Goal: Task Accomplishment & Management: Use online tool/utility

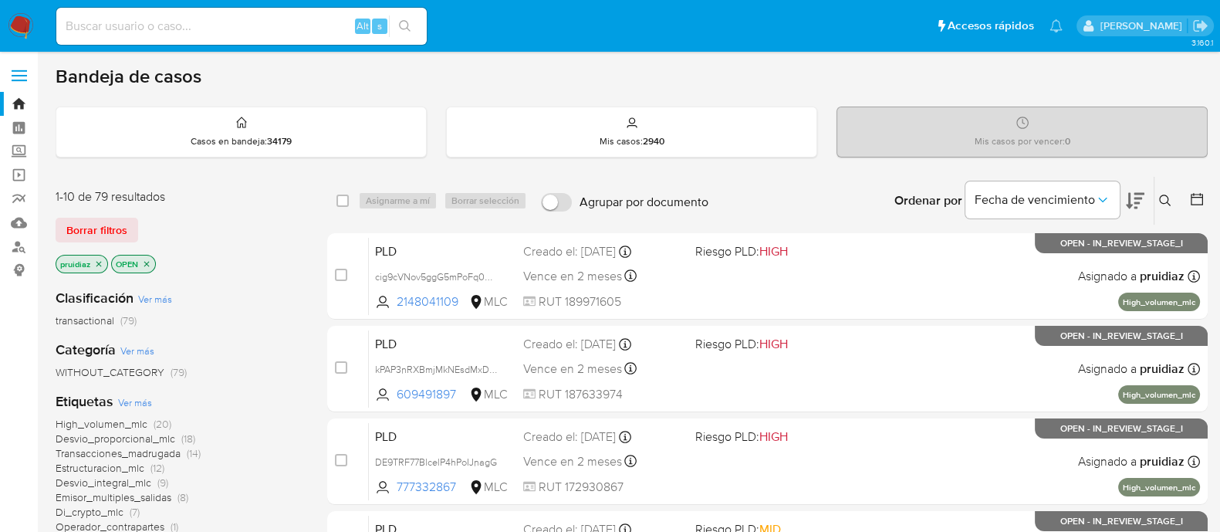
click at [1133, 202] on icon at bounding box center [1135, 200] width 19 height 19
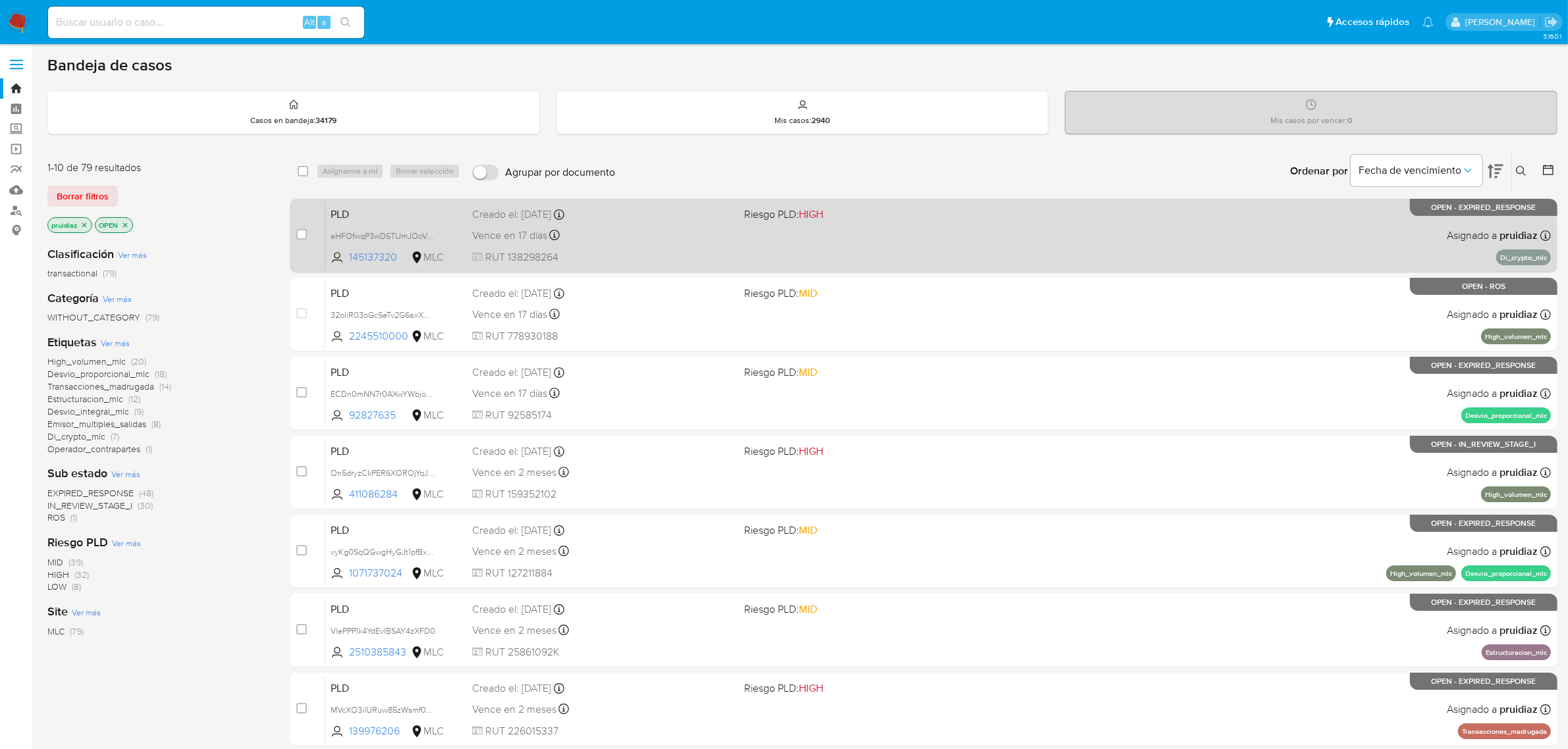
click at [667, 239] on div "Vence en 17 días Vence el 10/10/2025 16:08:42" at bounding box center [602, 235] width 262 height 18
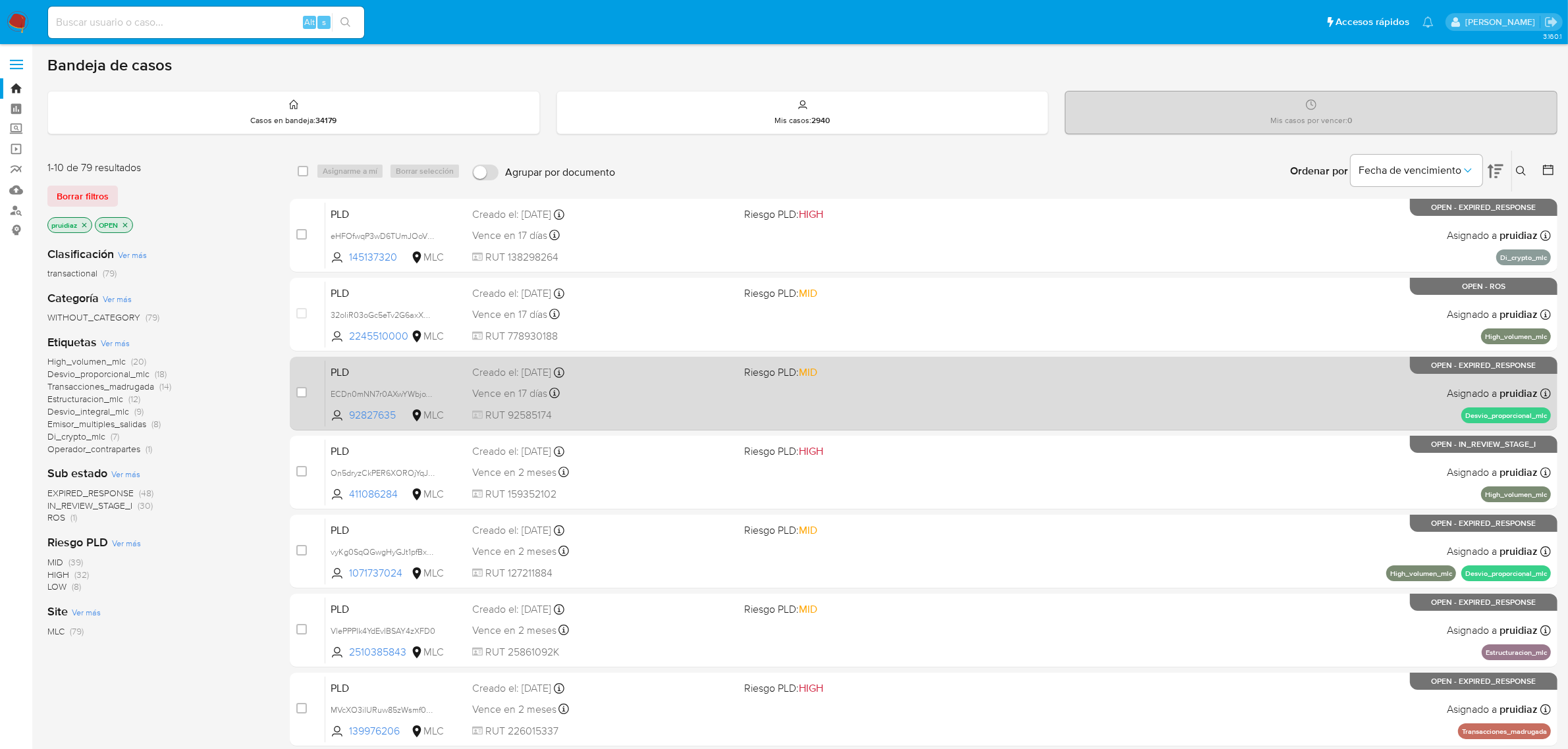
click at [614, 392] on div "Vence en 17 días Vence el 10/10/2025 16:10:06" at bounding box center [602, 393] width 262 height 18
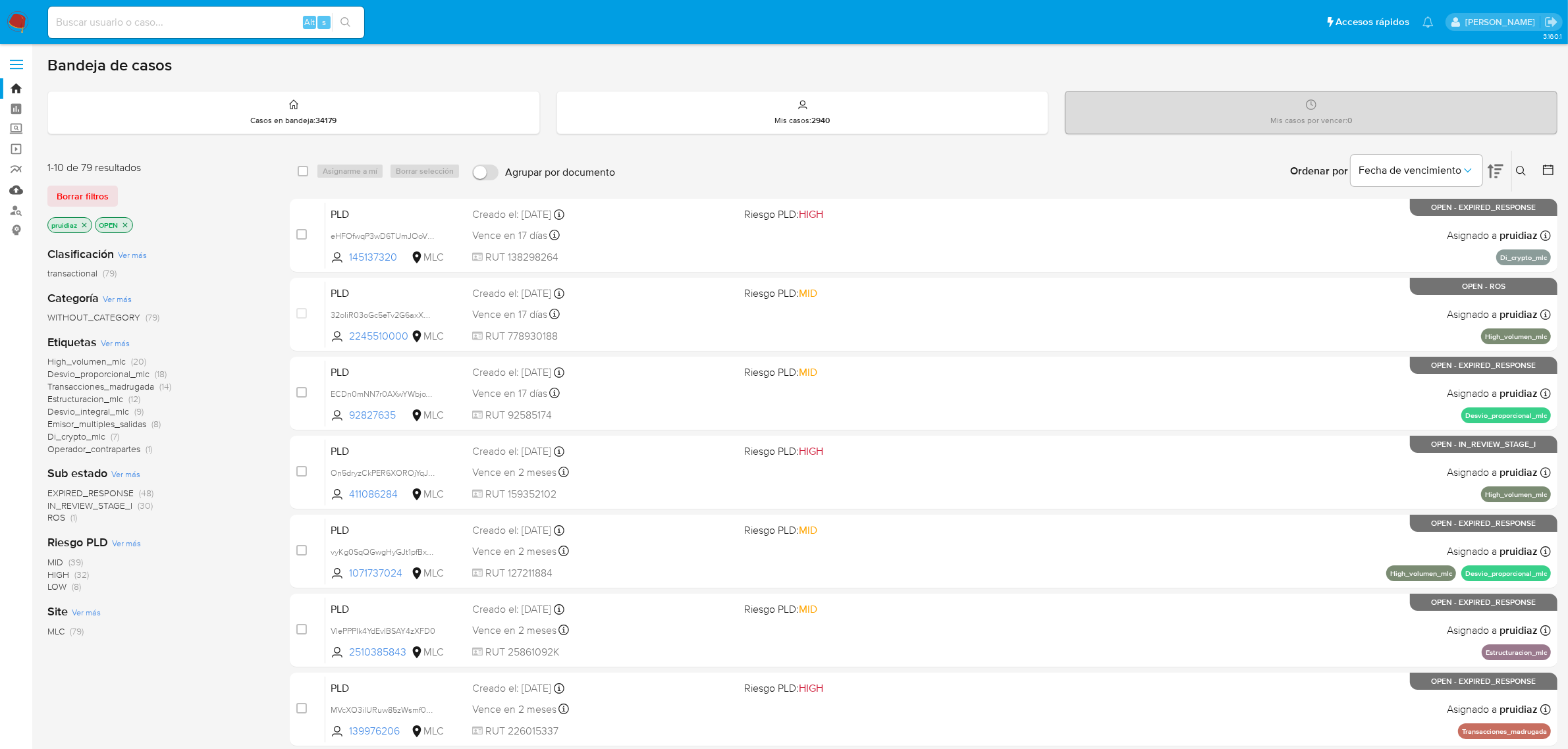
click at [16, 192] on link "Mulan" at bounding box center [78, 190] width 157 height 20
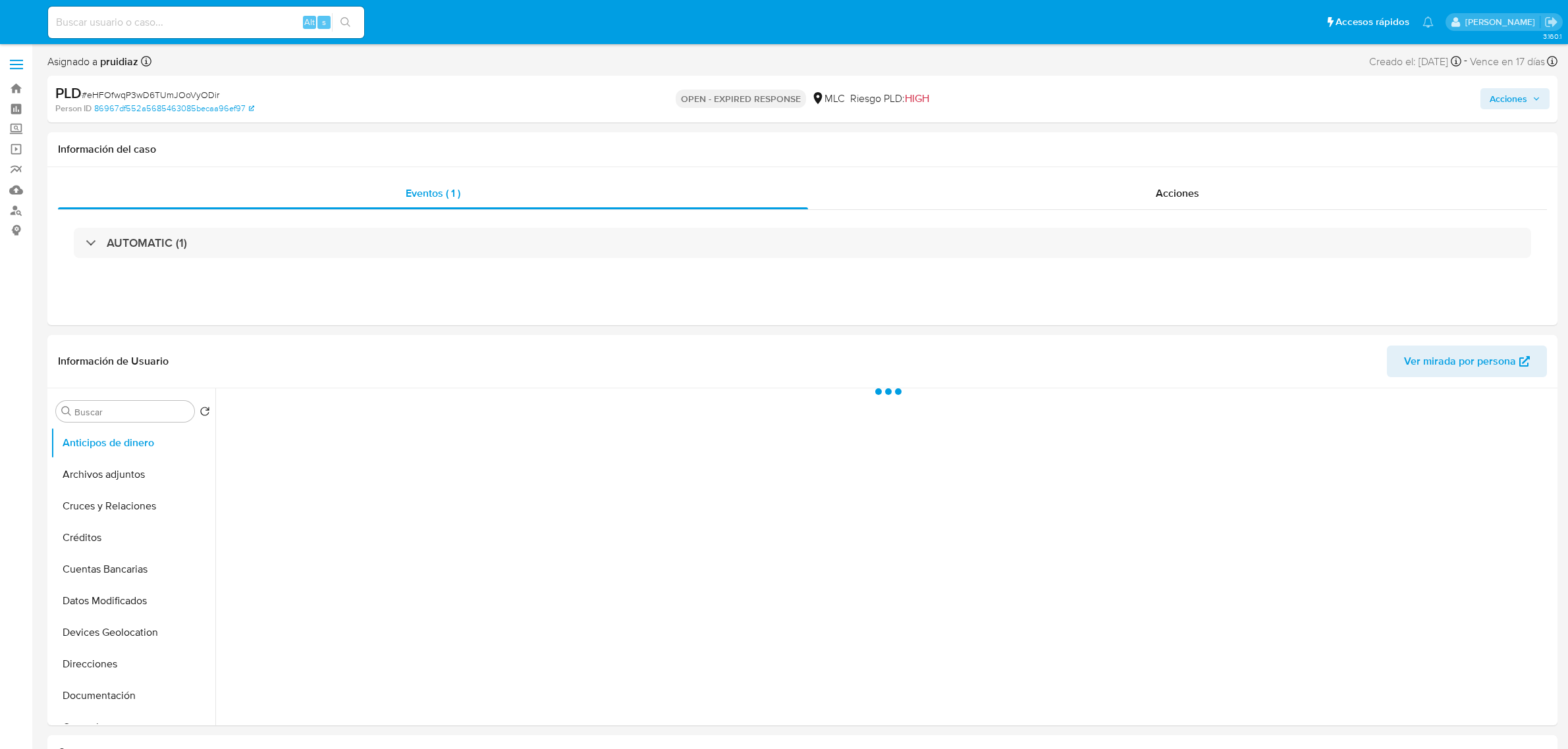
select select "10"
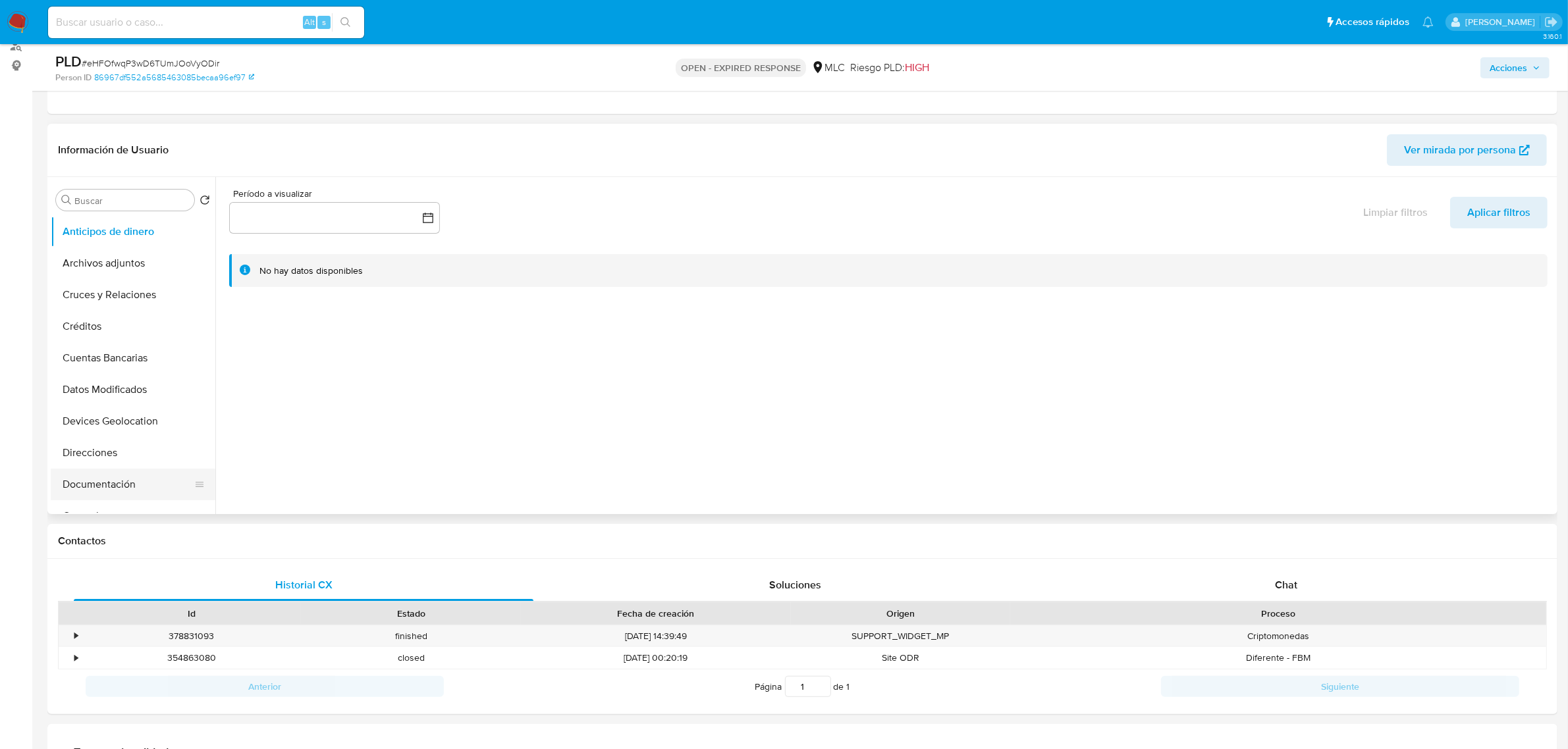
scroll to position [165, 0]
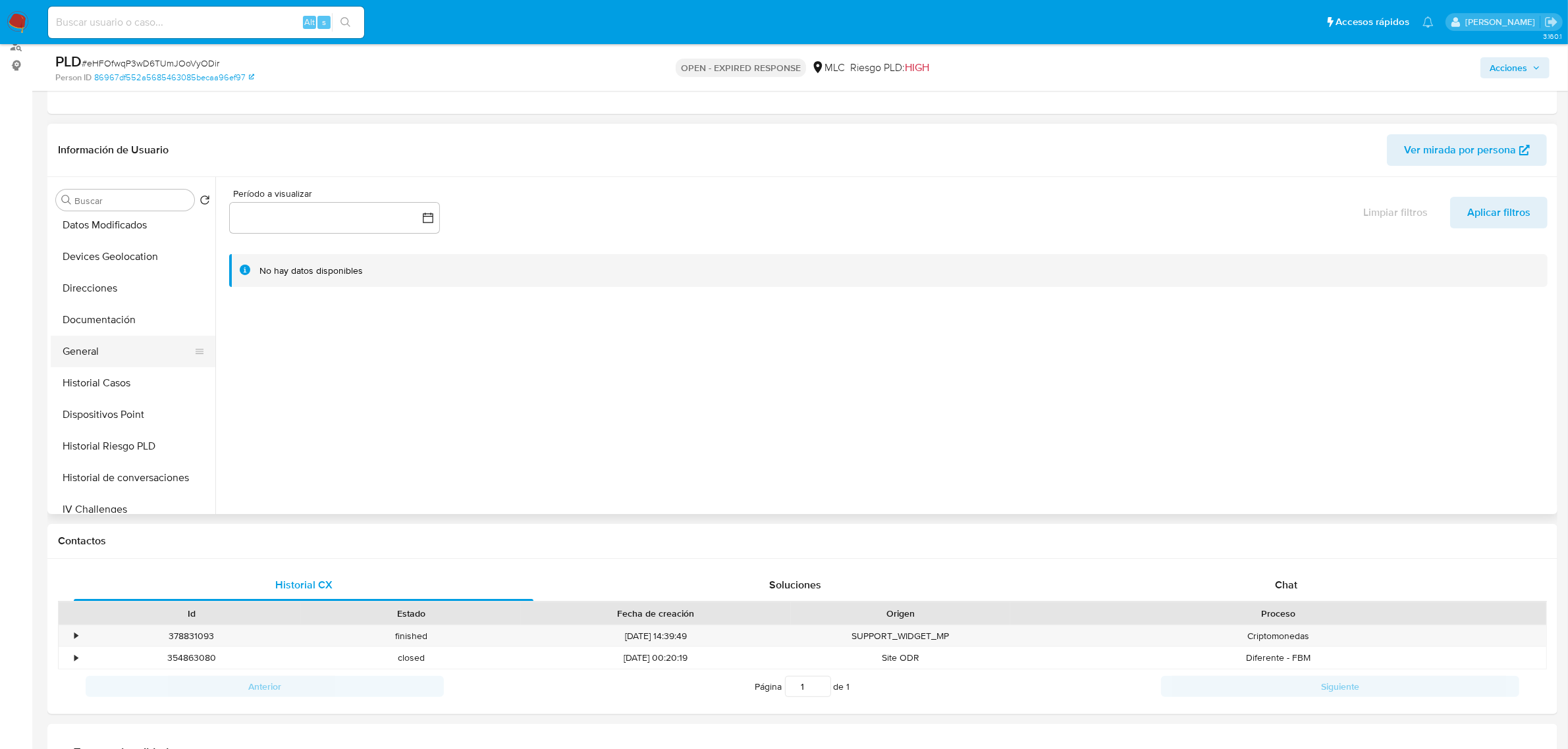
click at [96, 352] on button "General" at bounding box center [127, 351] width 154 height 32
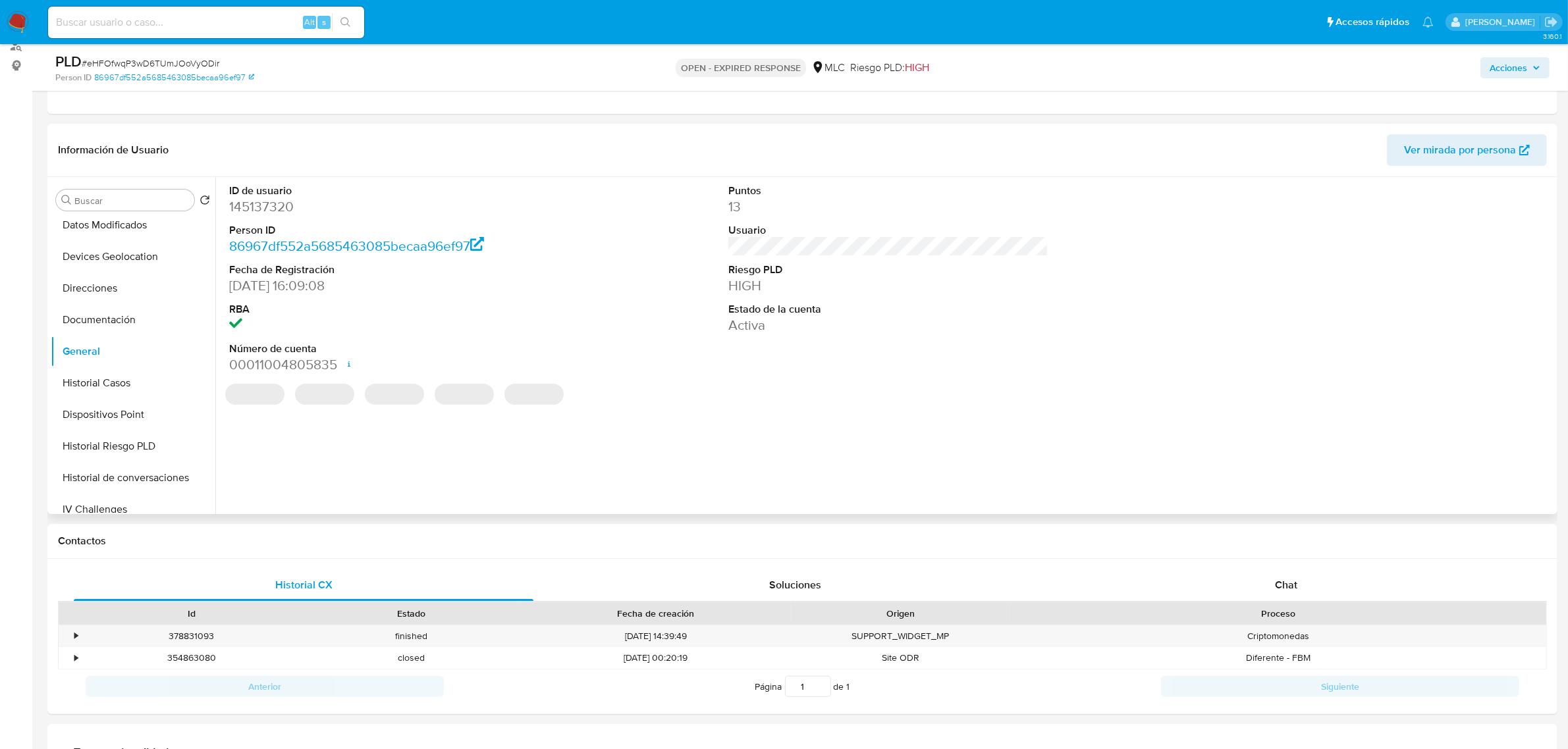
click at [258, 214] on dd "145137320" at bounding box center [389, 207] width 320 height 19
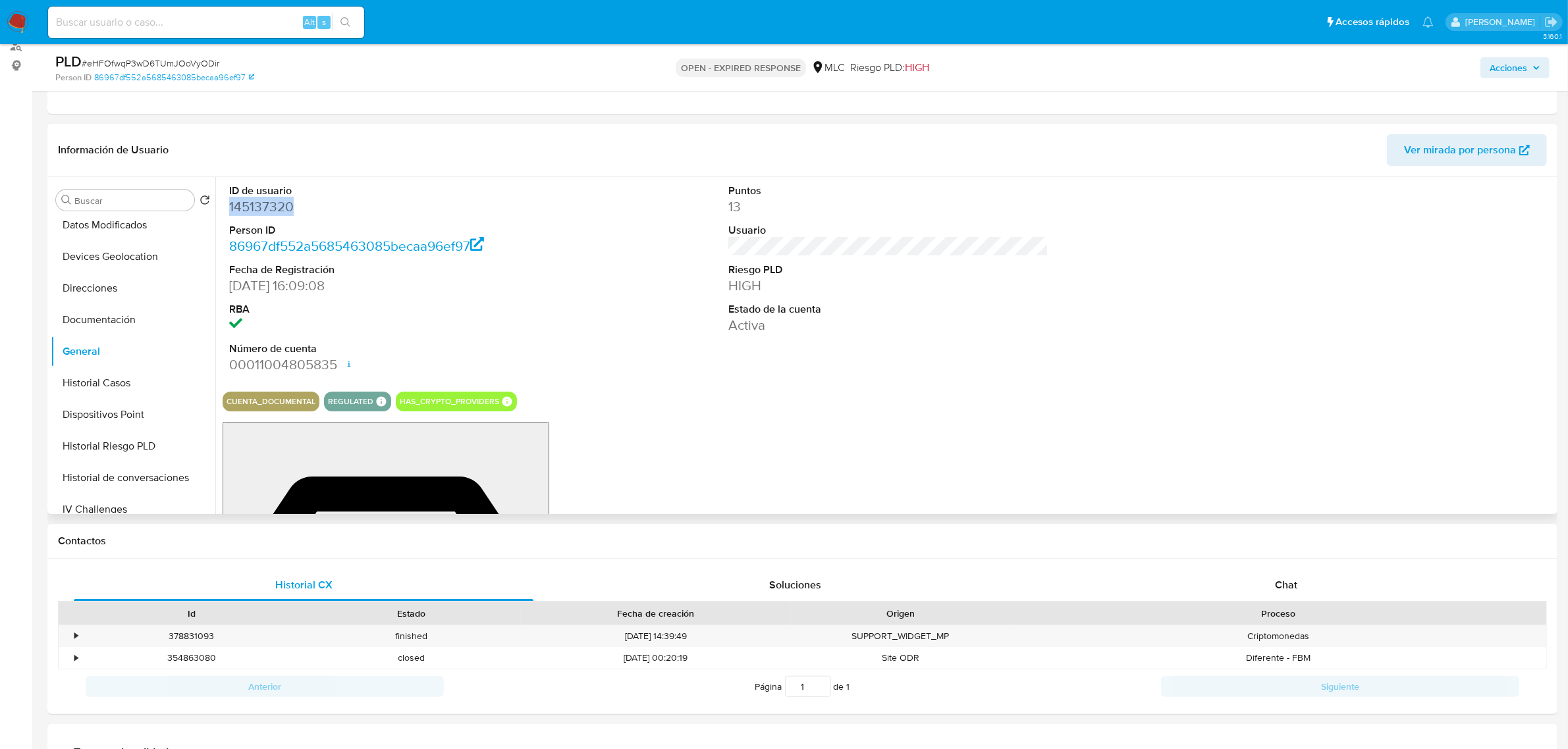
copy dd "145137320"
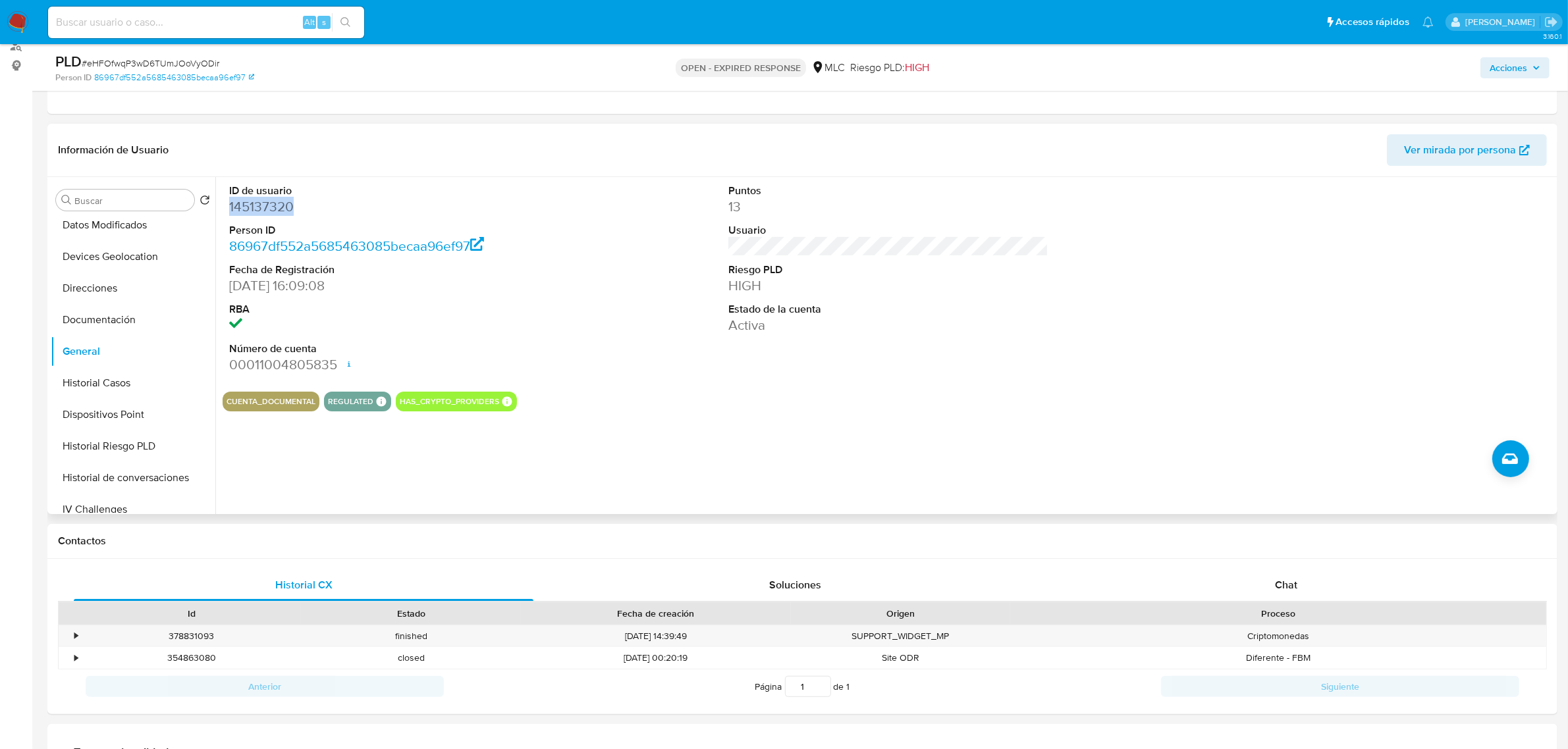
scroll to position [0, 0]
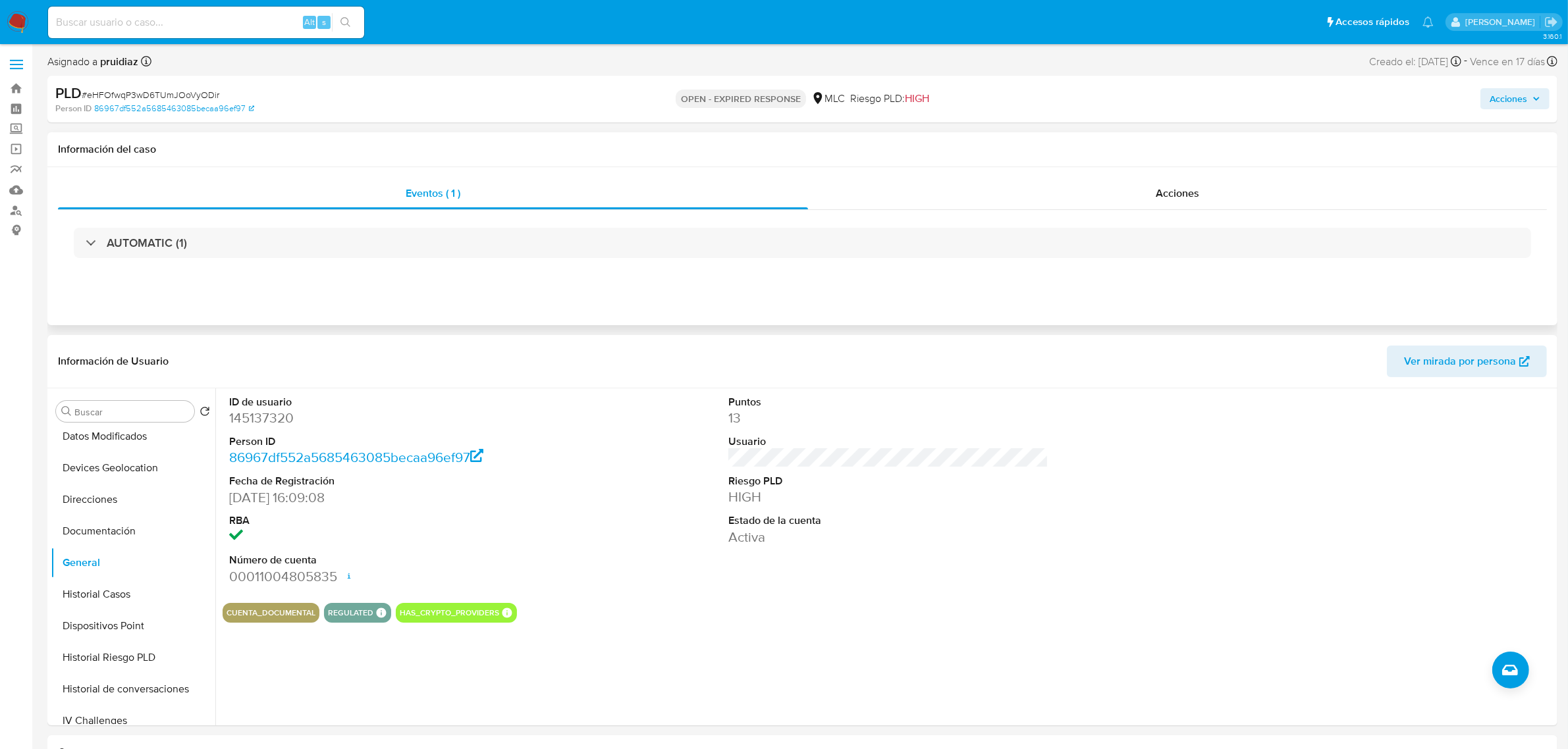
click at [336, 258] on div "AUTOMATIC (1)" at bounding box center [802, 242] width 1489 height 66
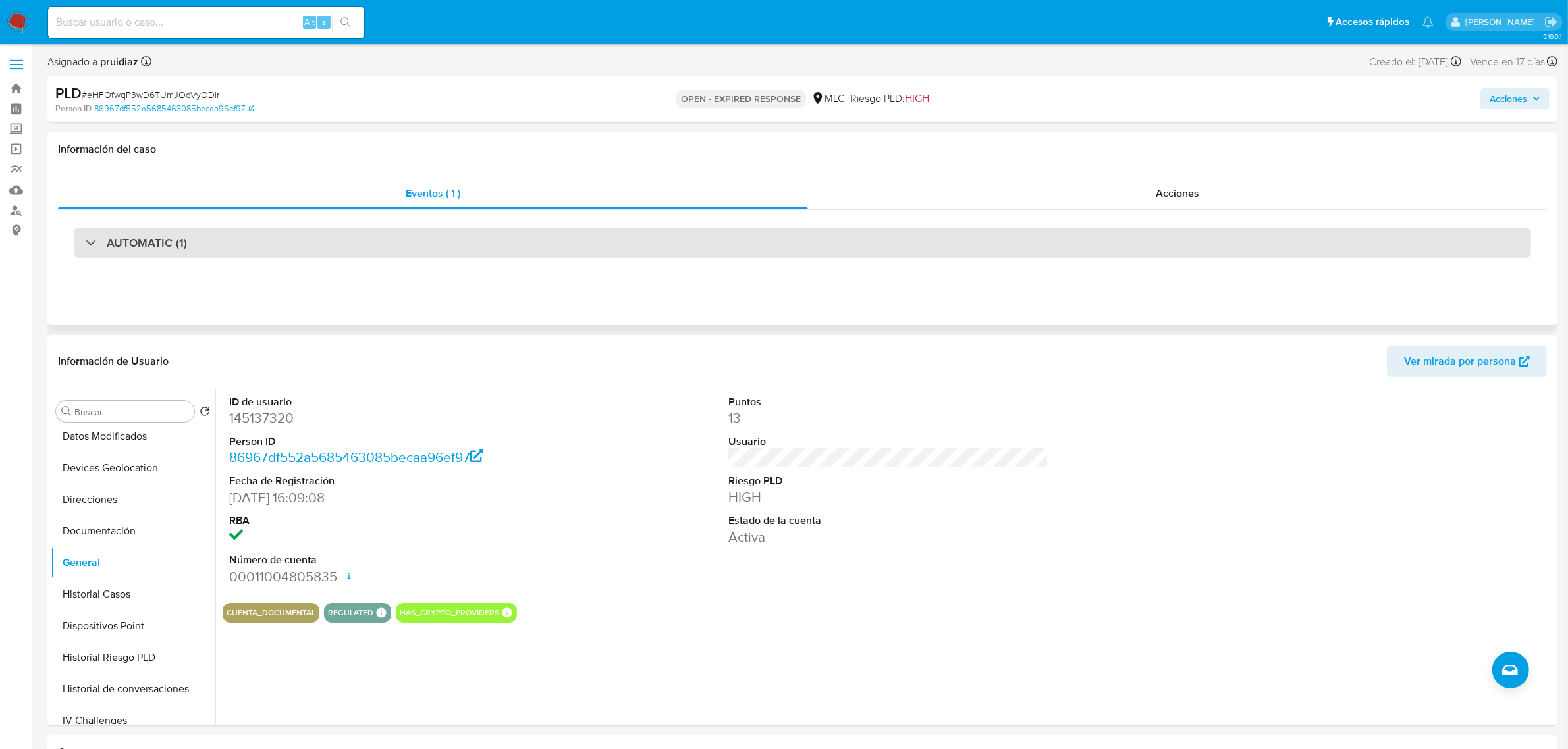
click at [336, 253] on div "AUTOMATIC (1)" at bounding box center [802, 243] width 1457 height 31
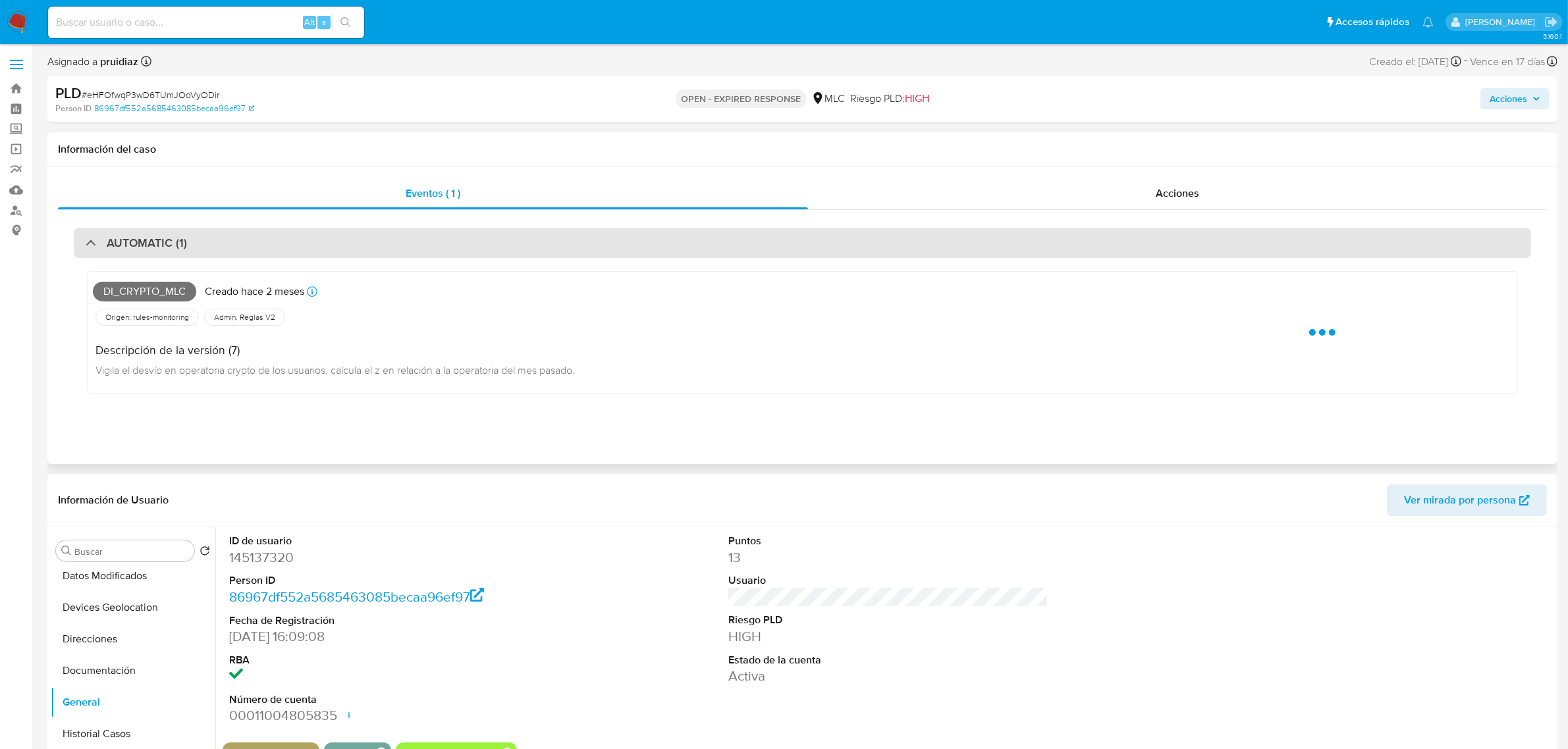
click at [336, 253] on div "AUTOMATIC (1)" at bounding box center [802, 243] width 1457 height 31
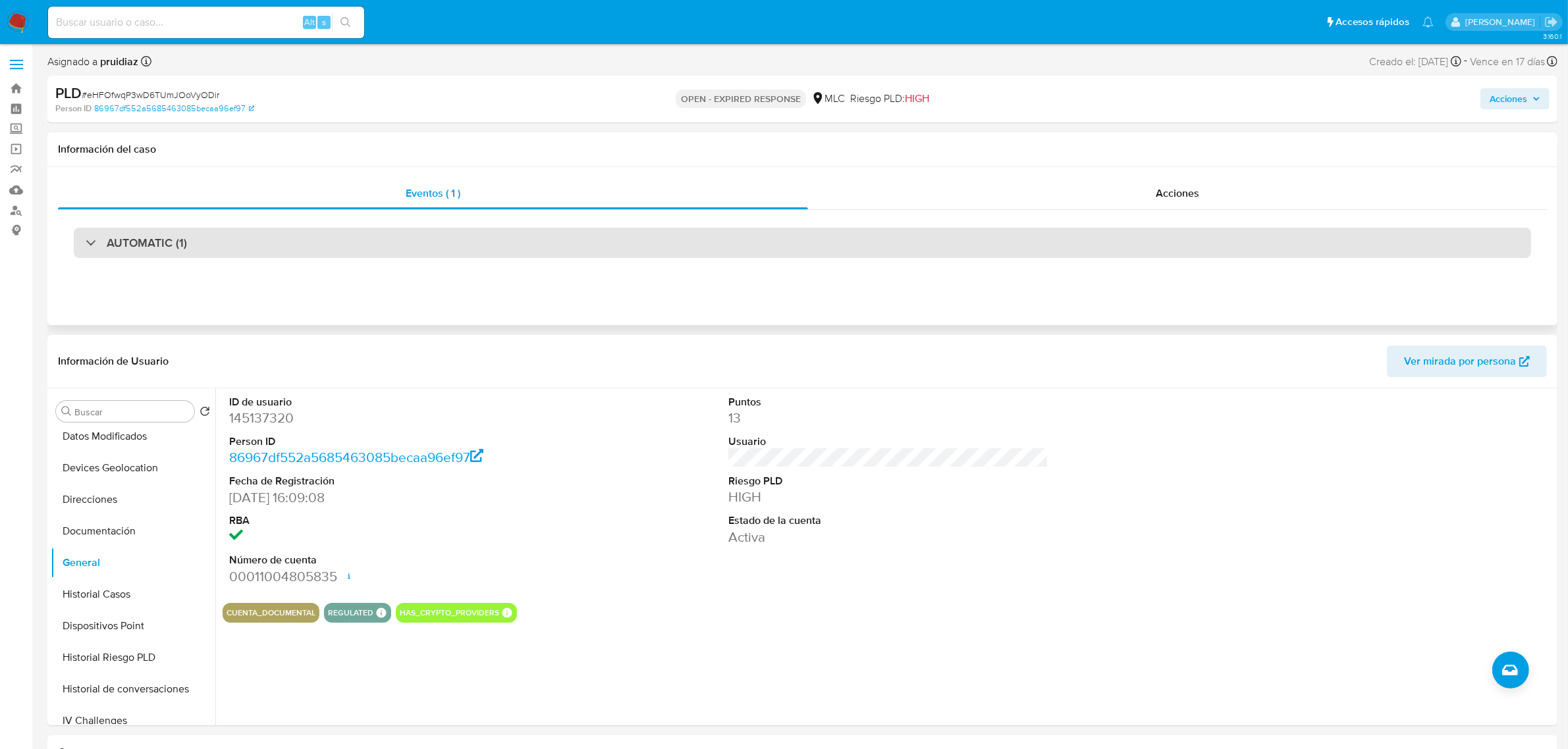
click at [387, 258] on div "AUTOMATIC (1)" at bounding box center [802, 242] width 1489 height 66
click at [384, 242] on div "AUTOMATIC (1)" at bounding box center [802, 243] width 1457 height 31
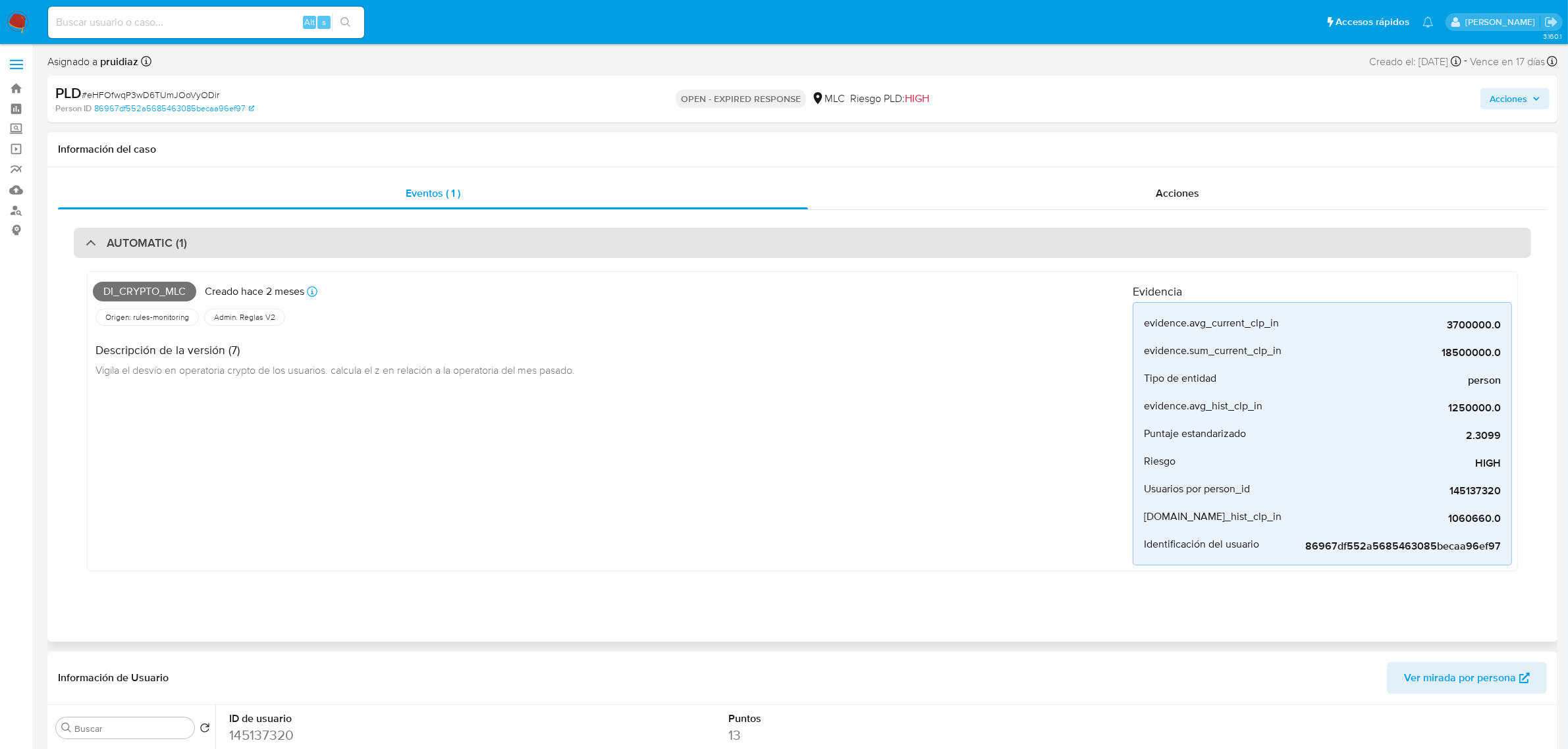
drag, startPoint x: 218, startPoint y: 244, endPoint x: 287, endPoint y: 253, distance: 69.6
click at [216, 244] on div "AUTOMATIC (1)" at bounding box center [802, 243] width 1457 height 31
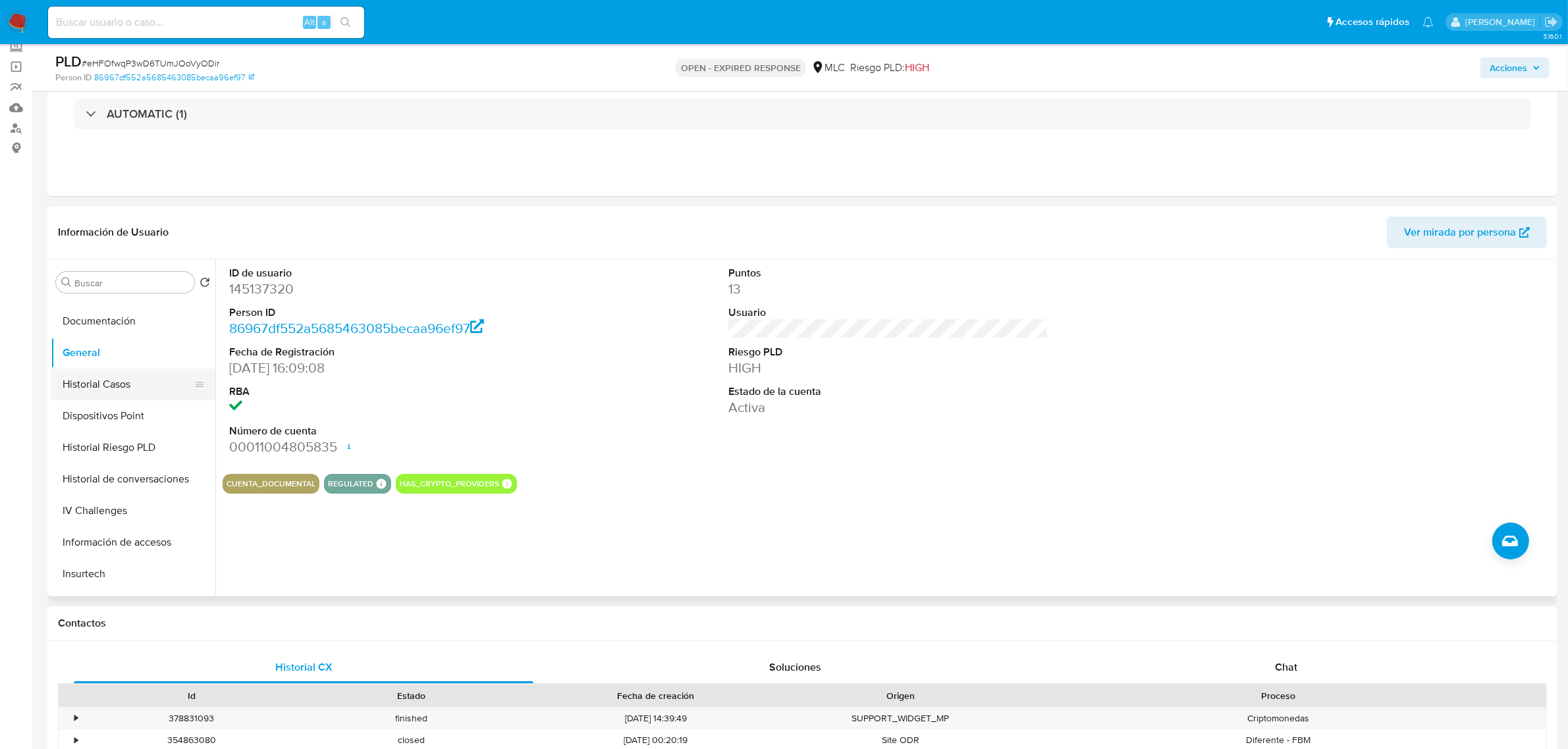
scroll to position [247, 0]
click at [117, 333] on button "Documentación" at bounding box center [127, 320] width 154 height 32
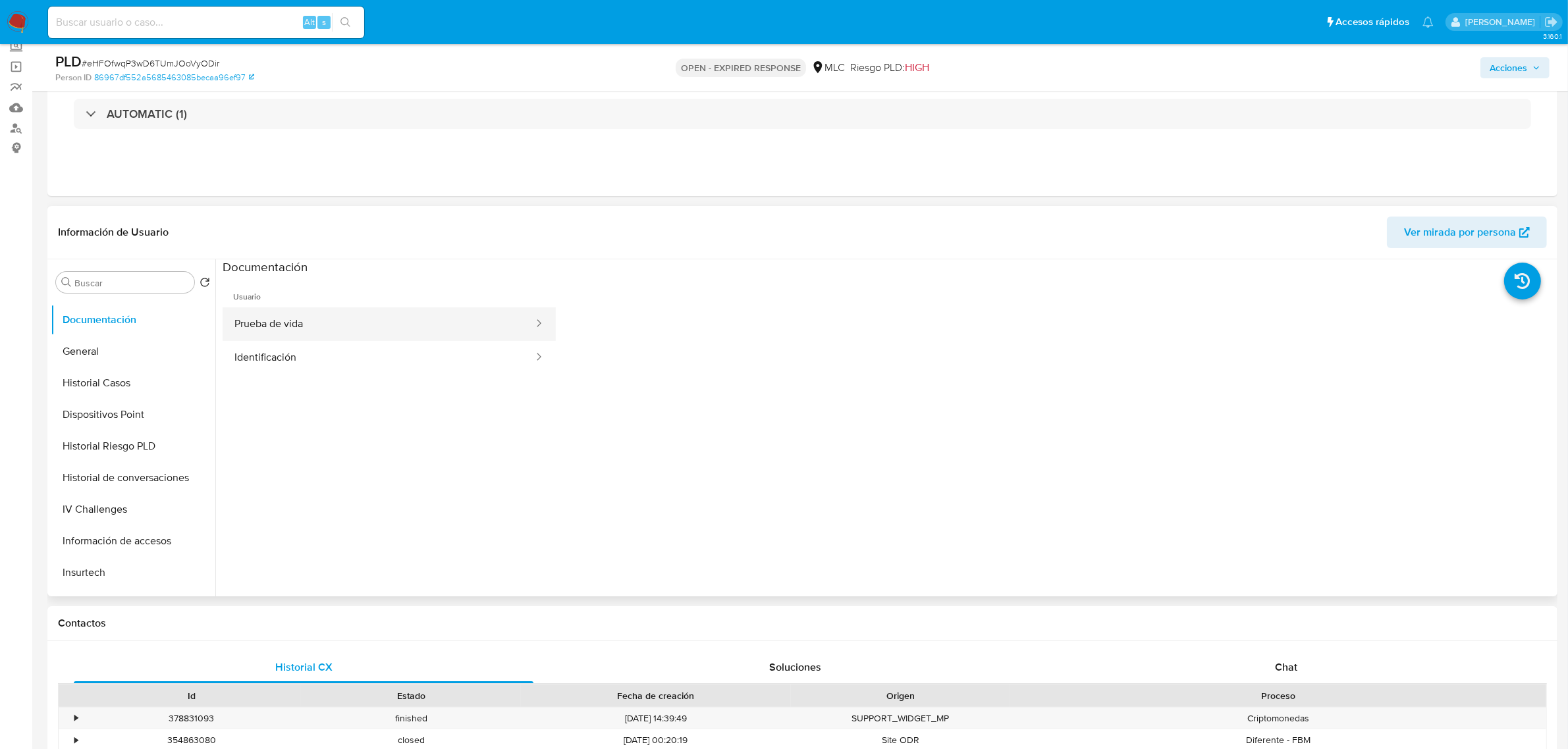
click at [239, 315] on button "Prueba de vida" at bounding box center [379, 323] width 312 height 33
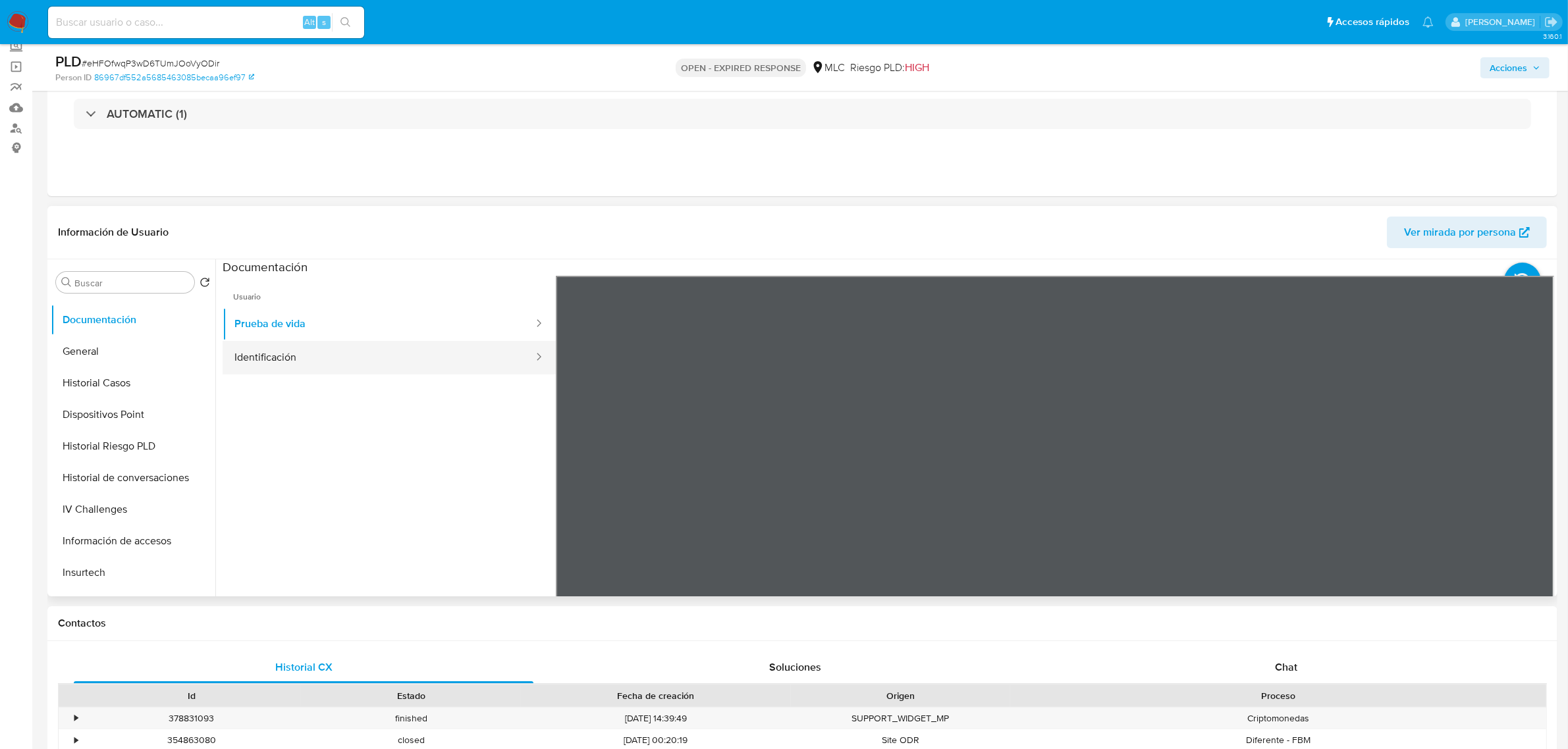
click at [270, 360] on button "Identificación" at bounding box center [379, 357] width 312 height 33
click at [1533, 496] on icon at bounding box center [1537, 490] width 26 height 26
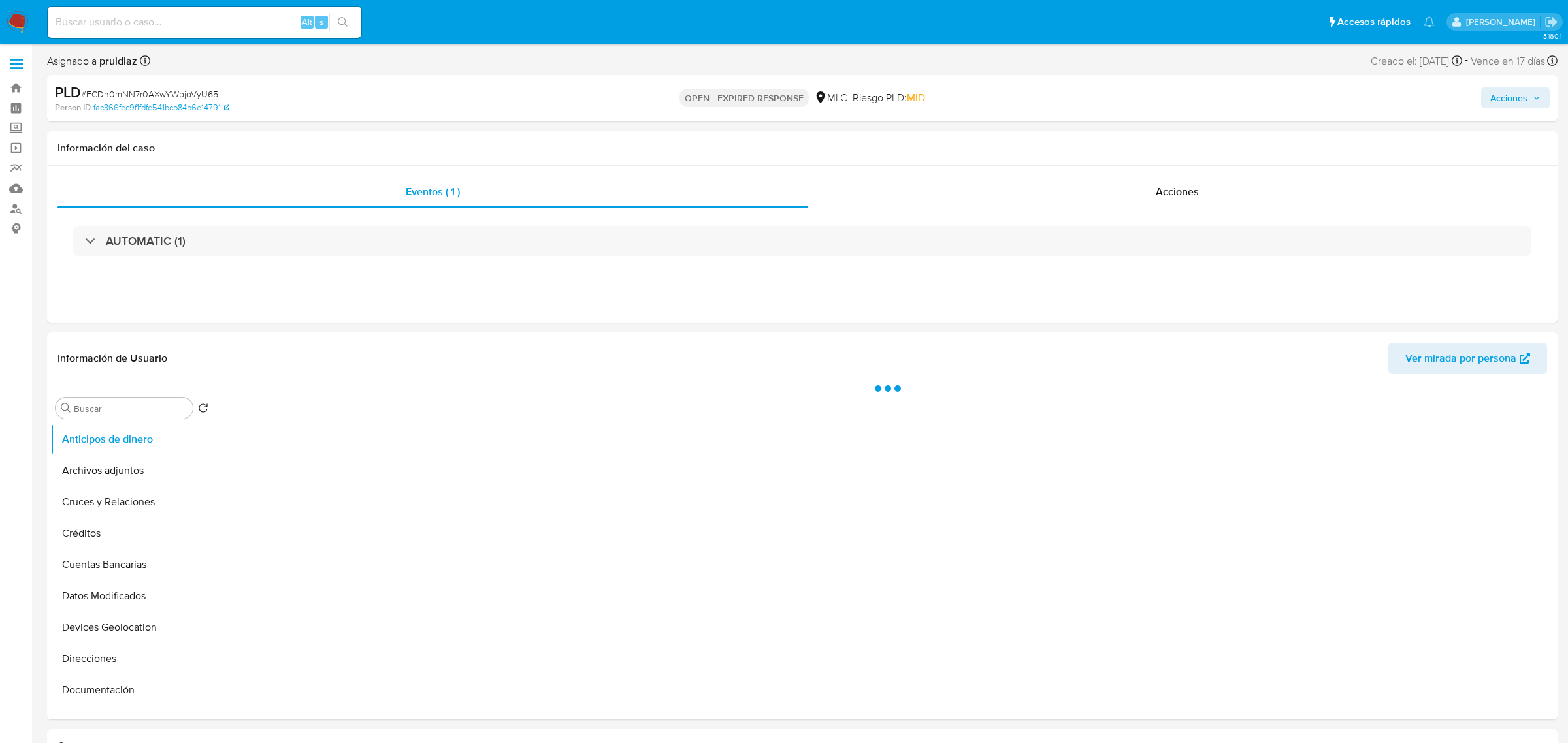
select select "10"
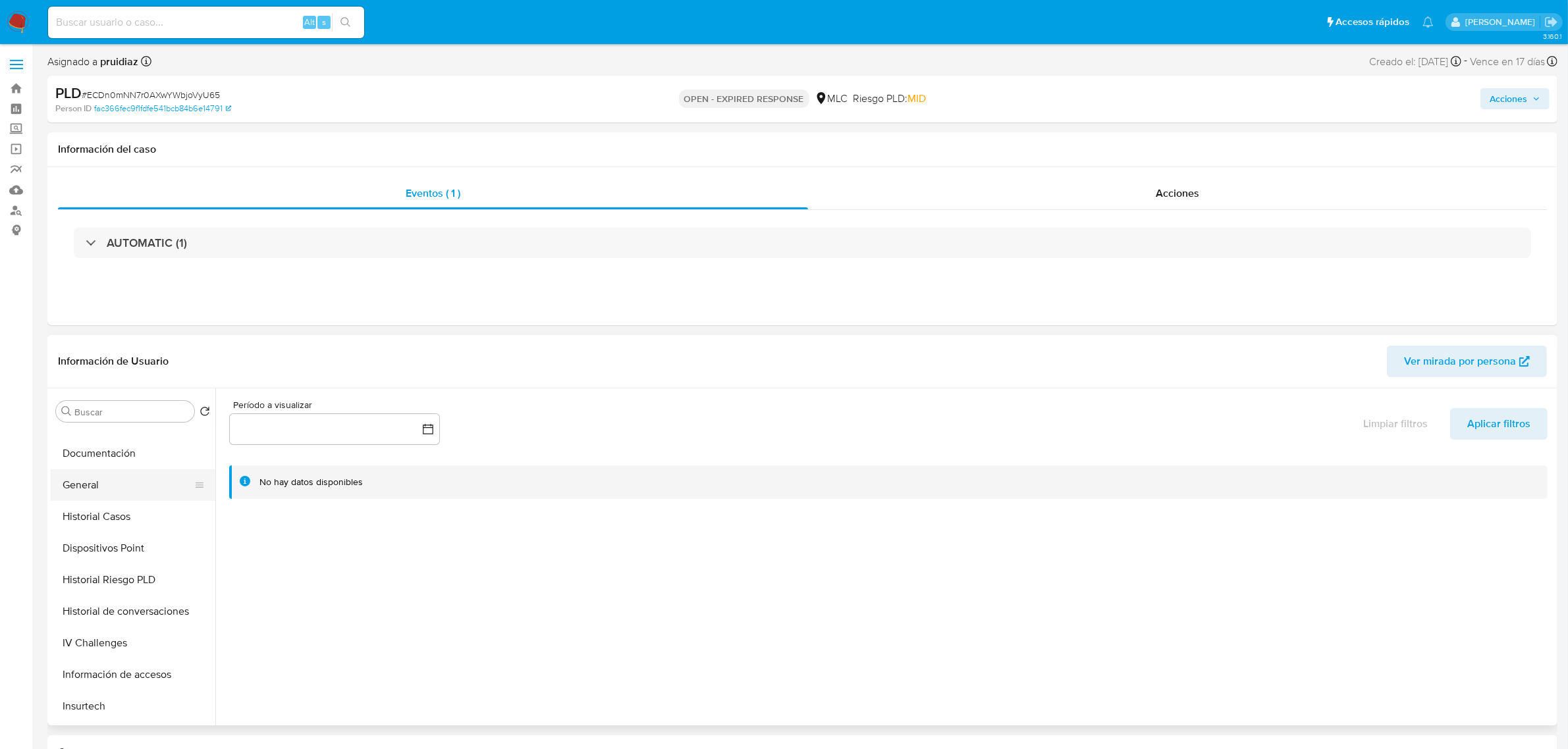
scroll to position [247, 0]
click at [86, 479] on button "General" at bounding box center [127, 480] width 154 height 32
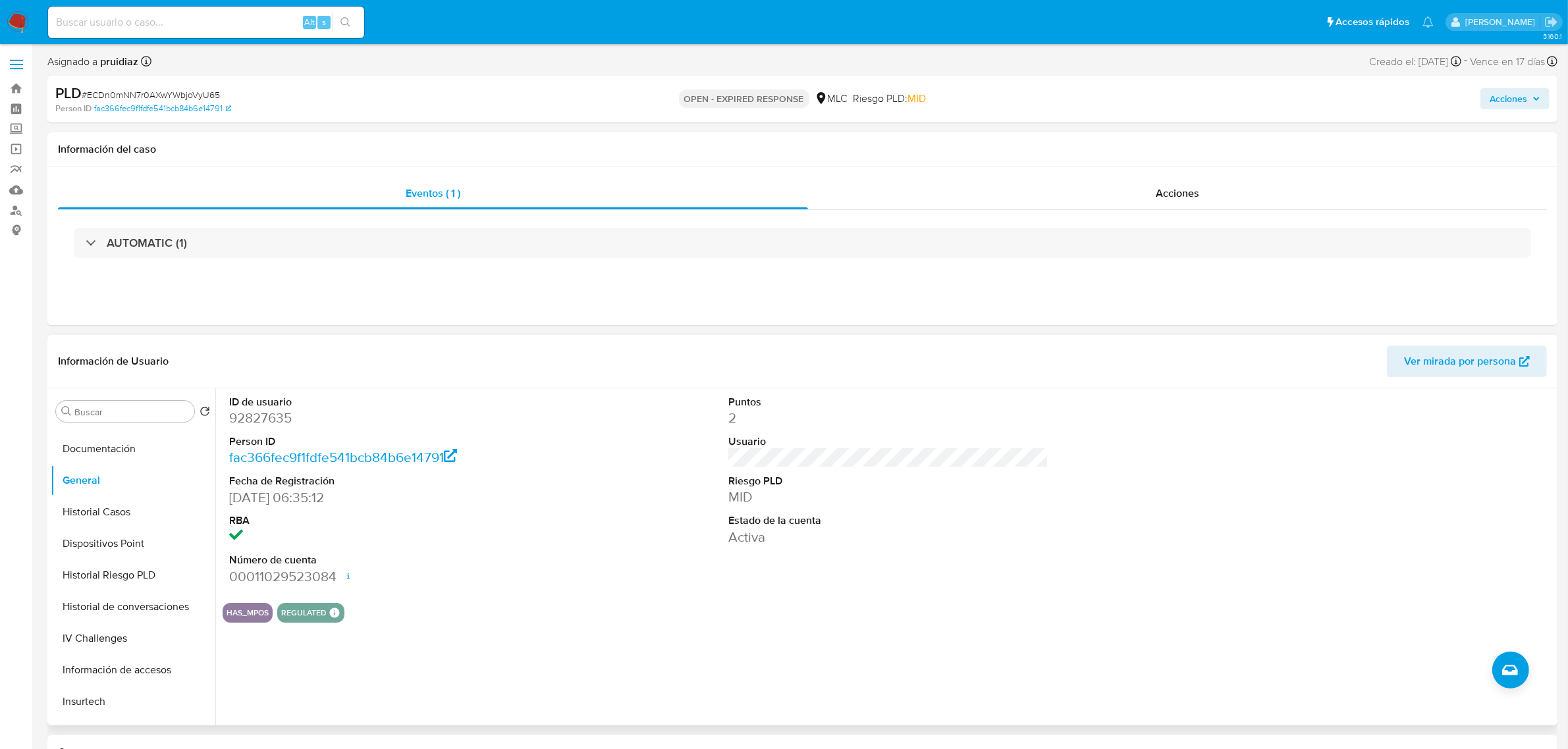
click at [276, 422] on dd "92827635" at bounding box center [389, 418] width 320 height 19
click at [275, 422] on dd "92827635" at bounding box center [389, 418] width 320 height 19
click at [264, 423] on dd "92827635" at bounding box center [389, 418] width 320 height 19
copy dd "92827635"
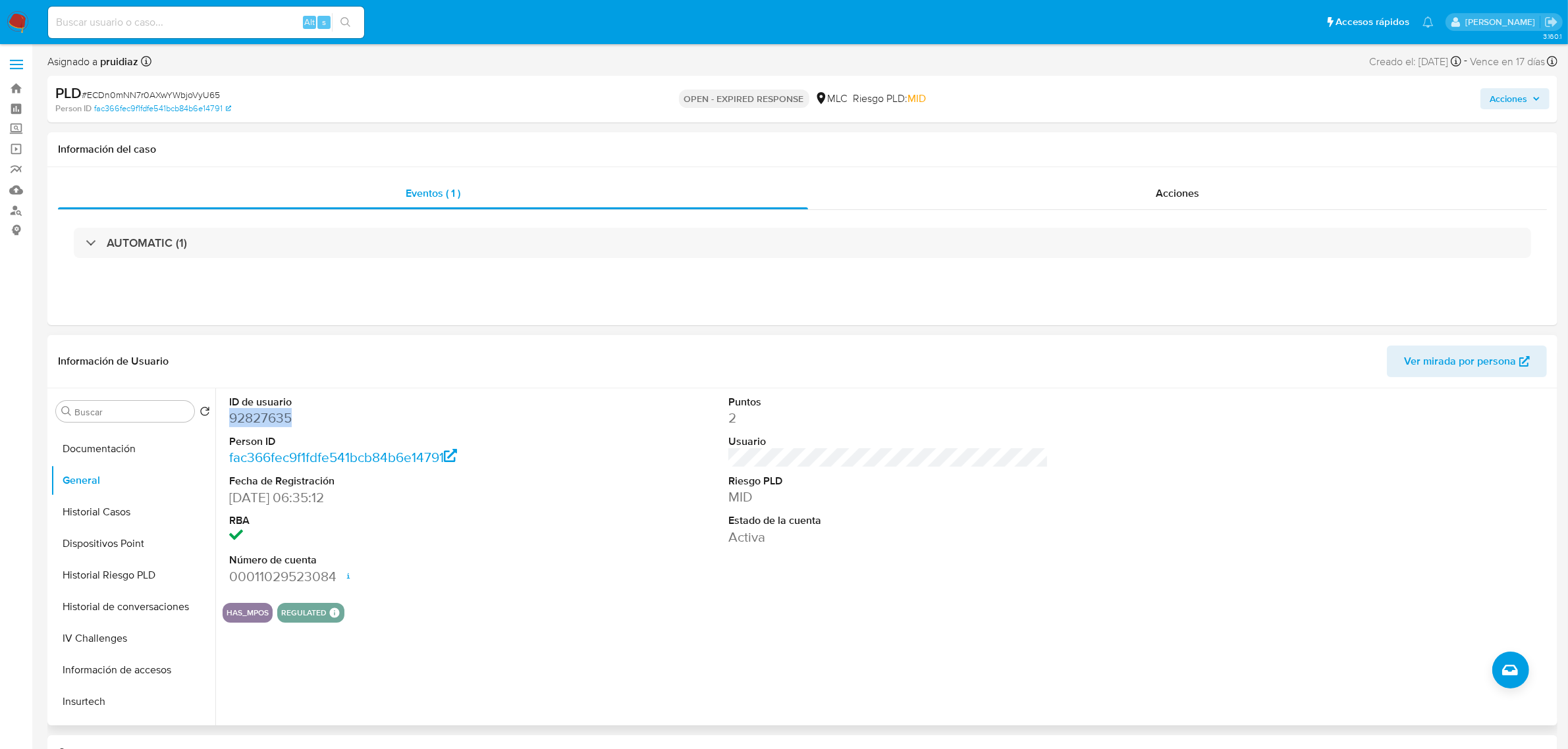
click at [264, 426] on dd "92827635" at bounding box center [389, 418] width 320 height 19
click at [257, 417] on dd "92827635" at bounding box center [389, 418] width 320 height 19
click at [264, 420] on dd "92827635" at bounding box center [389, 418] width 320 height 19
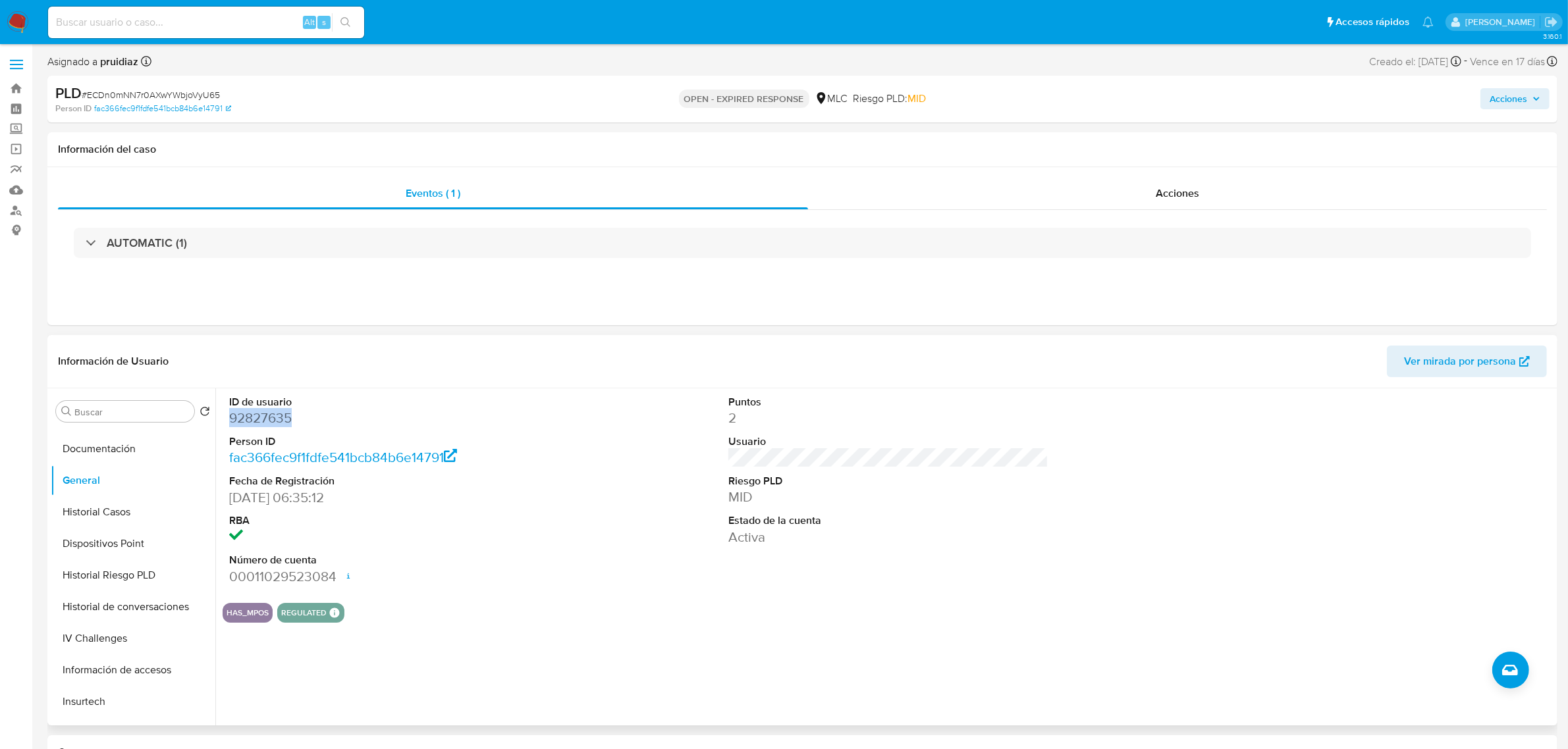
click at [264, 420] on dd "92827635" at bounding box center [389, 418] width 320 height 19
click at [252, 415] on dd "92827635" at bounding box center [389, 418] width 320 height 19
click at [137, 96] on span "# ECDn0mNN7r0AXwYWbjoVyU65" at bounding box center [151, 94] width 138 height 13
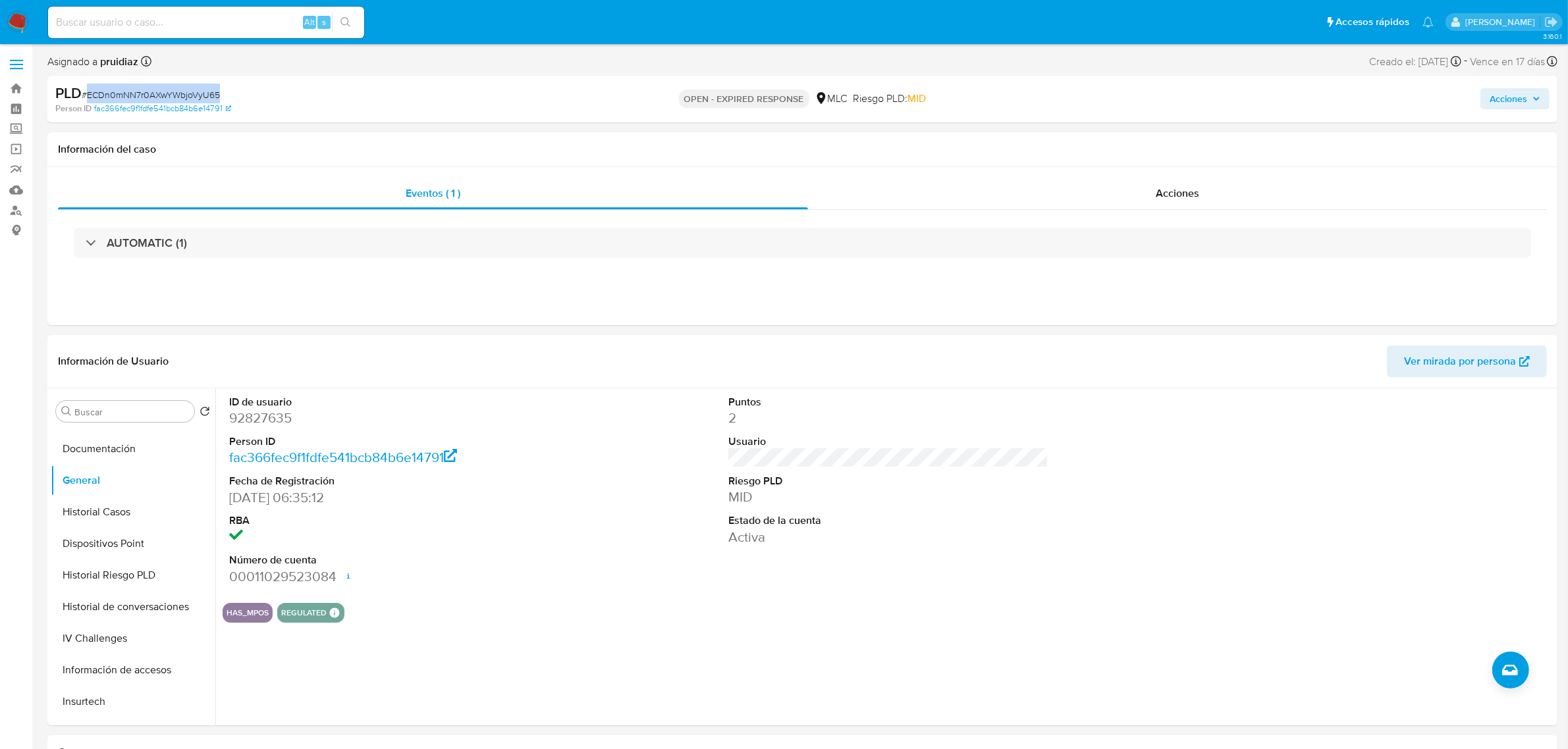
copy span "ECDn0mNN7r0AXwYWbjoVyU65"
click at [102, 601] on button "KYC" at bounding box center [127, 600] width 154 height 32
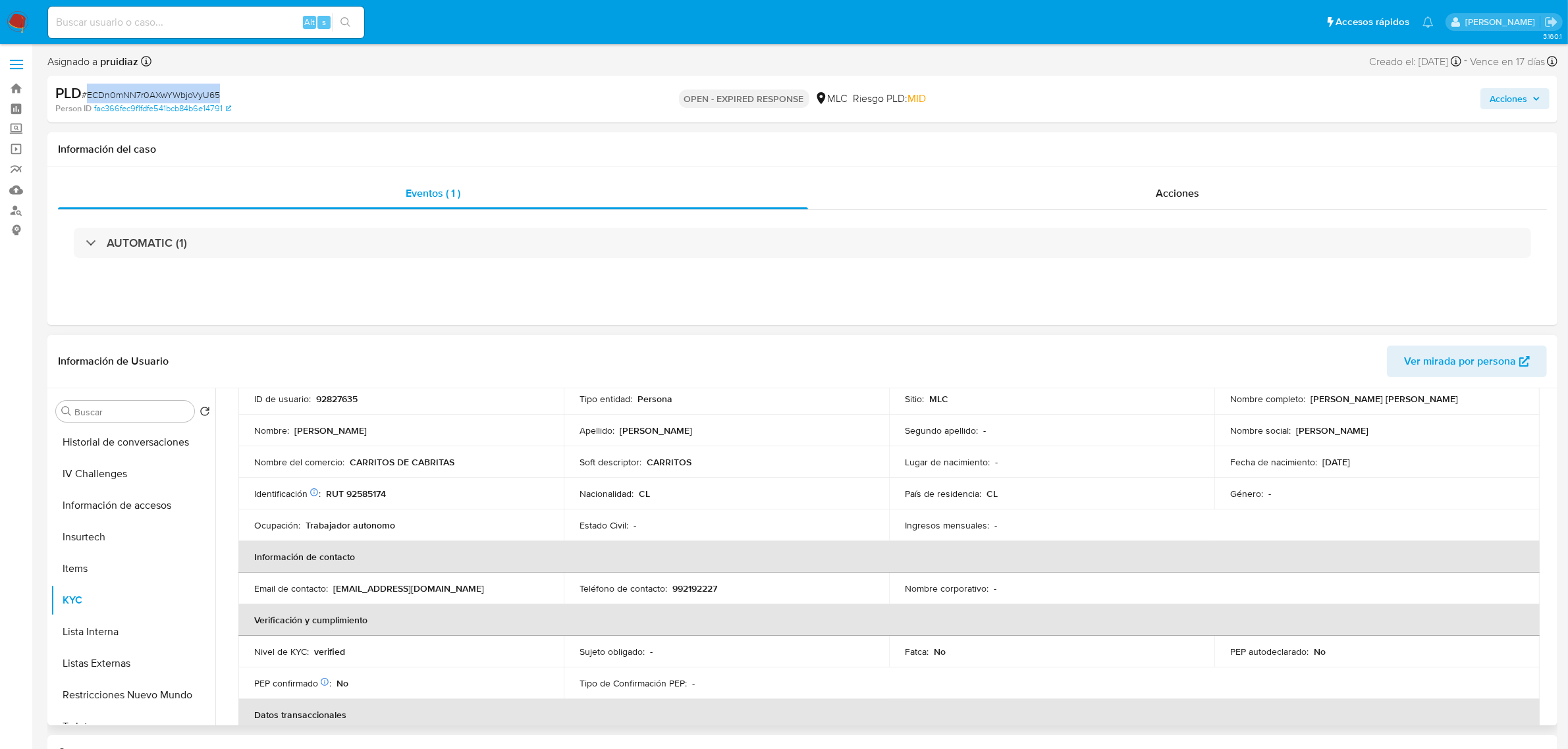
scroll to position [0, 0]
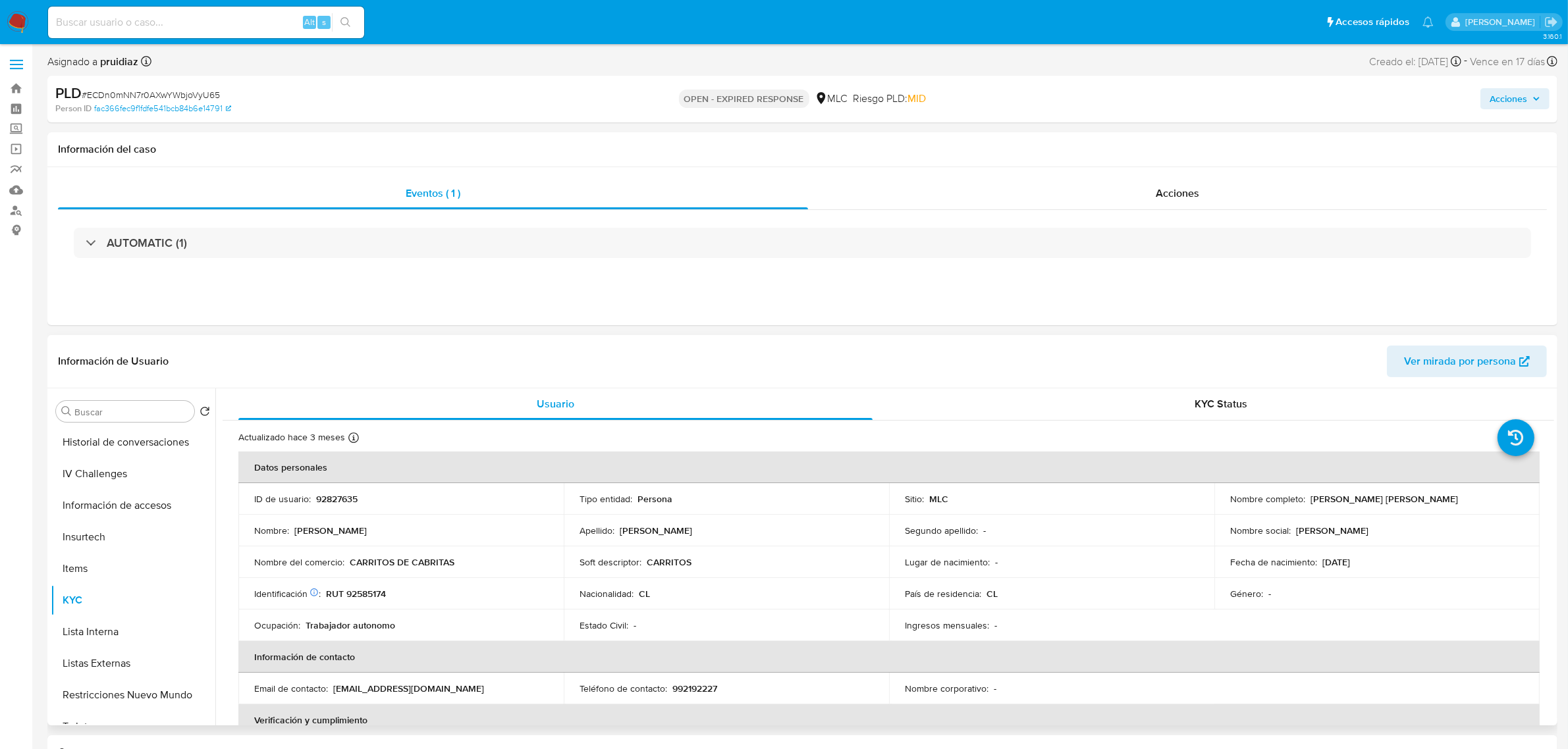
click at [368, 596] on p "RUT 92585174" at bounding box center [356, 594] width 60 height 12
copy p "92585174"
click at [349, 590] on p "RUT 92585174" at bounding box center [356, 594] width 60 height 12
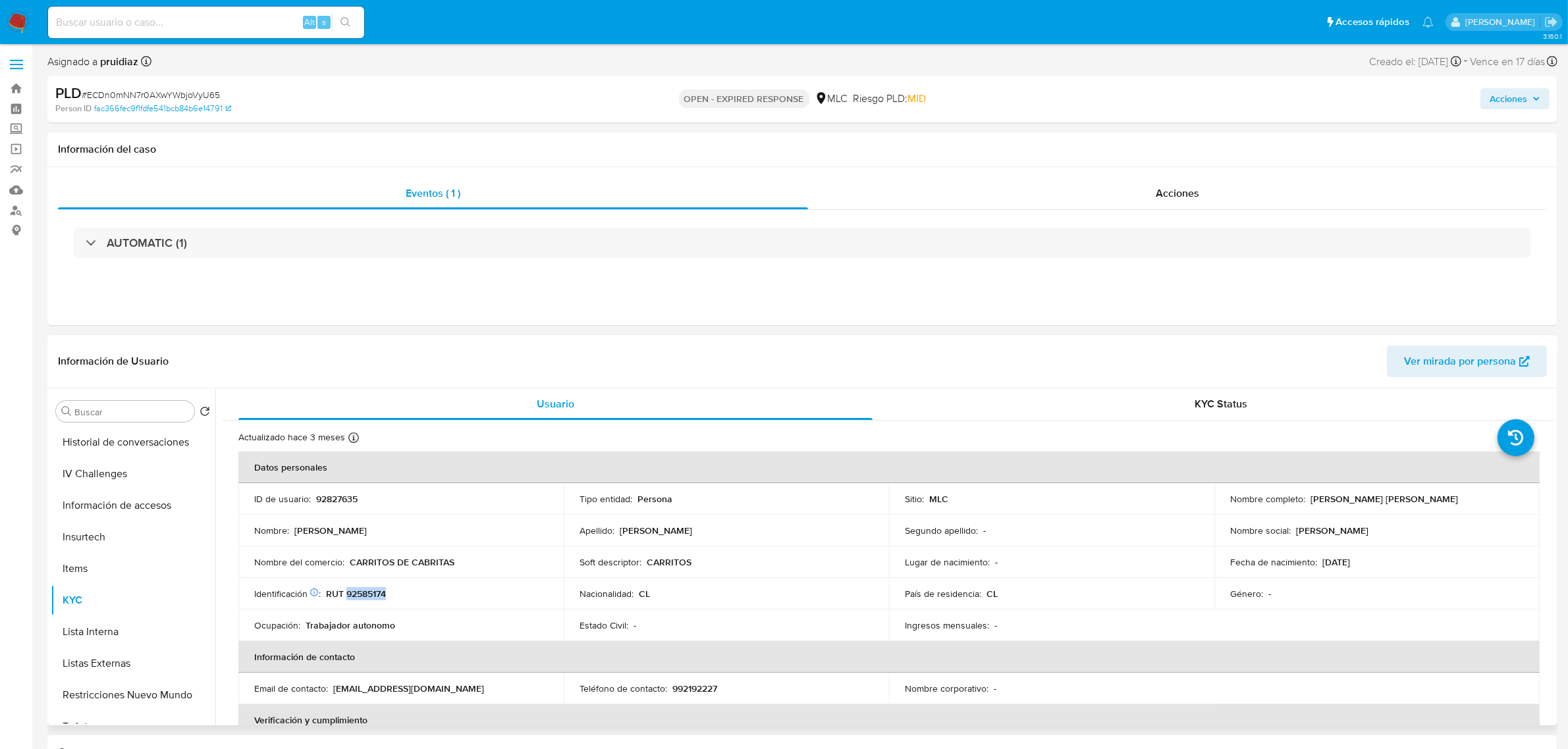
click at [354, 596] on p "RUT 92585174" at bounding box center [356, 594] width 60 height 12
click at [375, 591] on p "RUT 92585174" at bounding box center [356, 594] width 60 height 12
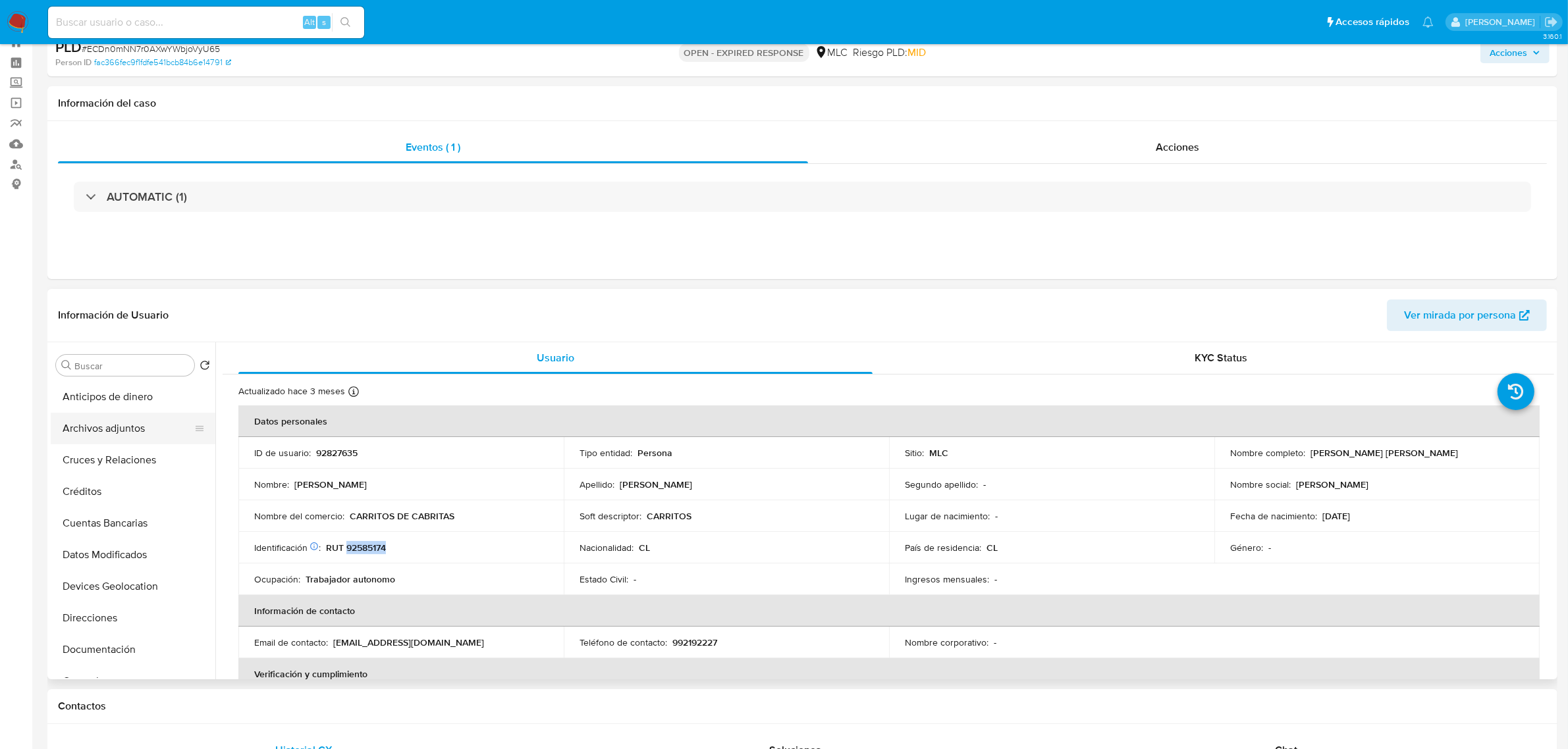
scroll to position [82, 0]
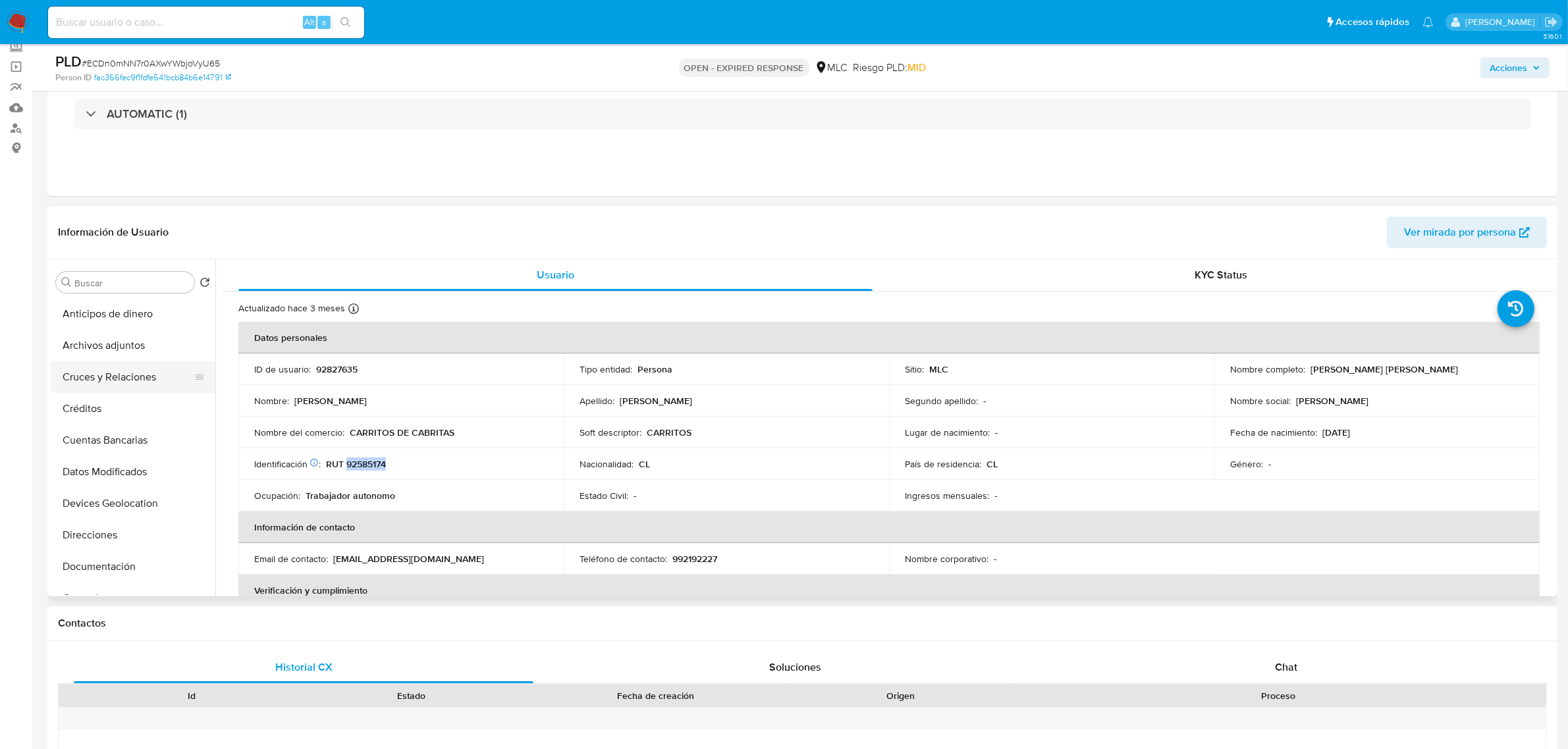
click at [119, 384] on button "Cruces y Relaciones" at bounding box center [127, 377] width 154 height 32
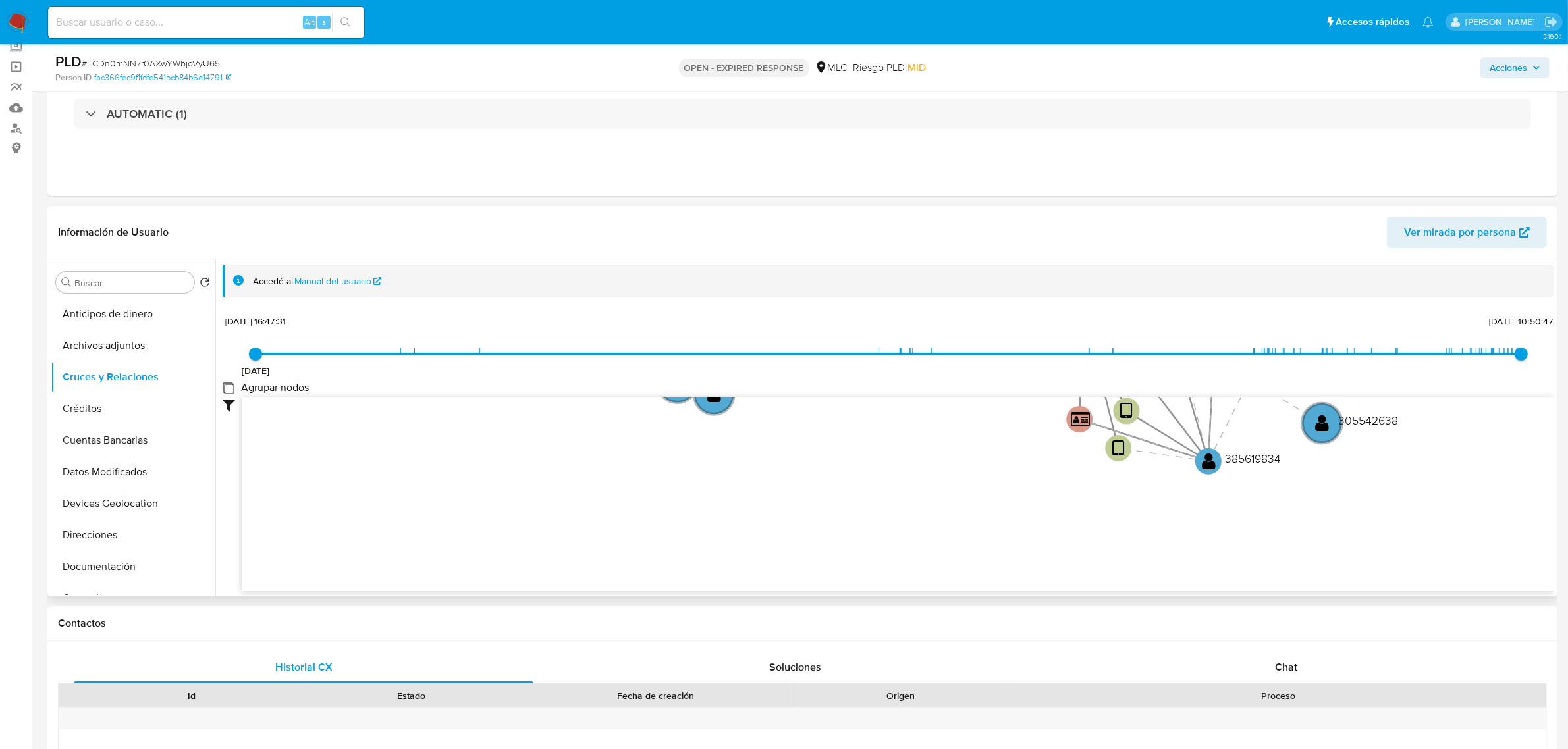
click at [231, 389] on group_nodes "Agrupar nodos" at bounding box center [228, 387] width 10 height 10
checkbox group_nodes "true"
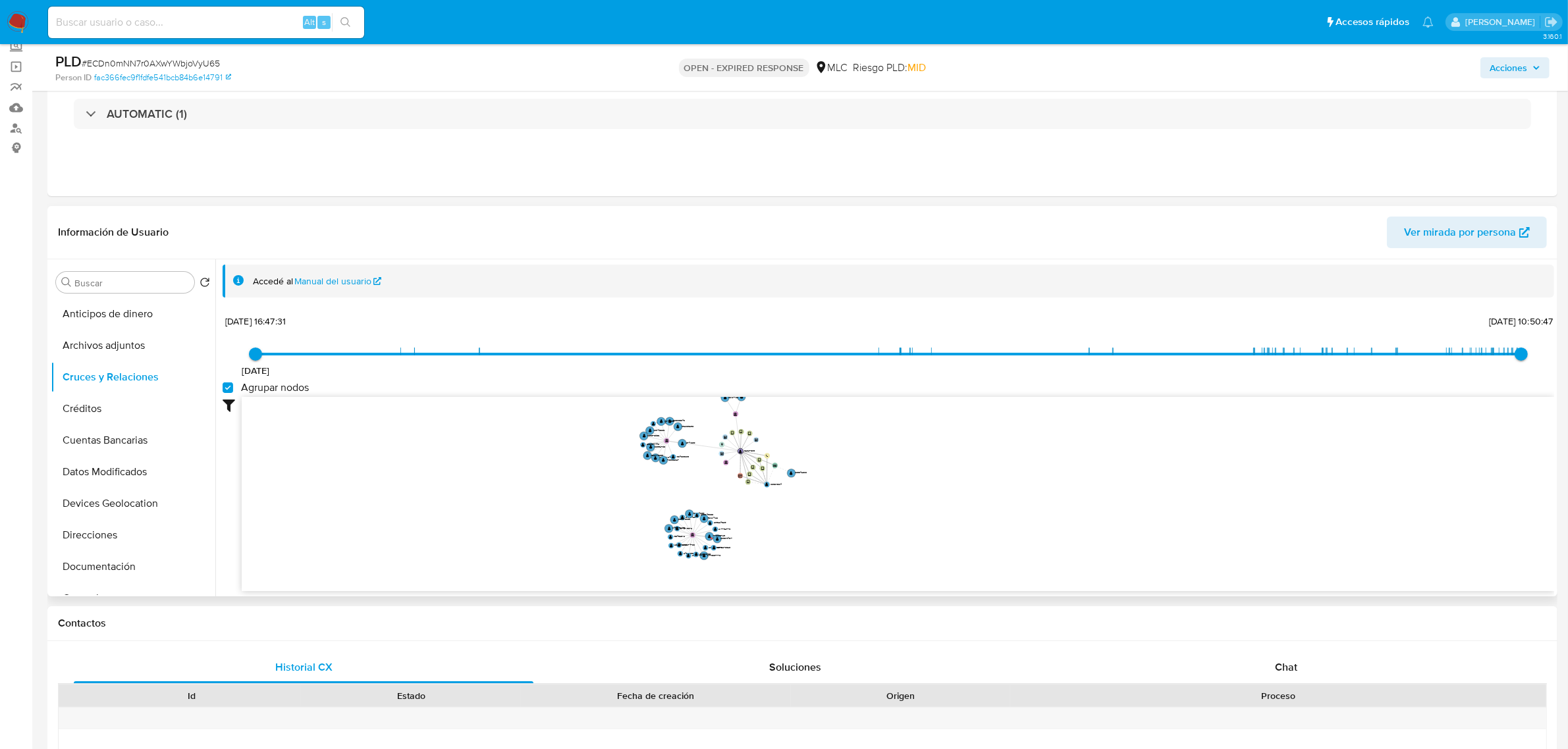
drag, startPoint x: 874, startPoint y: 441, endPoint x: 881, endPoint y: 460, distance: 20.2
click at [881, 460] on icon "device-645ae79008813b00189343b4  user-385619834  385619834 user-92827635  92…" at bounding box center [897, 492] width 1312 height 191
drag, startPoint x: 889, startPoint y: 452, endPoint x: 844, endPoint y: 421, distance: 54.6
click at [880, 462] on icon "device-645ae79008813b00189343b4  user-385619834  385619834 user-92827635  92…" at bounding box center [897, 492] width 1312 height 191
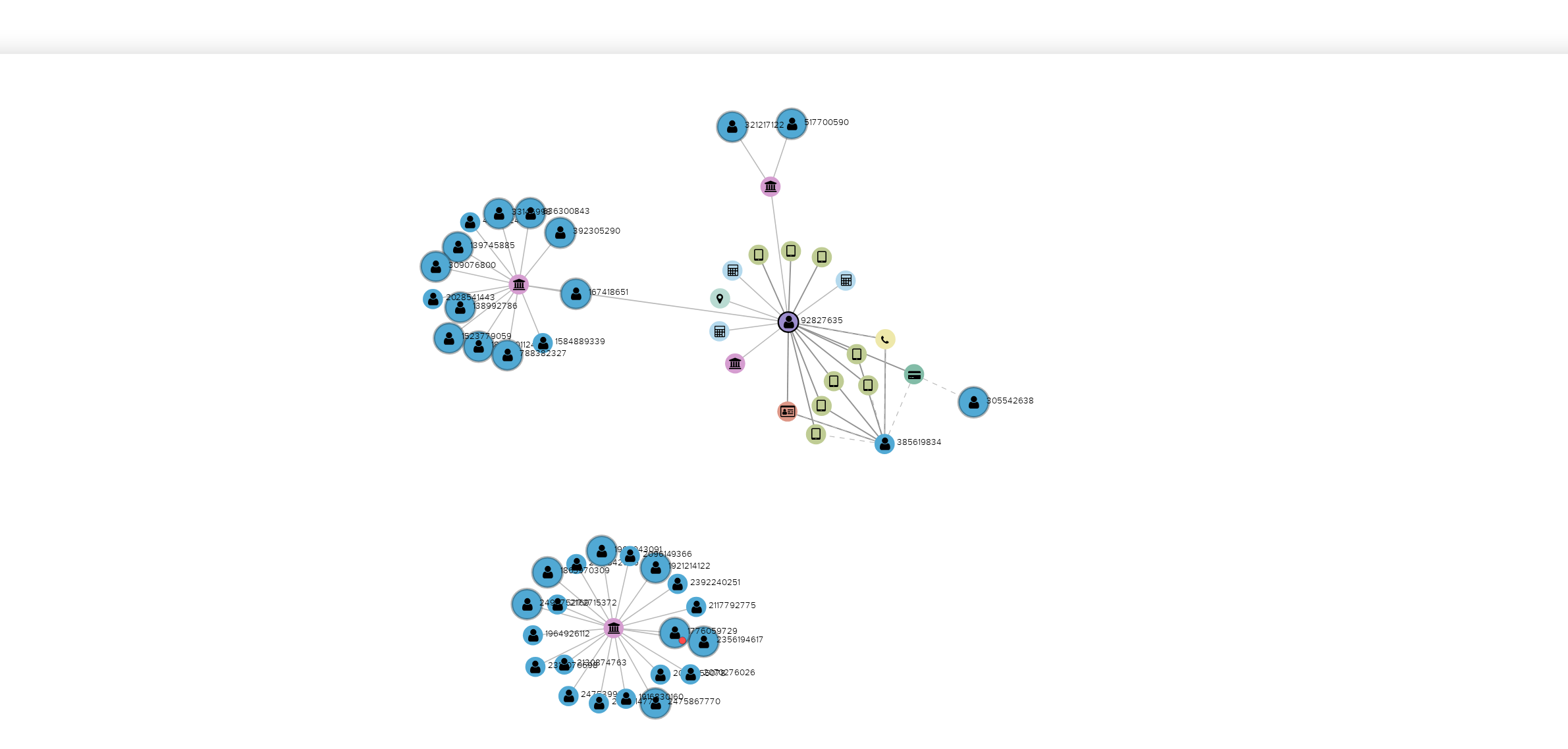
drag, startPoint x: 820, startPoint y: 450, endPoint x: 851, endPoint y: 446, distance: 31.3
click at [851, 446] on icon "device-645ae79008813b00189343b4  user-385619834  385619834 user-92827635  92…" at bounding box center [897, 492] width 1312 height 191
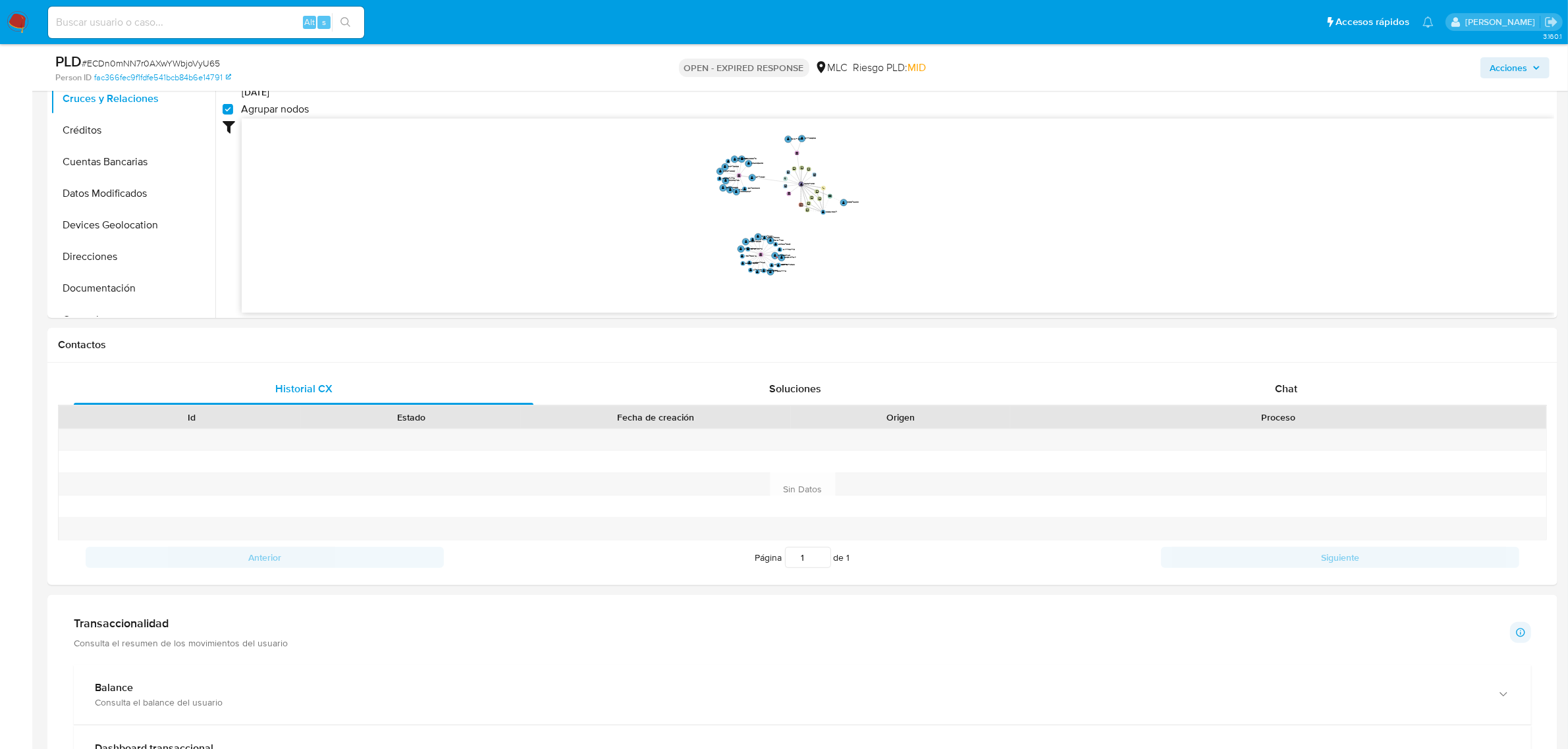
scroll to position [432, 0]
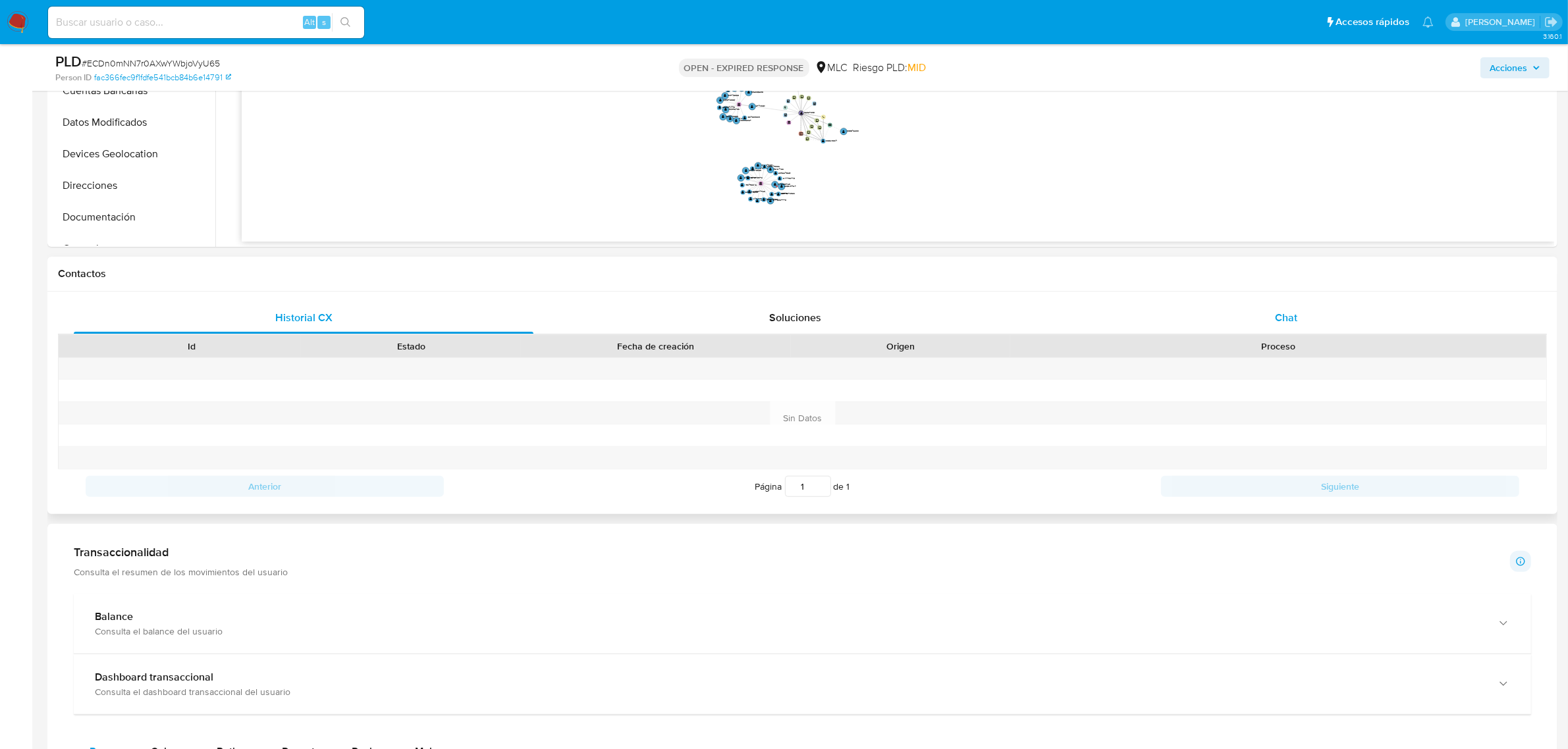
click at [1265, 320] on div "Chat" at bounding box center [1286, 317] width 460 height 32
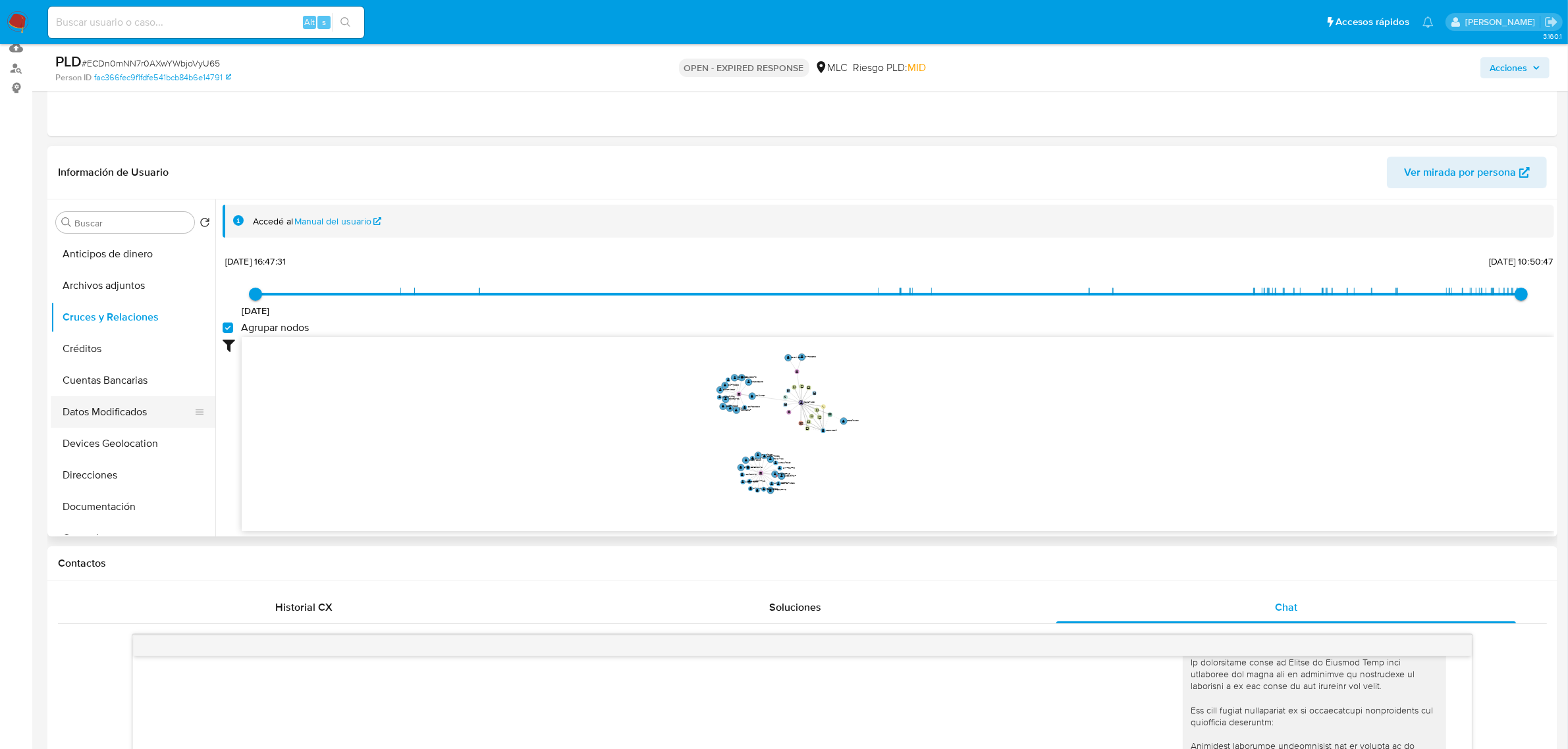
scroll to position [50, 0]
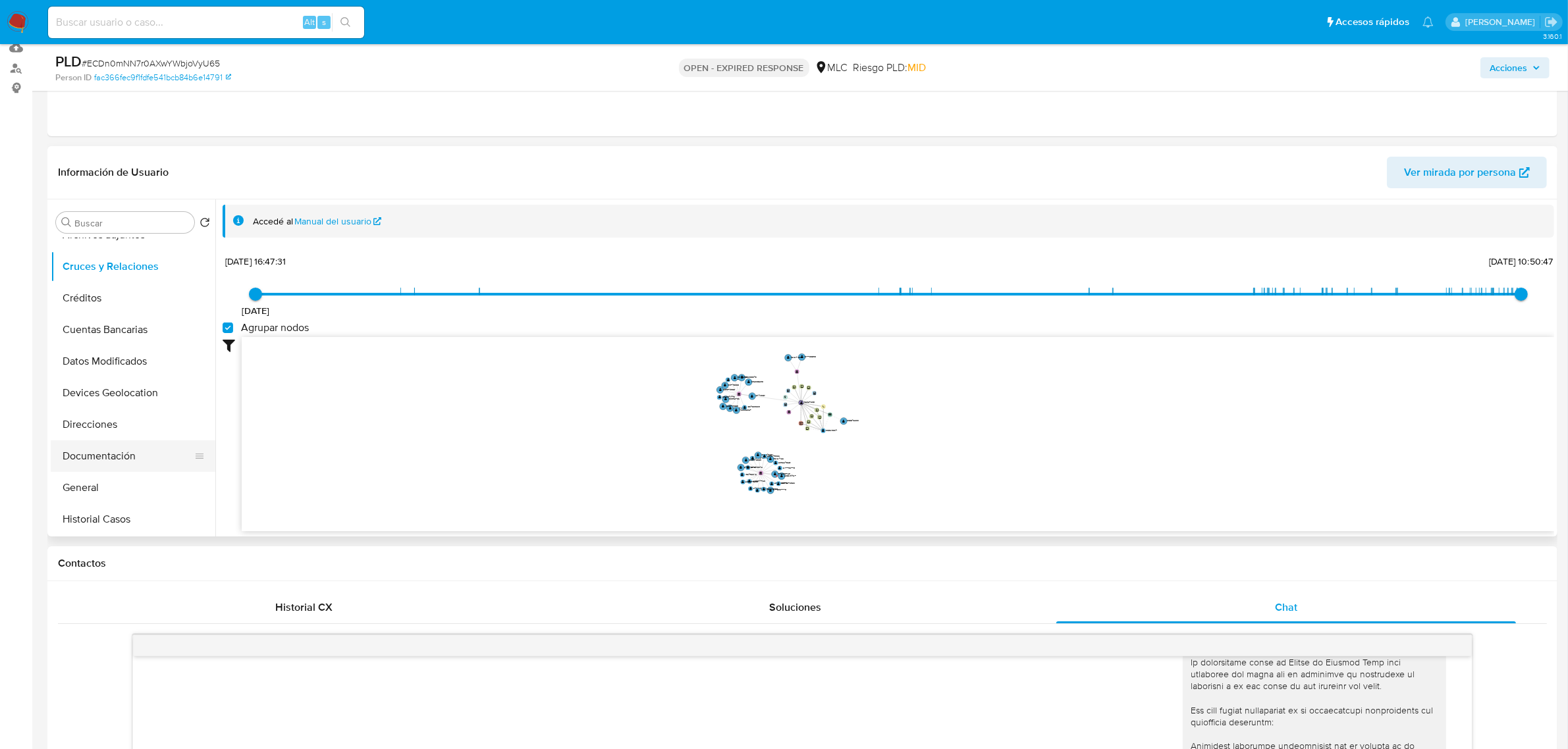
click at [114, 455] on button "Documentación" at bounding box center [127, 456] width 154 height 32
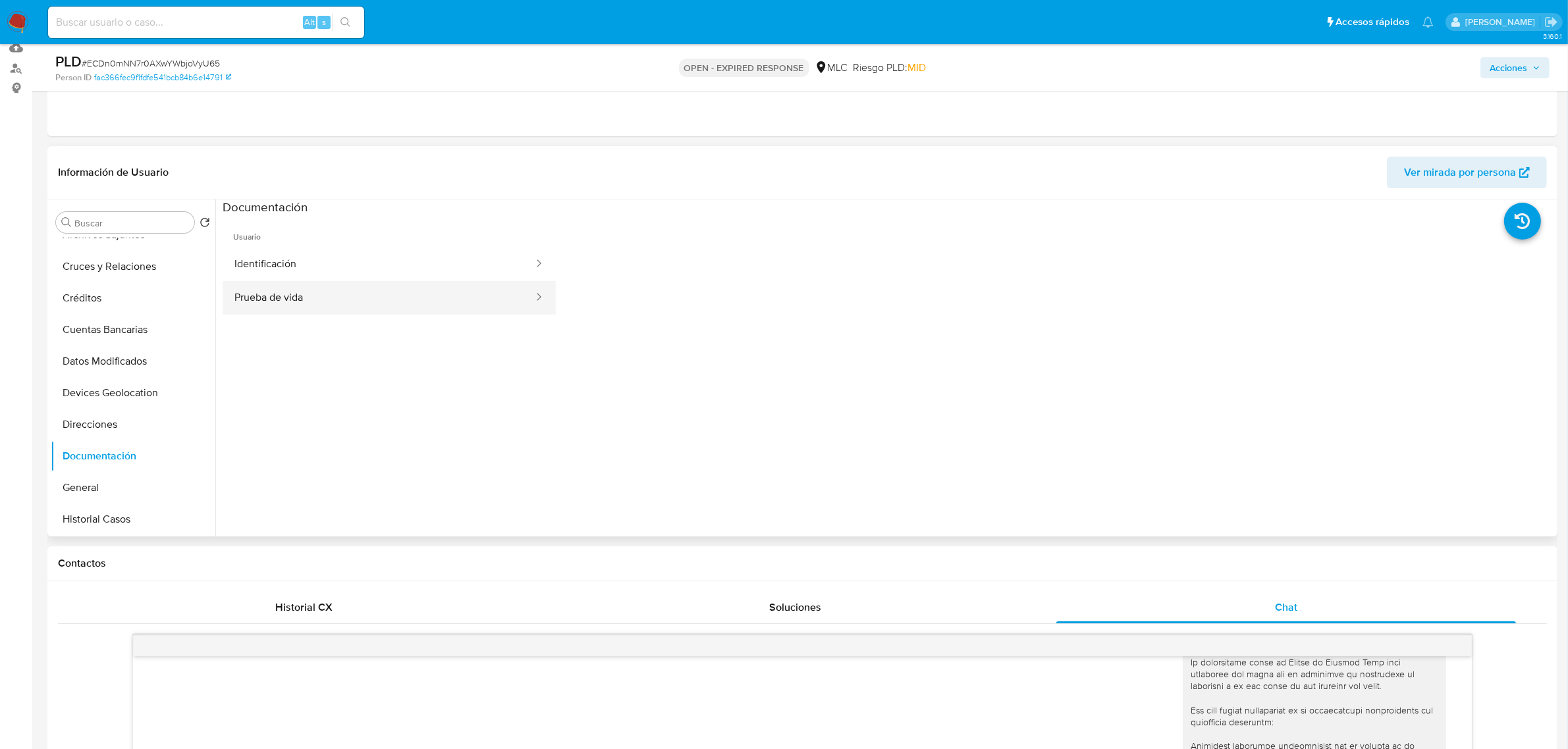
click at [298, 306] on button "Prueba de vida" at bounding box center [379, 298] width 312 height 33
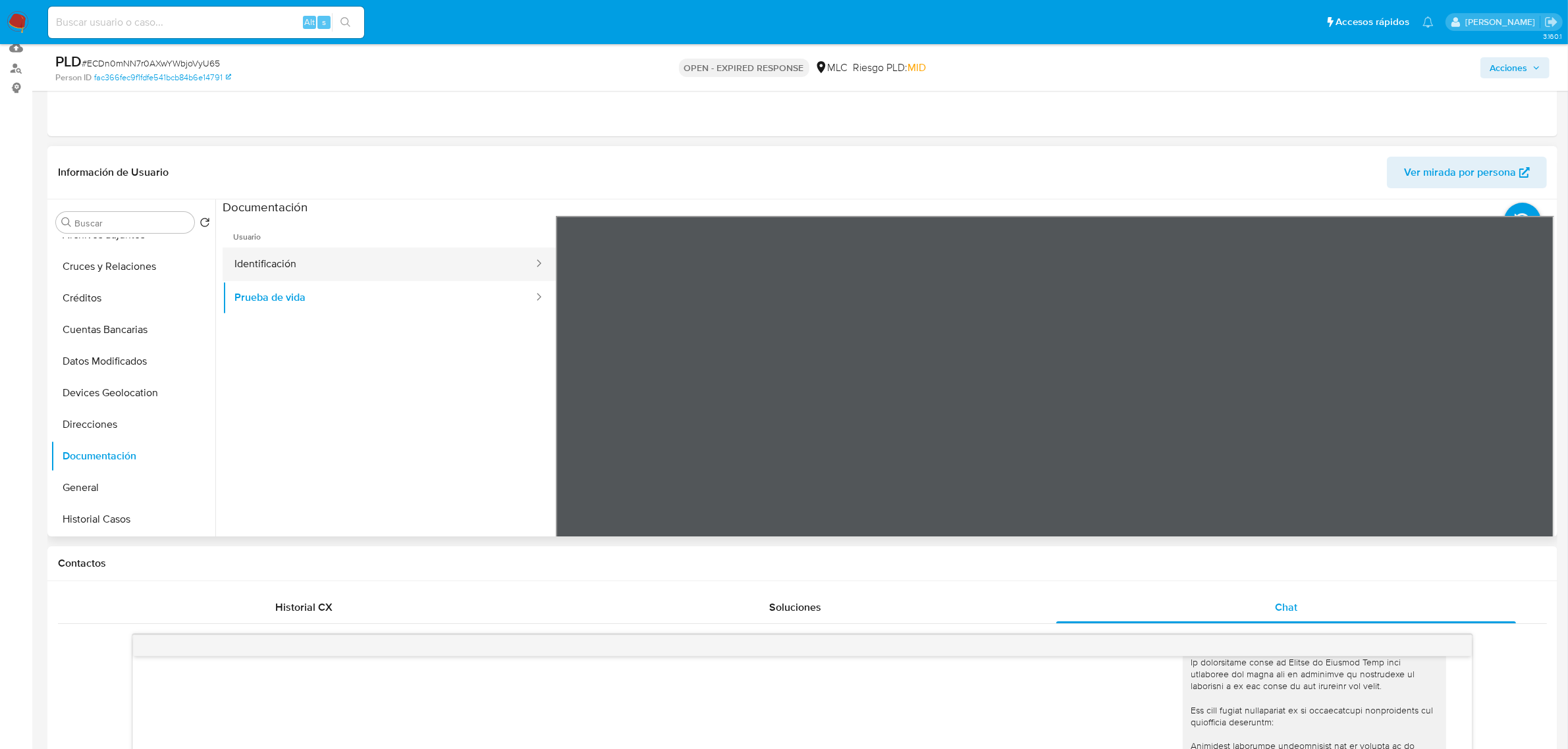
click at [340, 264] on button "Identificación" at bounding box center [379, 264] width 312 height 33
click at [1526, 433] on icon at bounding box center [1537, 430] width 26 height 26
click at [251, 293] on button "Prueba de vida" at bounding box center [379, 298] width 312 height 33
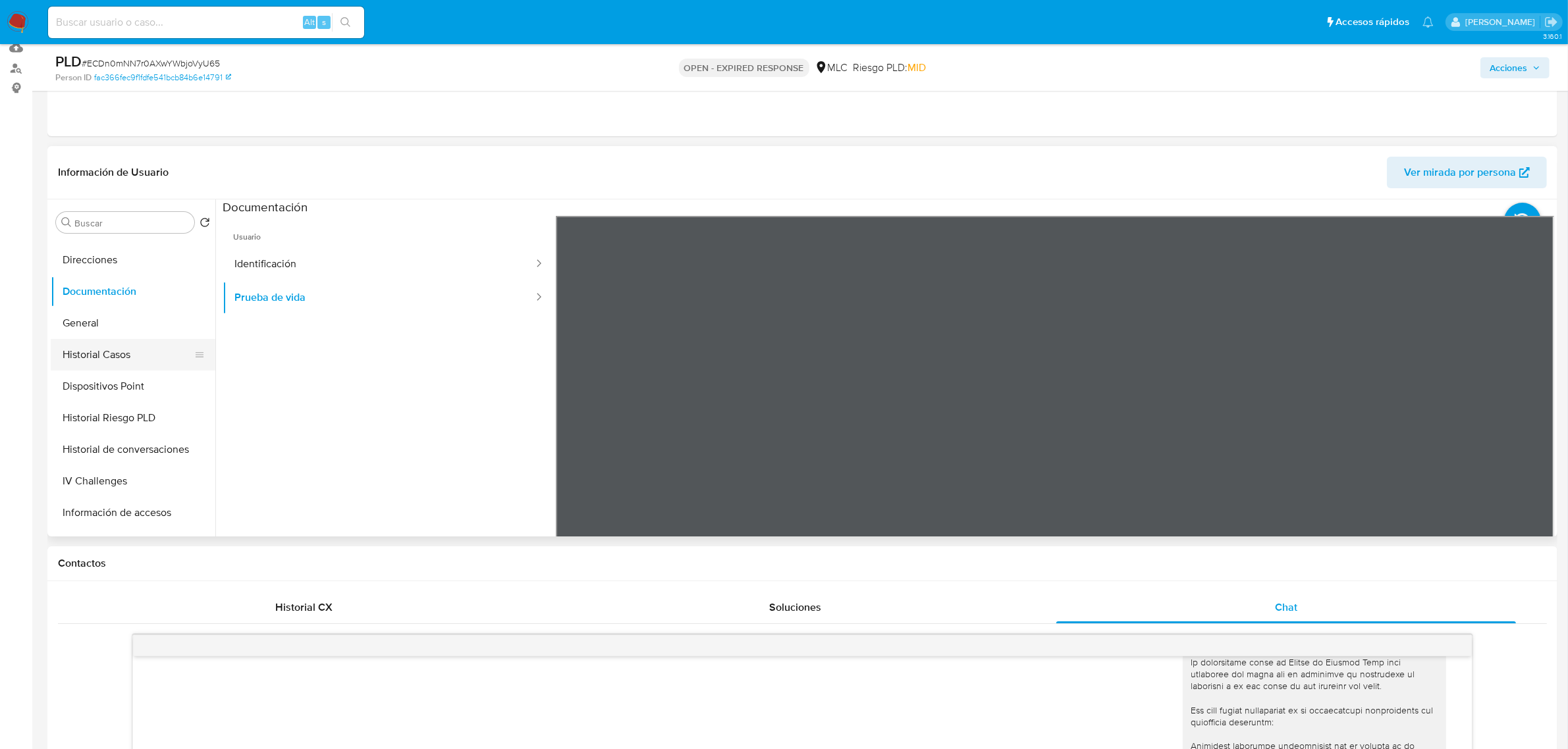
scroll to position [380, 0]
click at [82, 432] on button "KYC" at bounding box center [127, 443] width 154 height 32
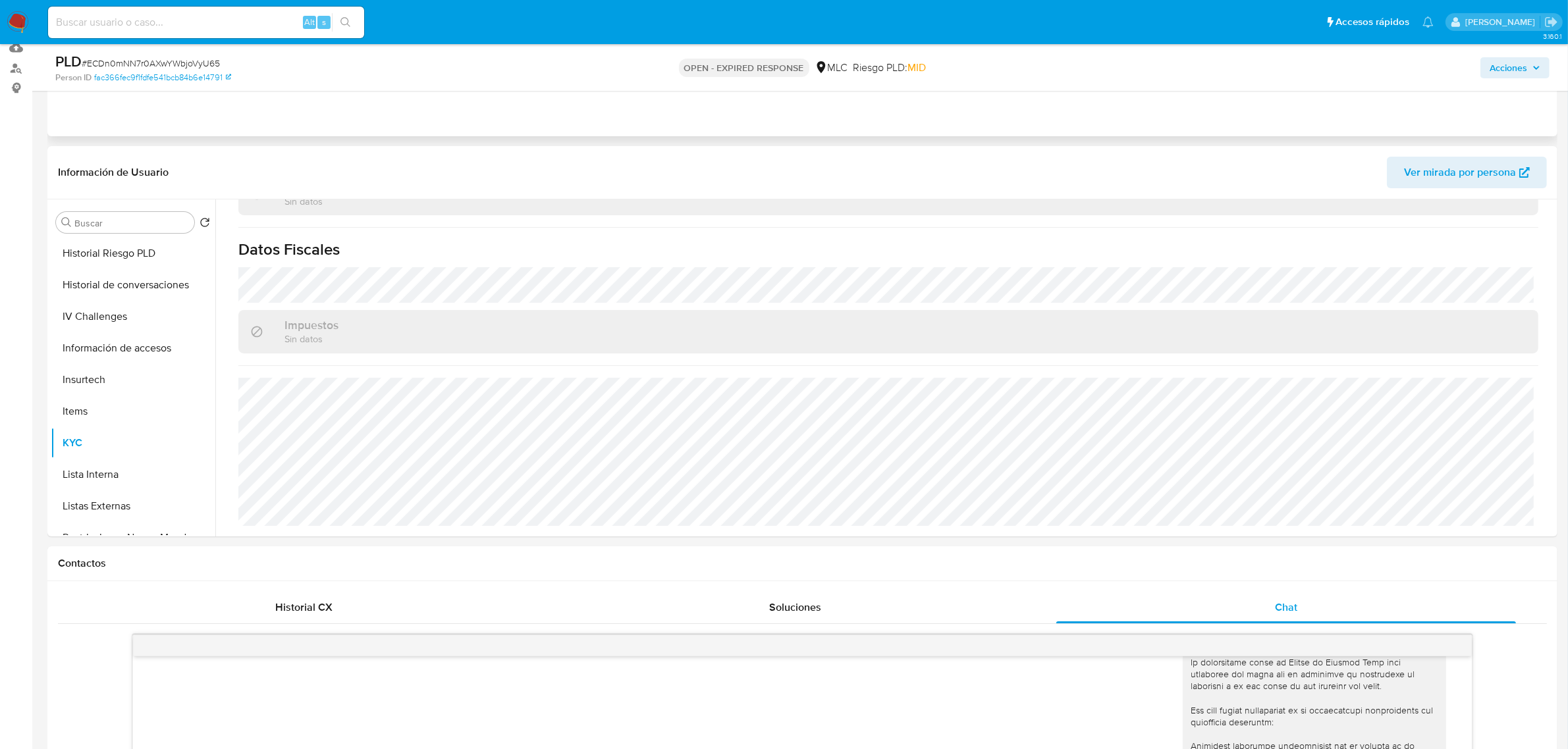
scroll to position [0, 0]
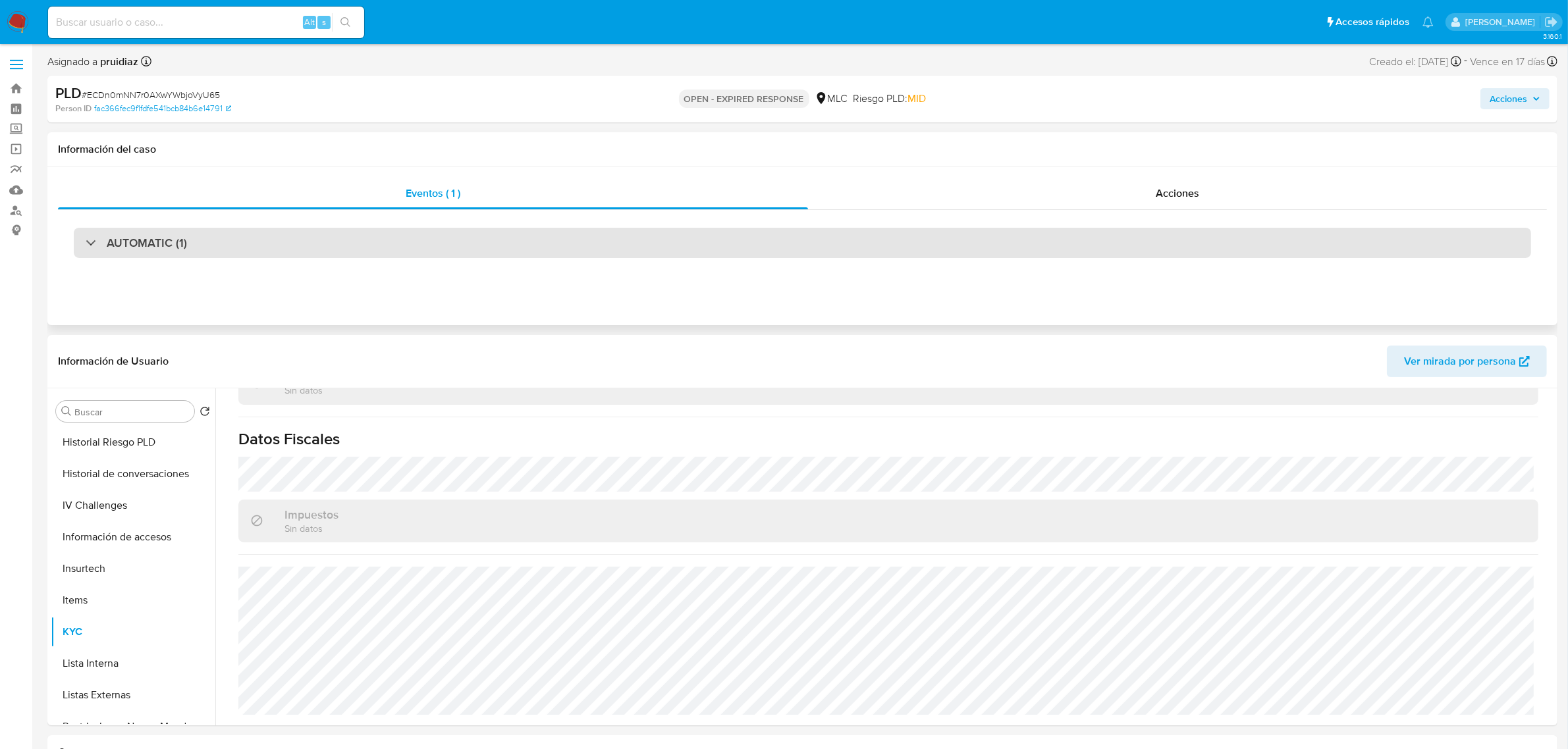
drag, startPoint x: 161, startPoint y: 224, endPoint x: 158, endPoint y: 232, distance: 8.5
click at [159, 230] on div "AUTOMATIC (1)" at bounding box center [802, 242] width 1489 height 66
click at [160, 239] on h3 "AUTOMATIC (1)" at bounding box center [147, 242] width 80 height 15
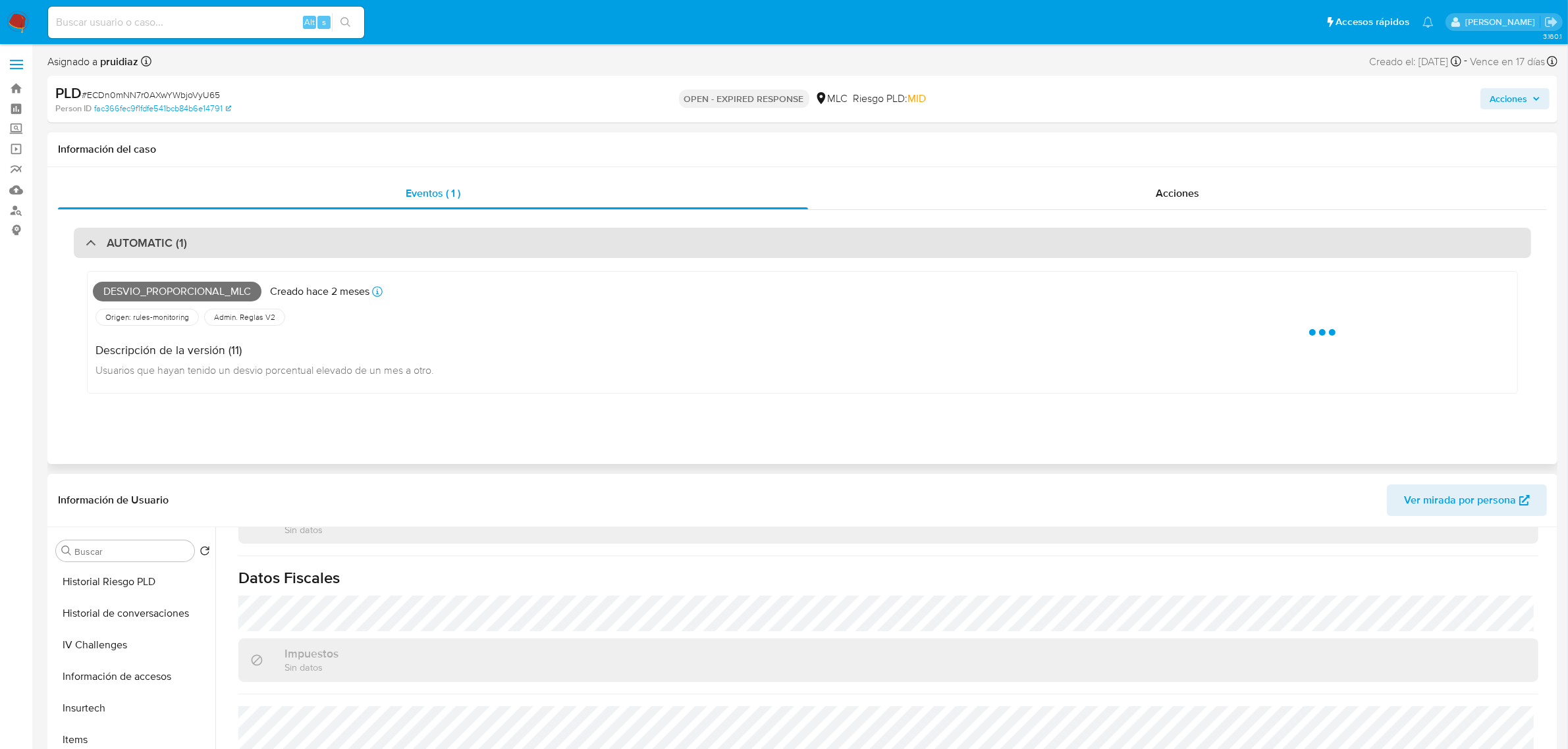
click at [160, 239] on h3 "AUTOMATIC (1)" at bounding box center [147, 242] width 80 height 15
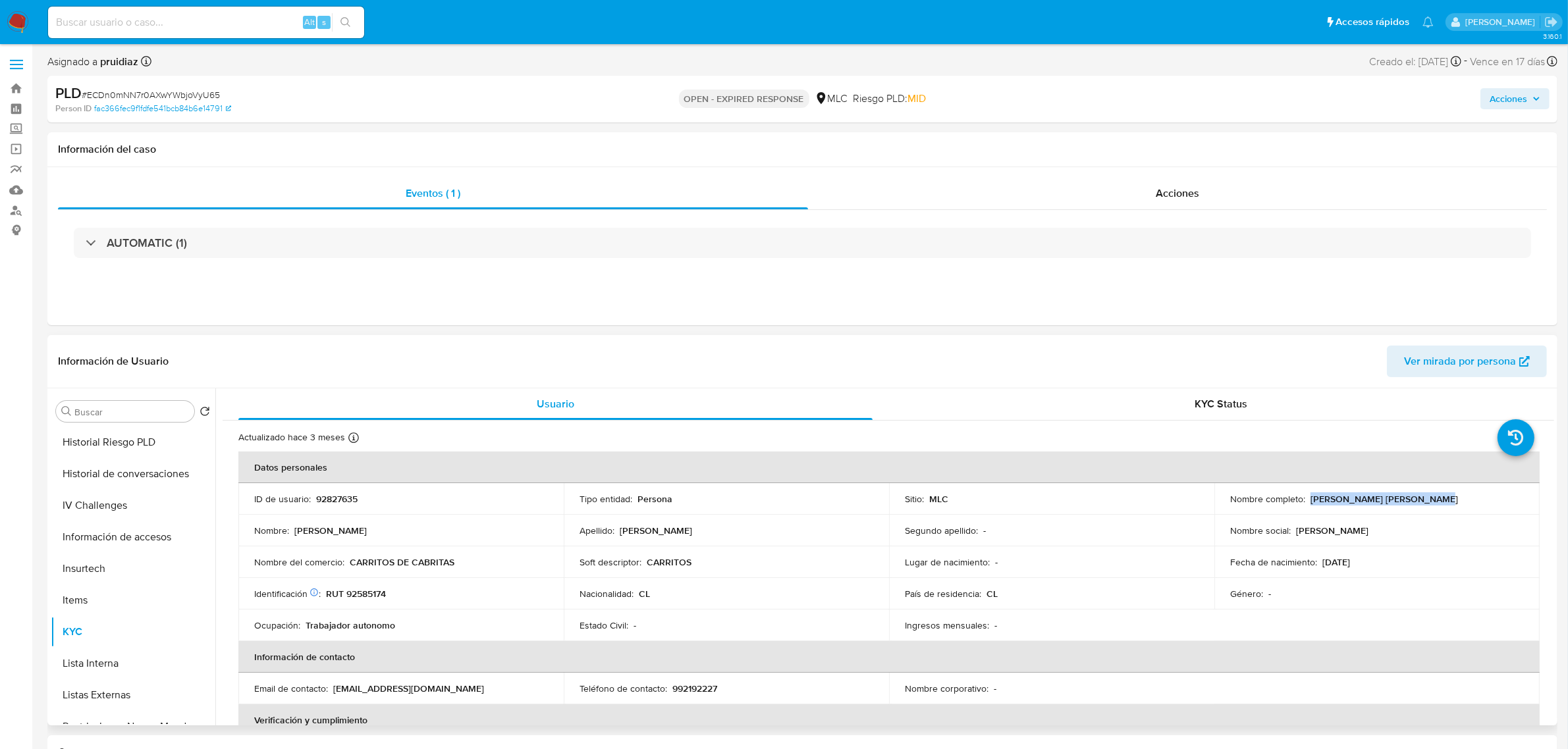
drag, startPoint x: 1437, startPoint y: 503, endPoint x: 1308, endPoint y: 501, distance: 129.0
click at [1308, 501] on div "Nombre completo : José Vicente Ortega Ortega" at bounding box center [1377, 499] width 293 height 12
copy p "[PERSON_NAME] [PERSON_NAME]"
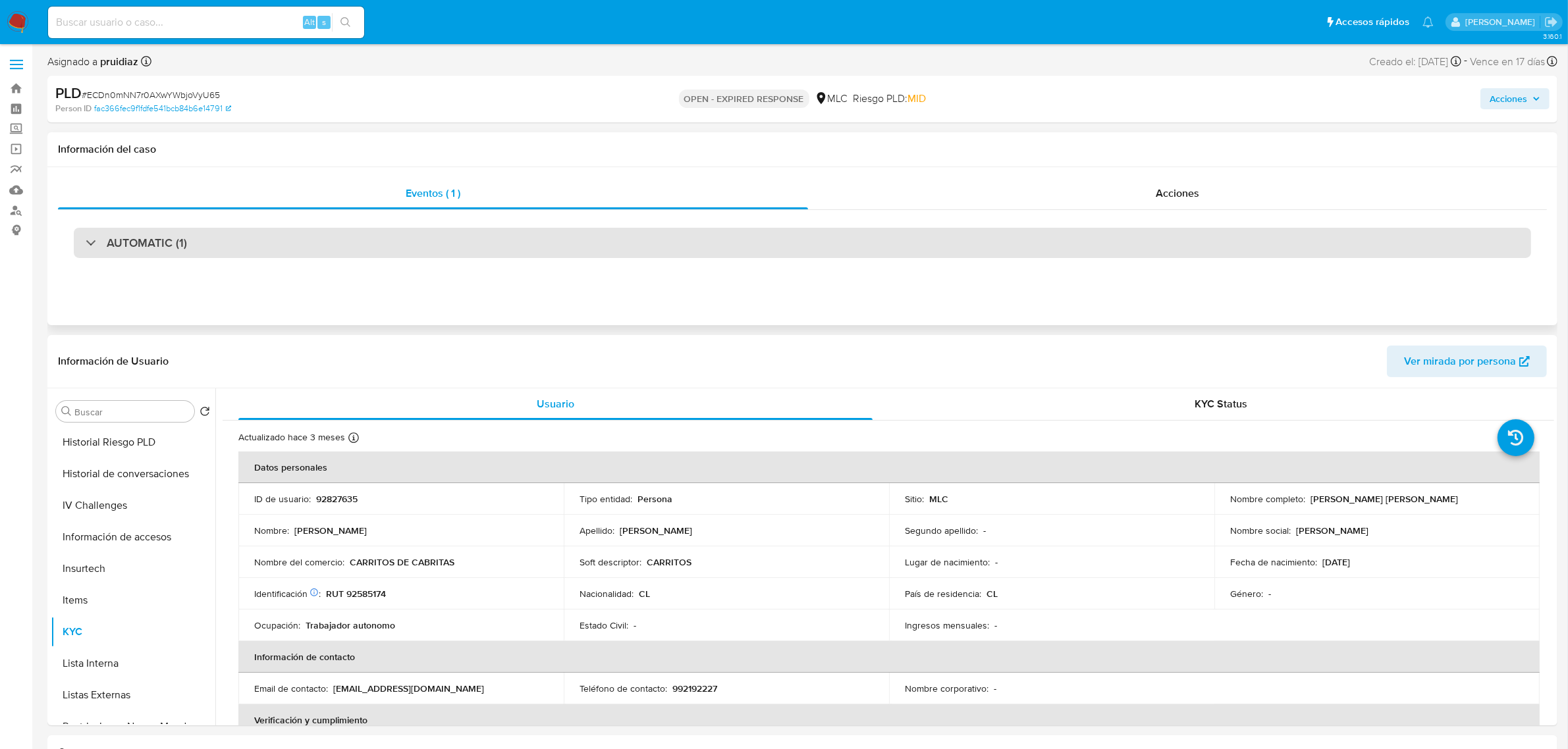
click at [146, 253] on div "AUTOMATIC (1)" at bounding box center [802, 243] width 1457 height 31
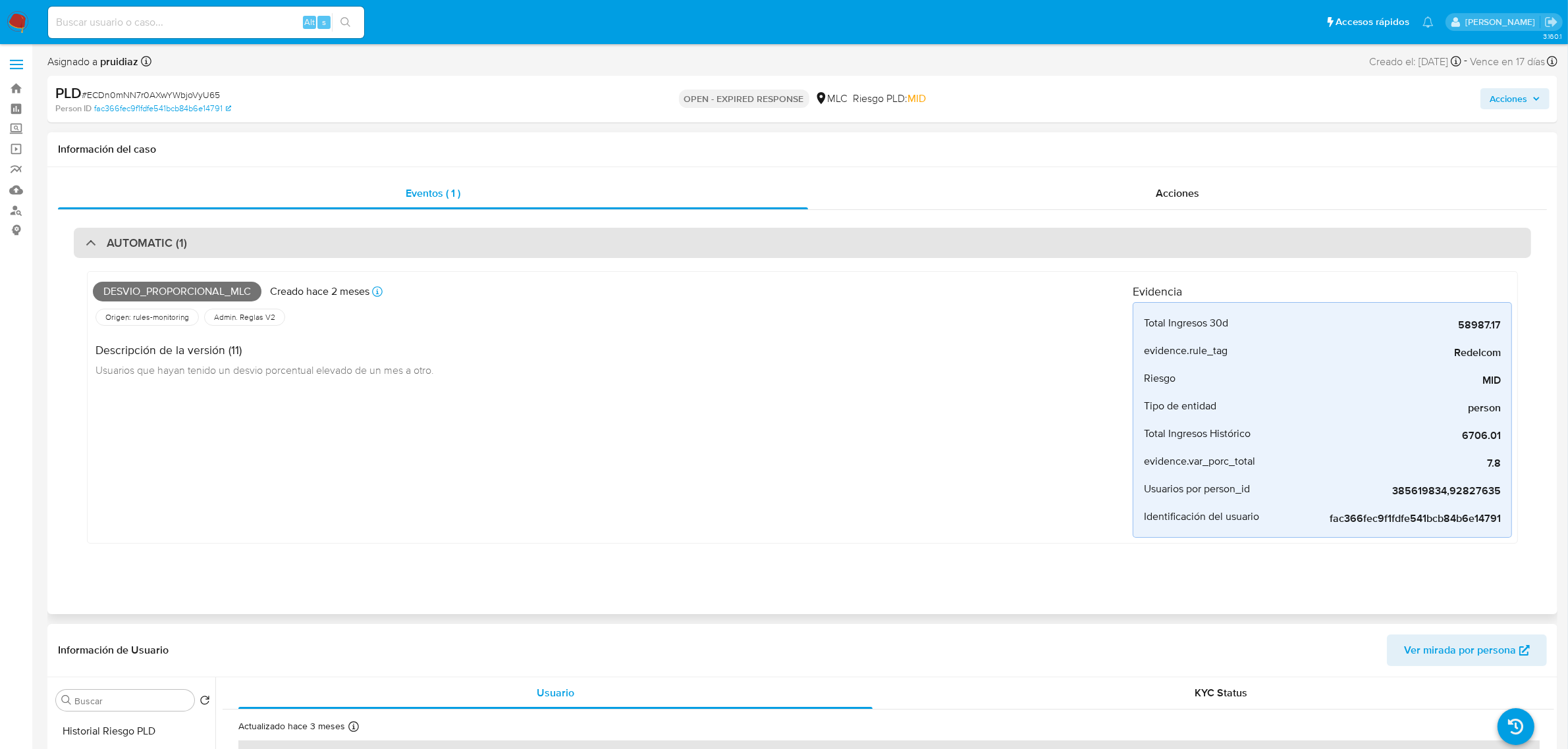
click at [264, 229] on div "AUTOMATIC (1)" at bounding box center [802, 243] width 1457 height 31
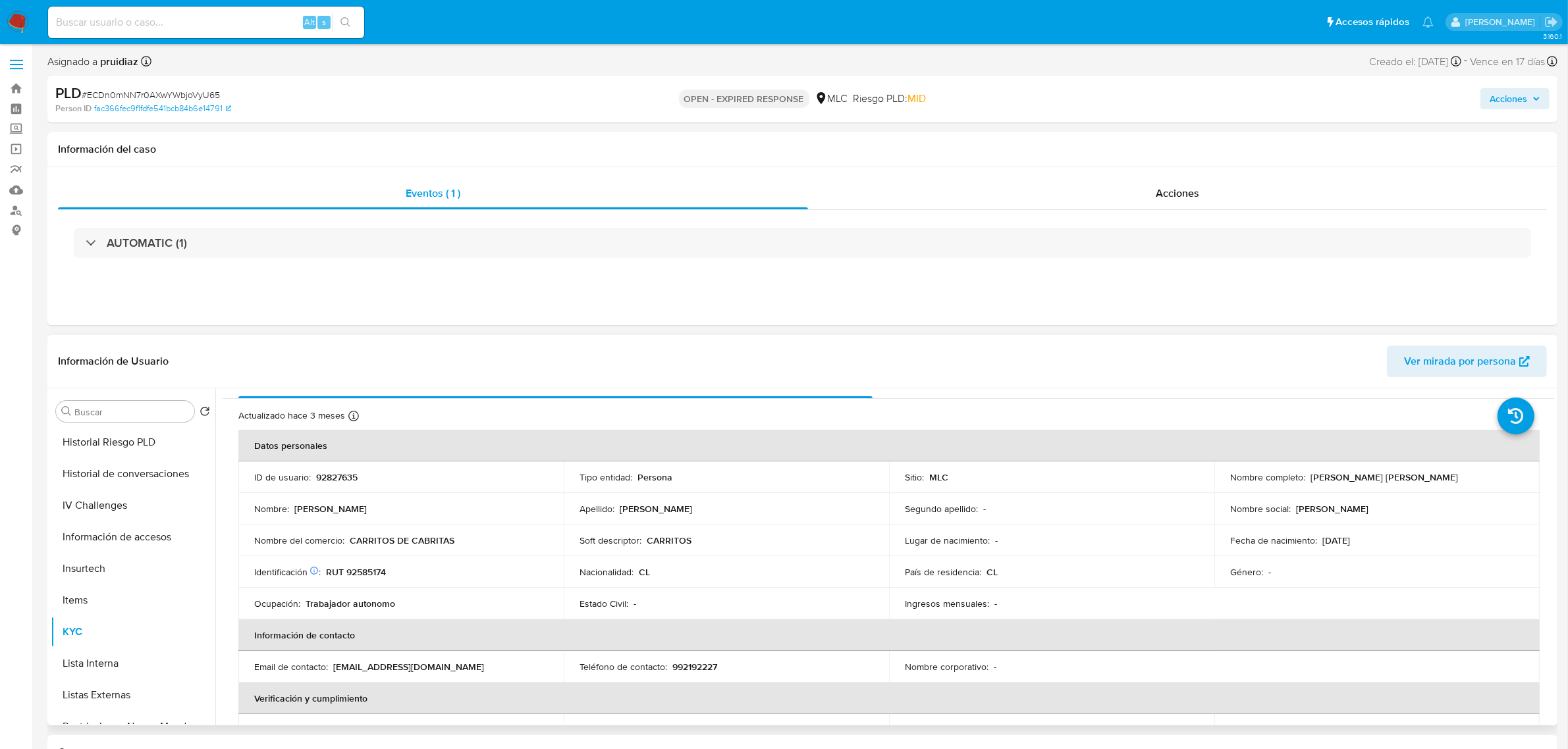
scroll to position [82, 0]
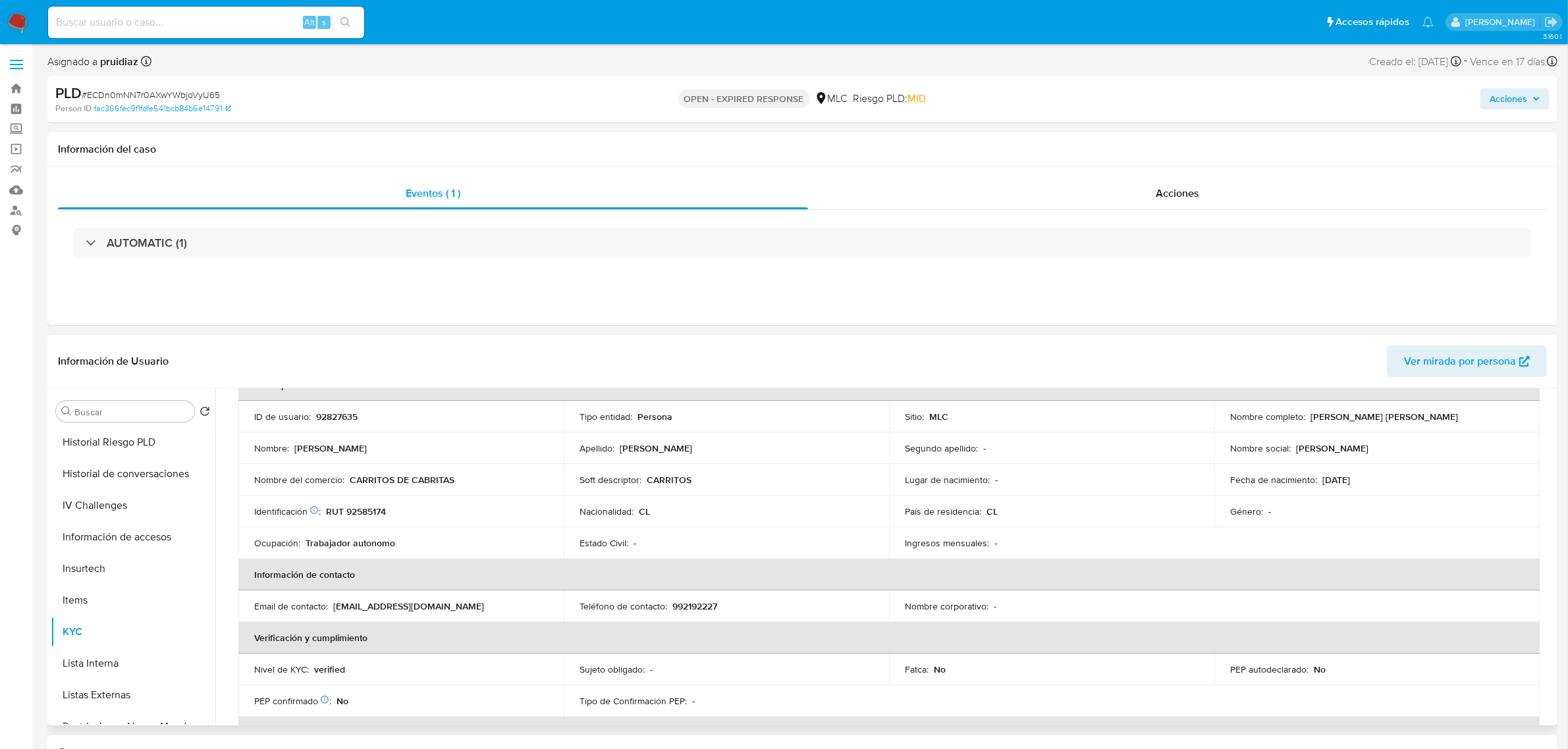
click at [371, 514] on td "Identificación Nº de serie: 106259678 : RUT 92585174" at bounding box center [400, 511] width 325 height 32
click at [371, 514] on p "RUT 92585174" at bounding box center [356, 512] width 60 height 12
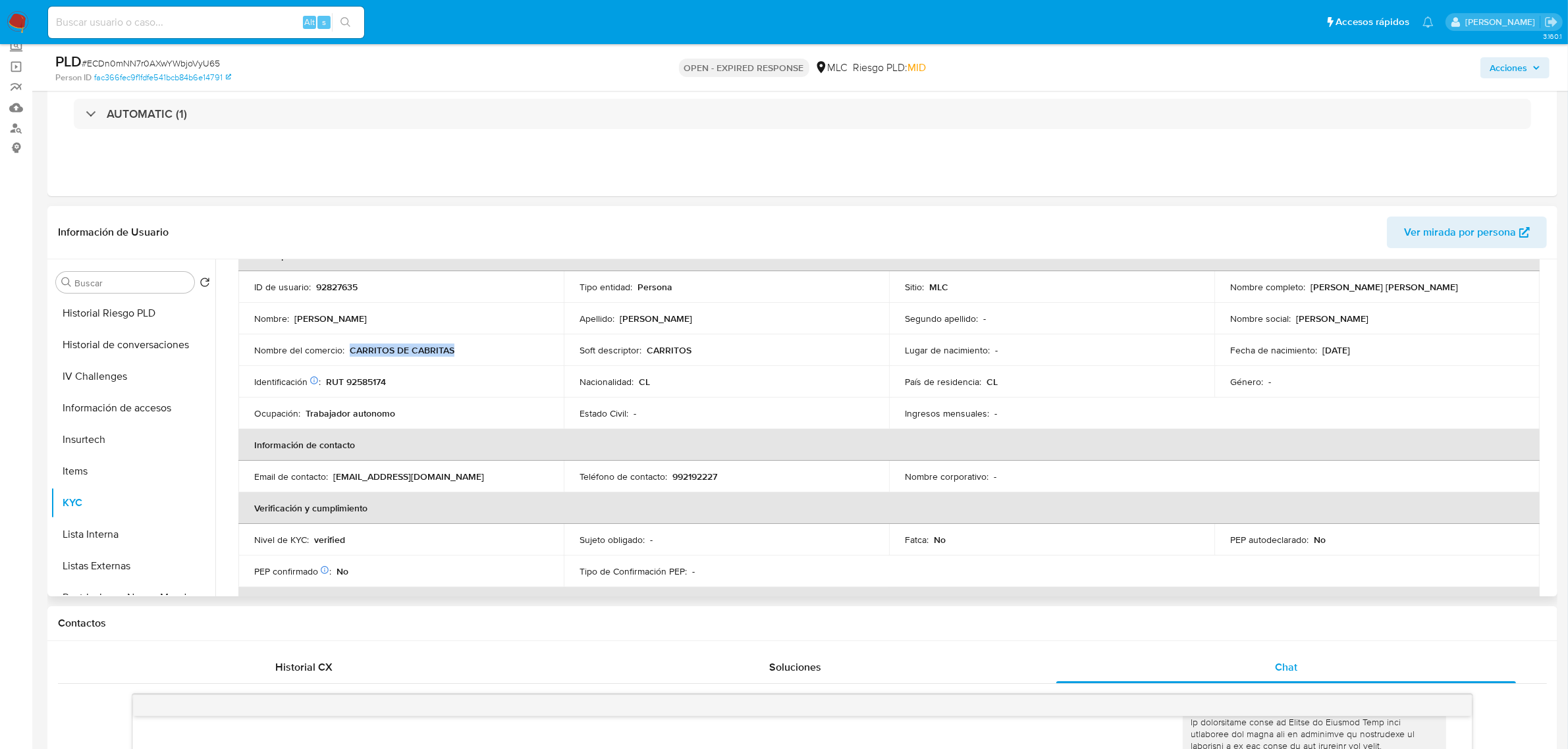
drag, startPoint x: 463, startPoint y: 353, endPoint x: 349, endPoint y: 350, distance: 114.0
click at [349, 350] on div "Nombre del comercio : CARRITOS DE CABRITAS" at bounding box center [401, 351] width 293 height 12
copy p "CARRITOS DE CABRITAS"
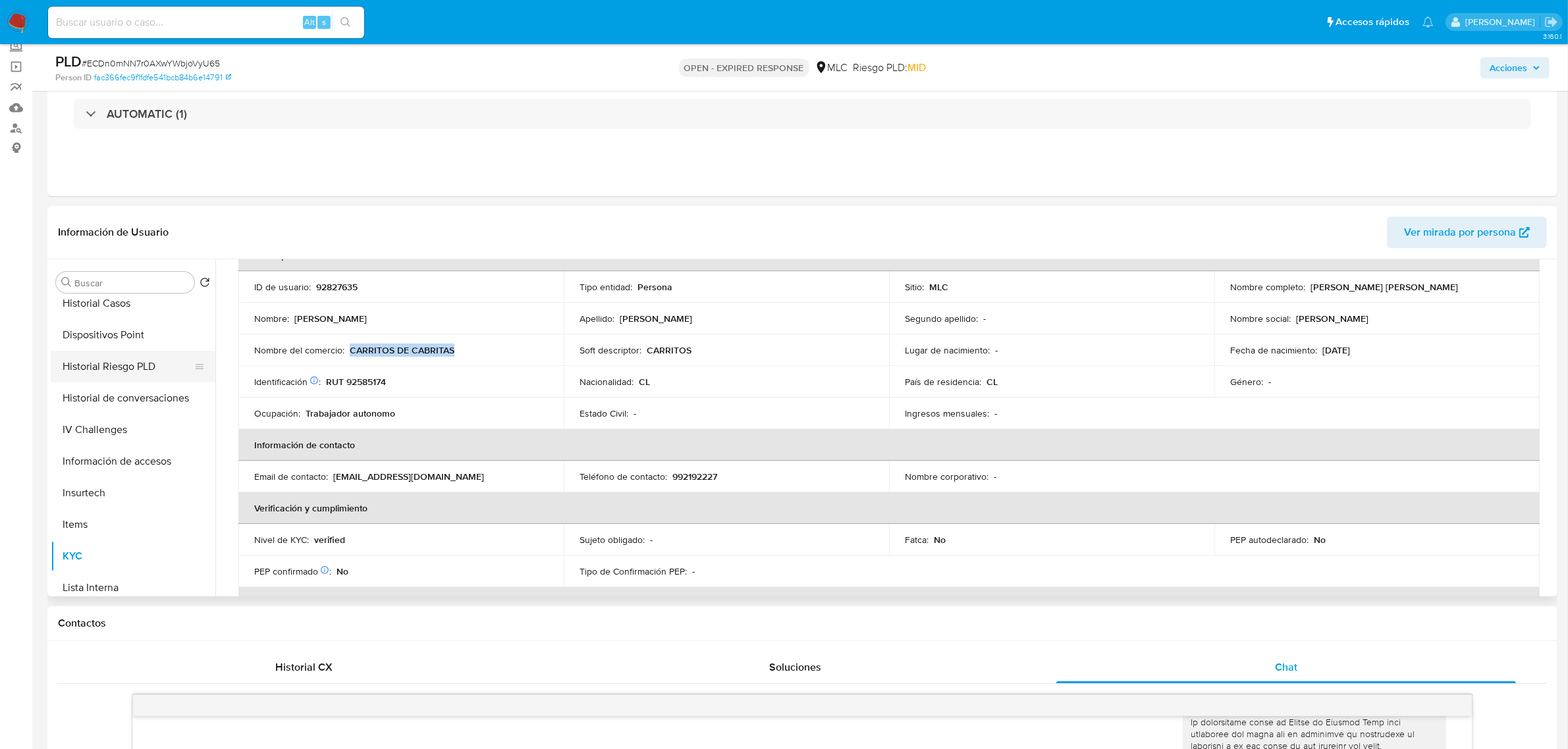
scroll to position [298, 0]
click at [125, 365] on button "Dispositivos Point" at bounding box center [127, 363] width 154 height 32
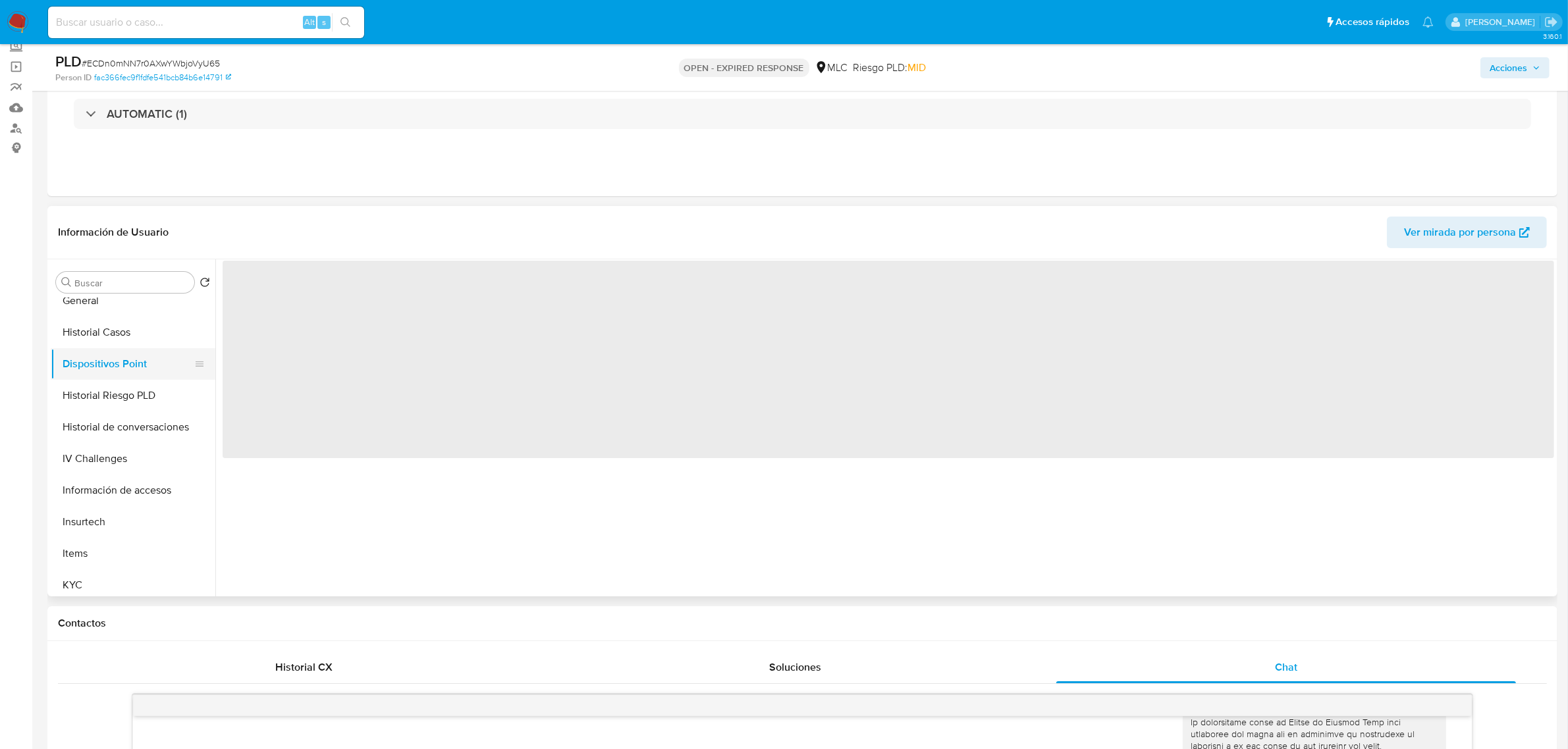
scroll to position [0, 0]
click at [117, 340] on button "Historial Casos" at bounding box center [127, 332] width 154 height 32
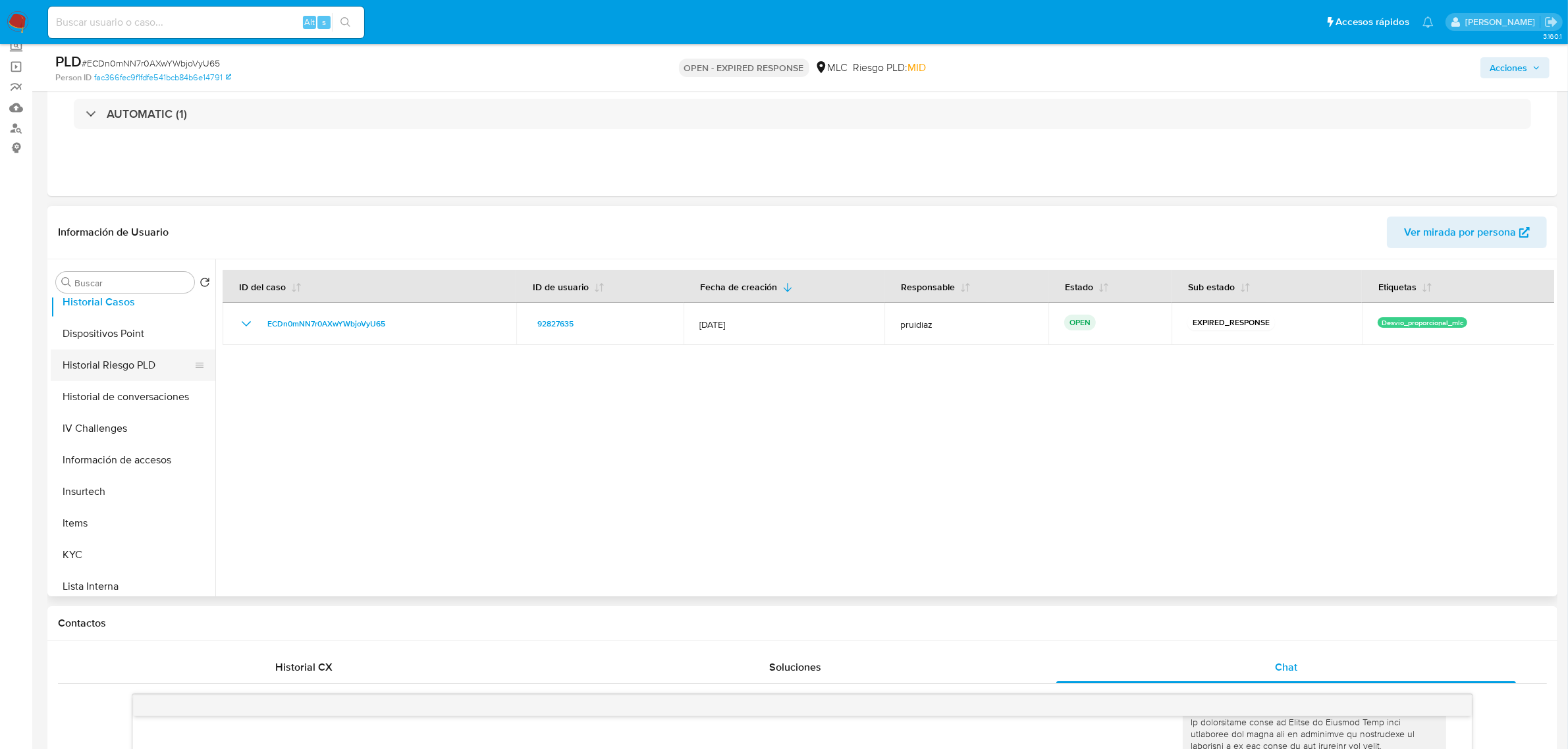
scroll to position [380, 0]
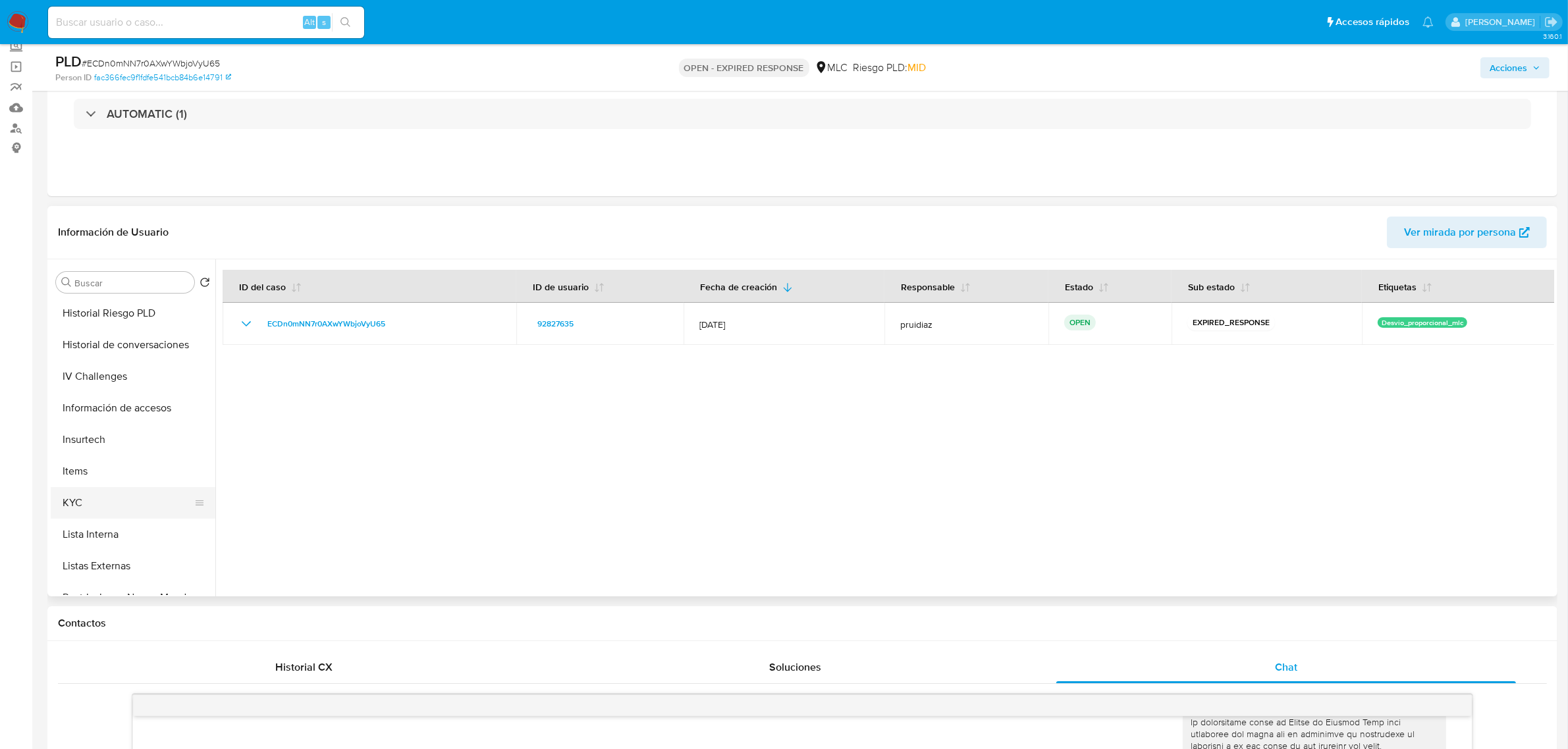
click at [61, 511] on button "KYC" at bounding box center [127, 502] width 154 height 32
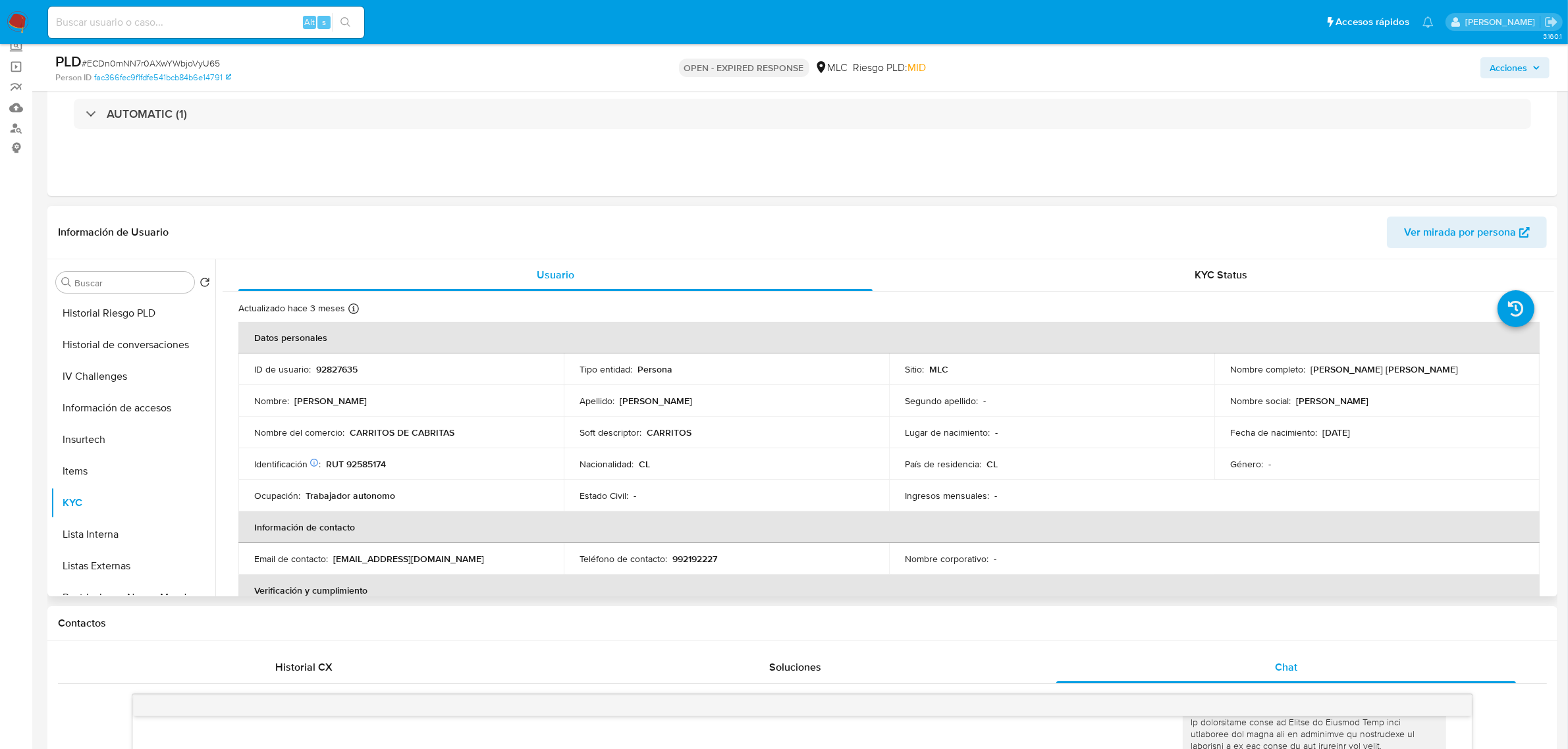
click at [374, 463] on p "RUT 92585174" at bounding box center [356, 464] width 60 height 12
copy p "92585174"
click at [377, 466] on p "RUT 92585174" at bounding box center [356, 464] width 60 height 12
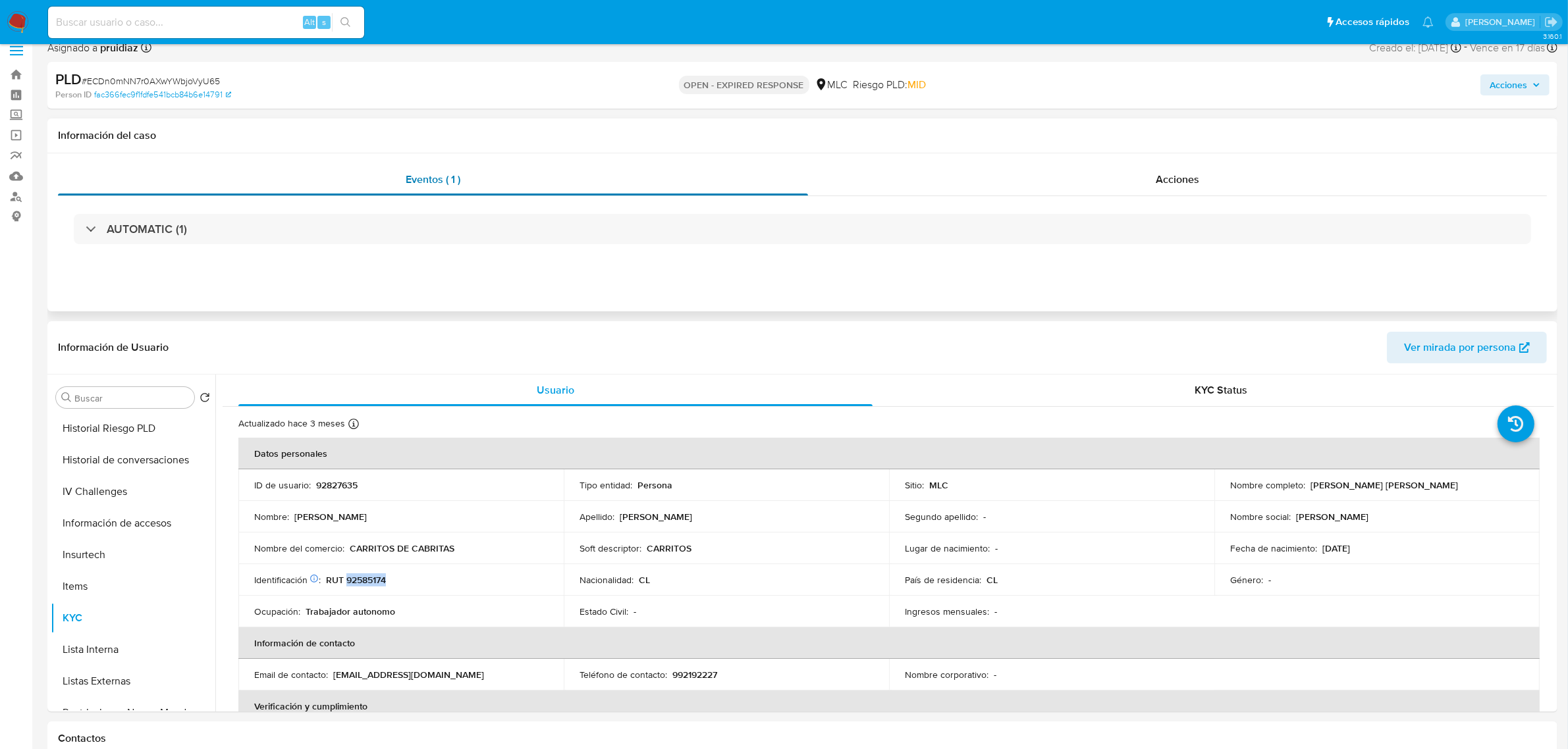
scroll to position [0, 0]
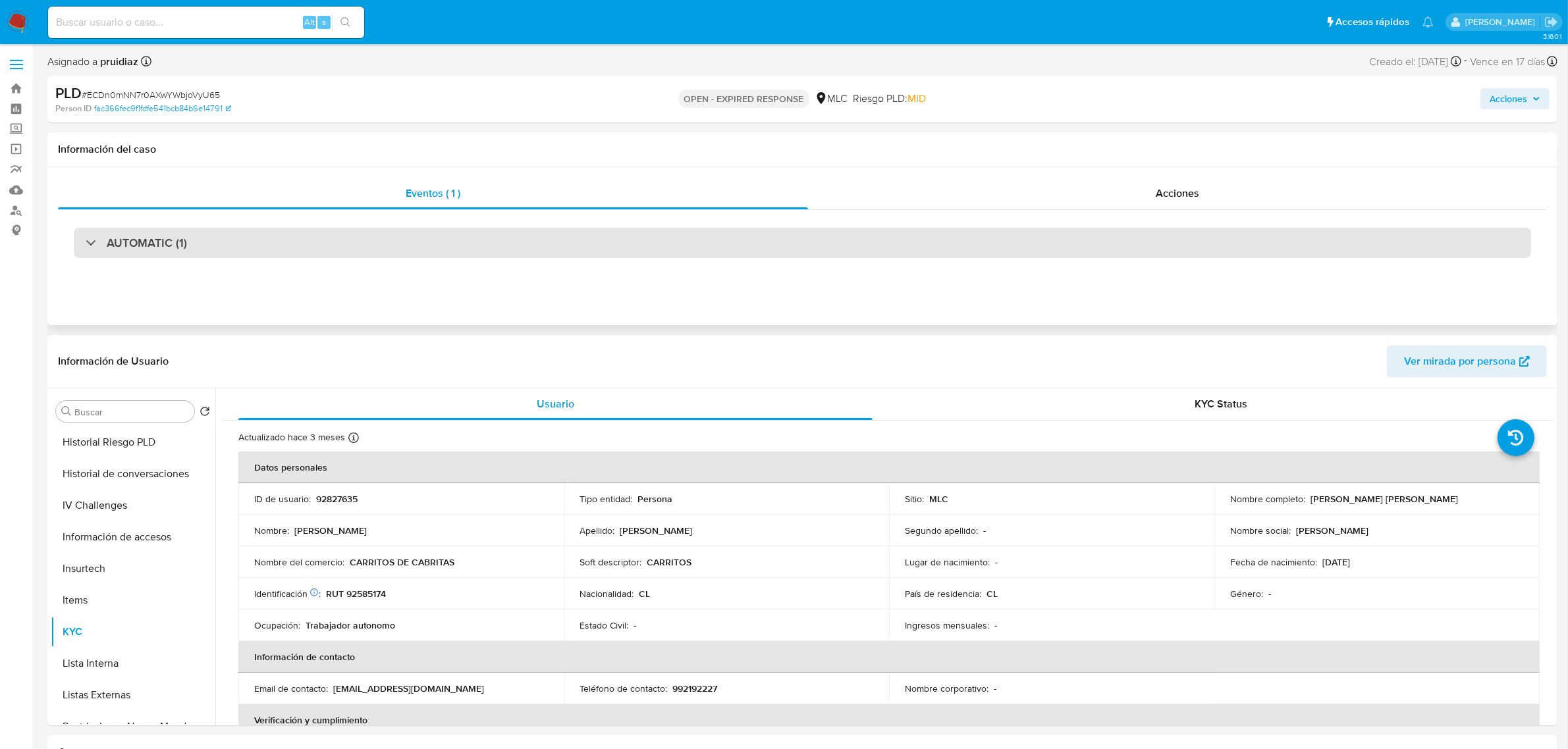
click at [148, 241] on h3 "AUTOMATIC (1)" at bounding box center [147, 242] width 80 height 15
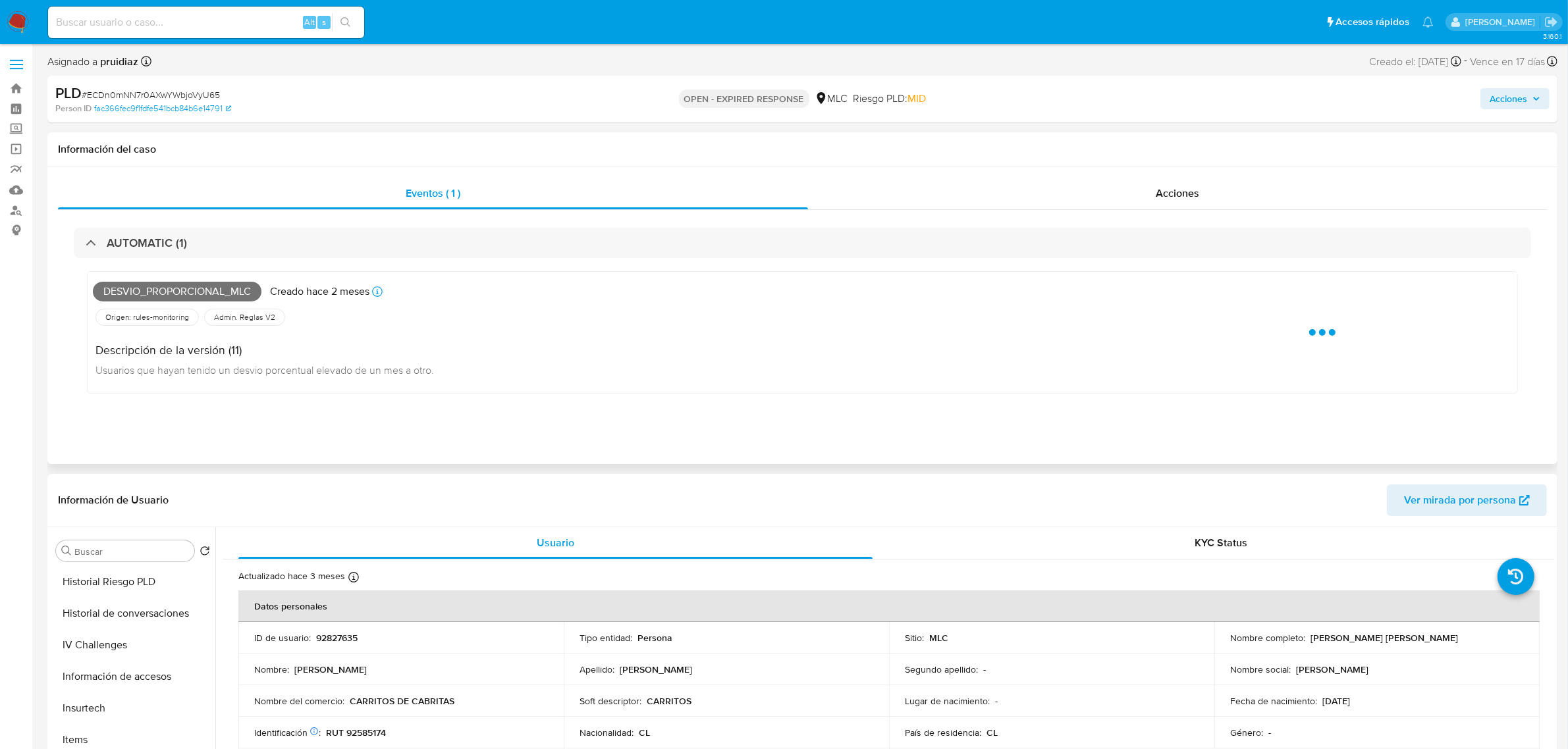
click at [140, 291] on span "Desvio_proporcional_mlc" at bounding box center [177, 291] width 169 height 20
copy span "Desvio_proporcional_mlc"
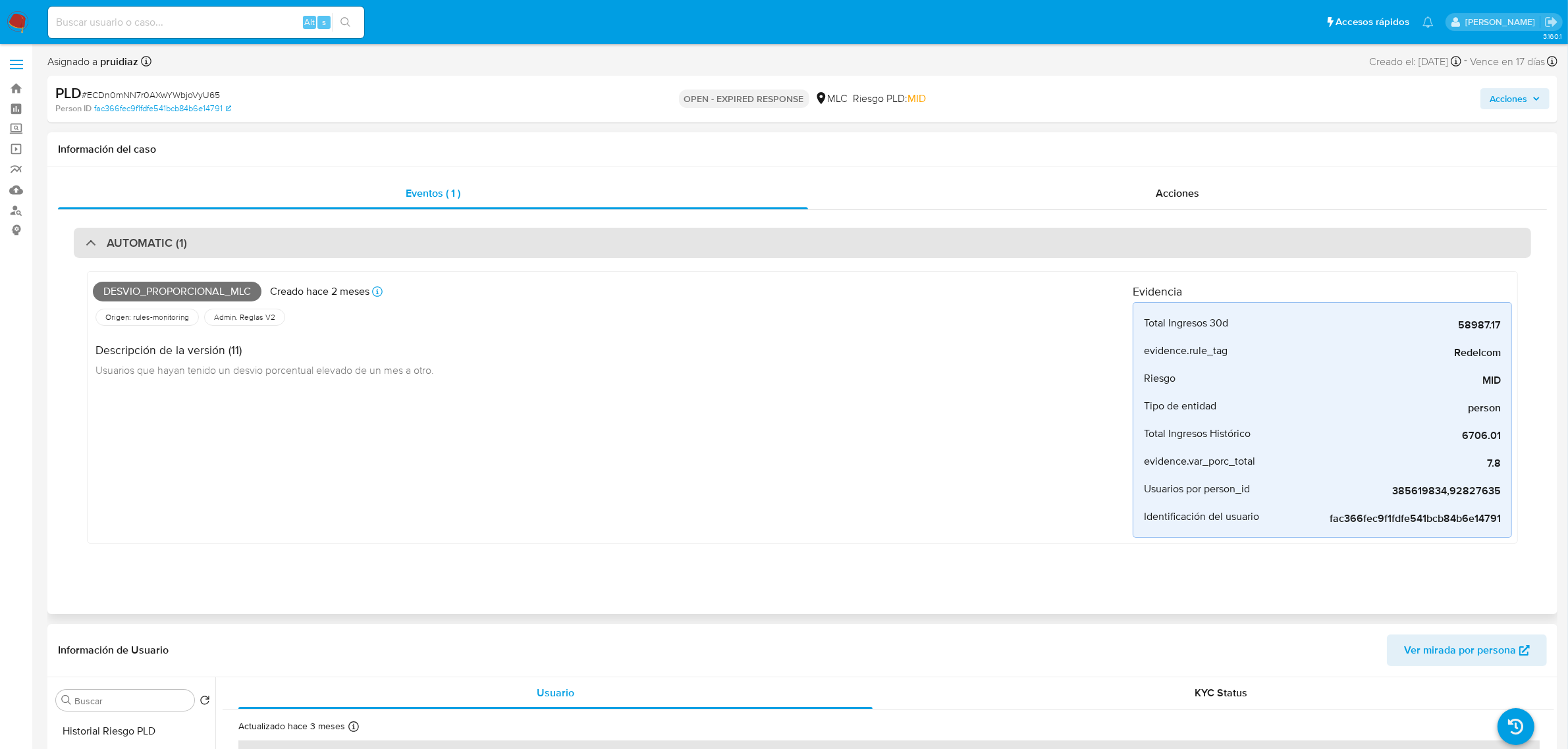
click at [156, 242] on h3 "AUTOMATIC (1)" at bounding box center [147, 242] width 80 height 15
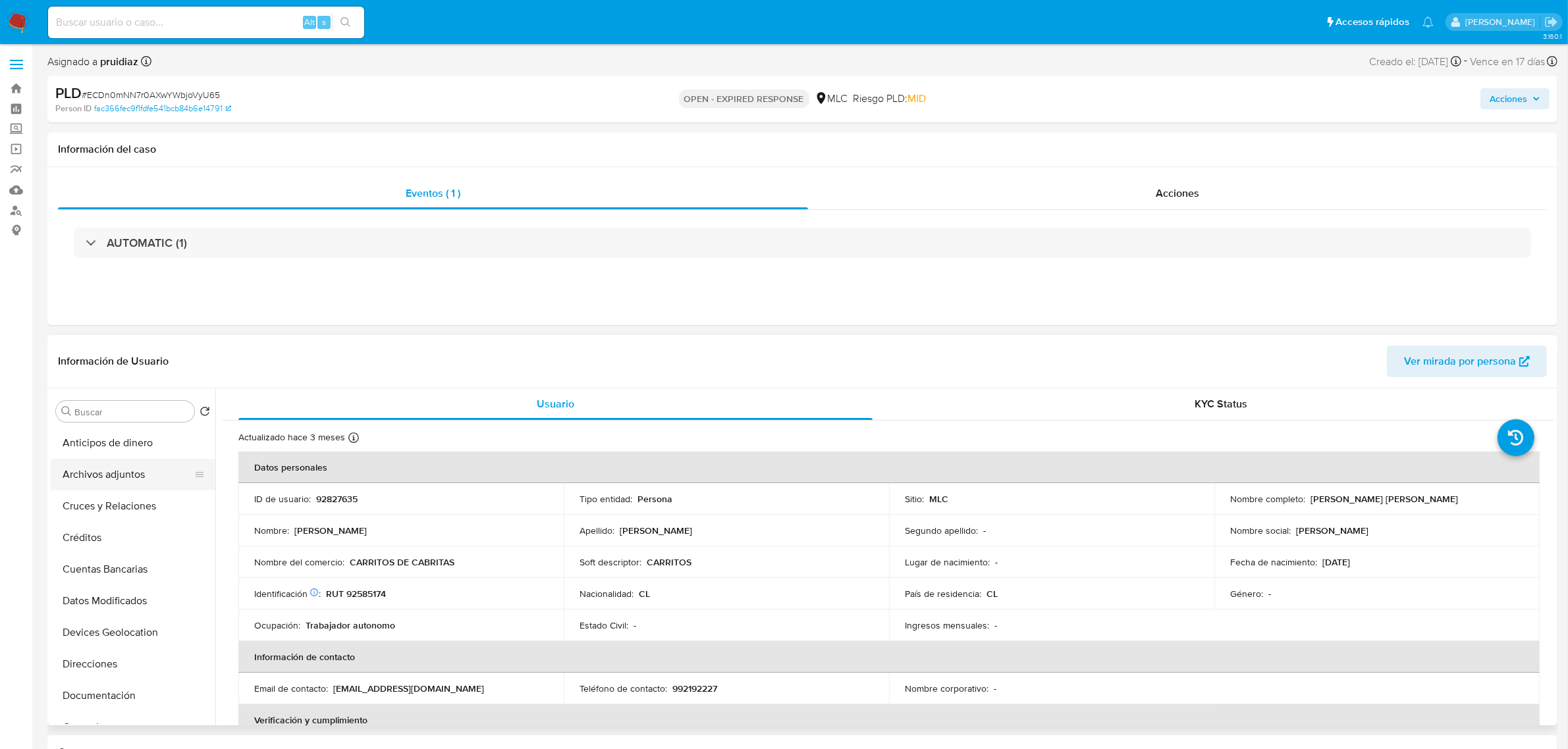
click at [117, 484] on button "Archivos adjuntos" at bounding box center [127, 474] width 154 height 32
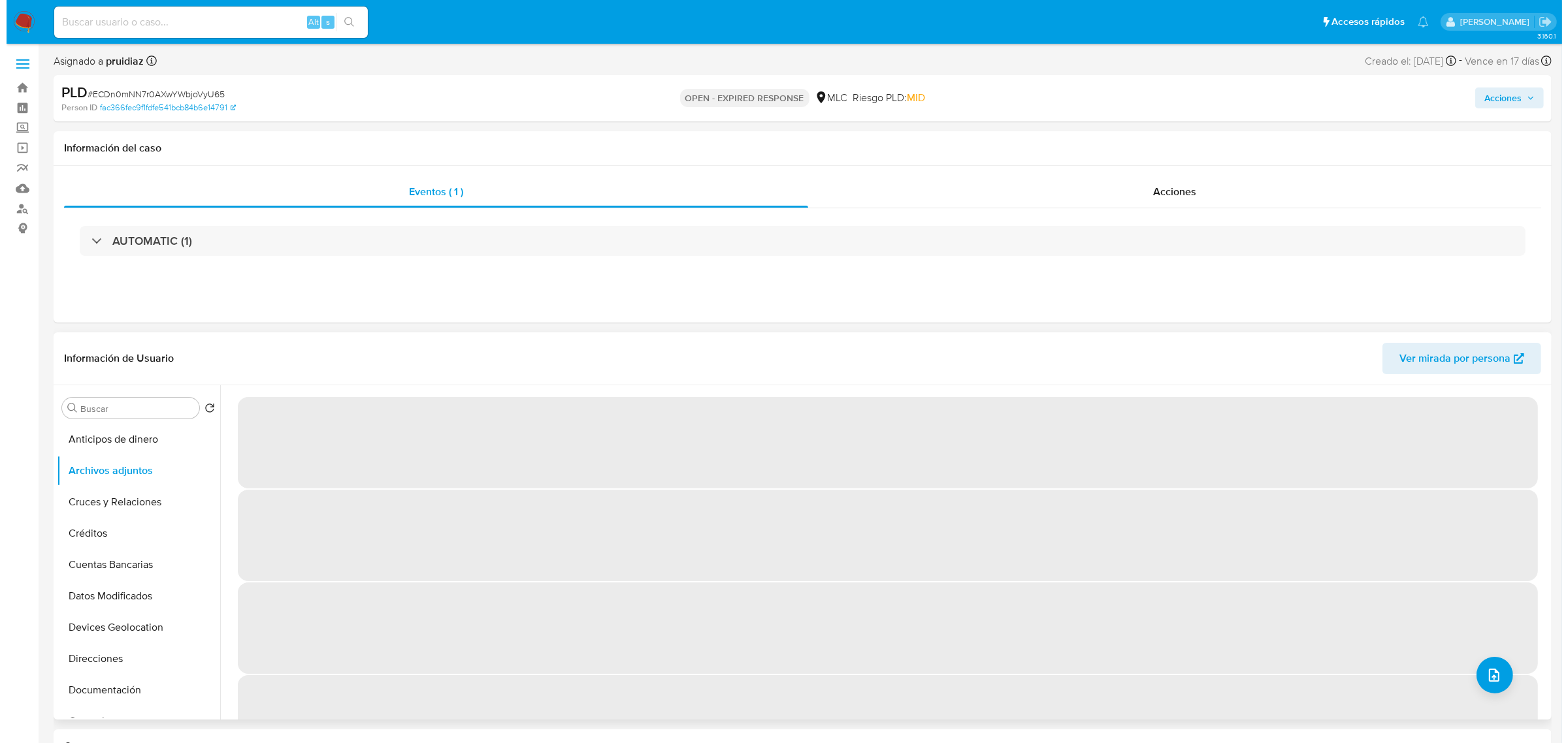
scroll to position [81, 0]
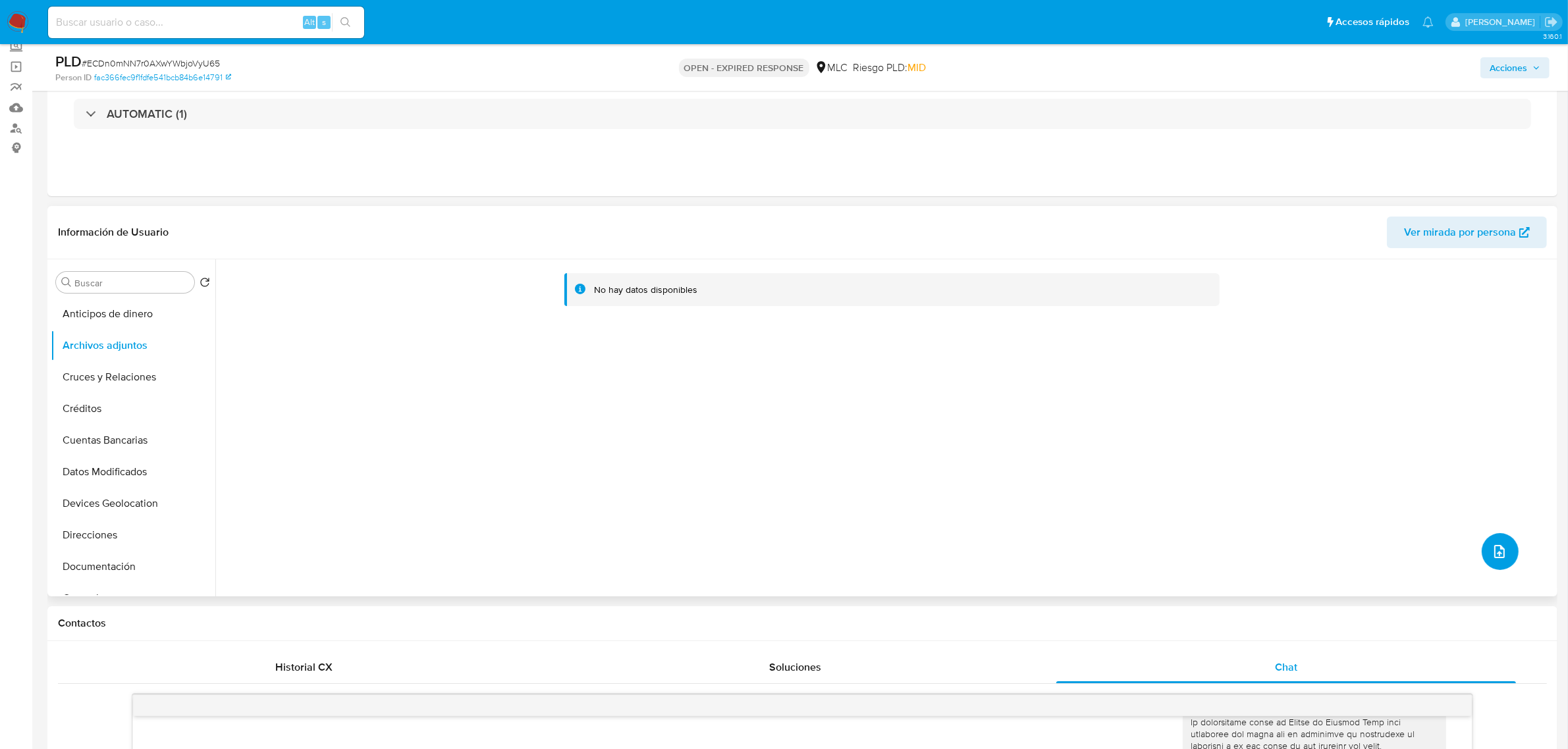
click at [1491, 550] on icon "upload-file" at bounding box center [1499, 552] width 16 height 16
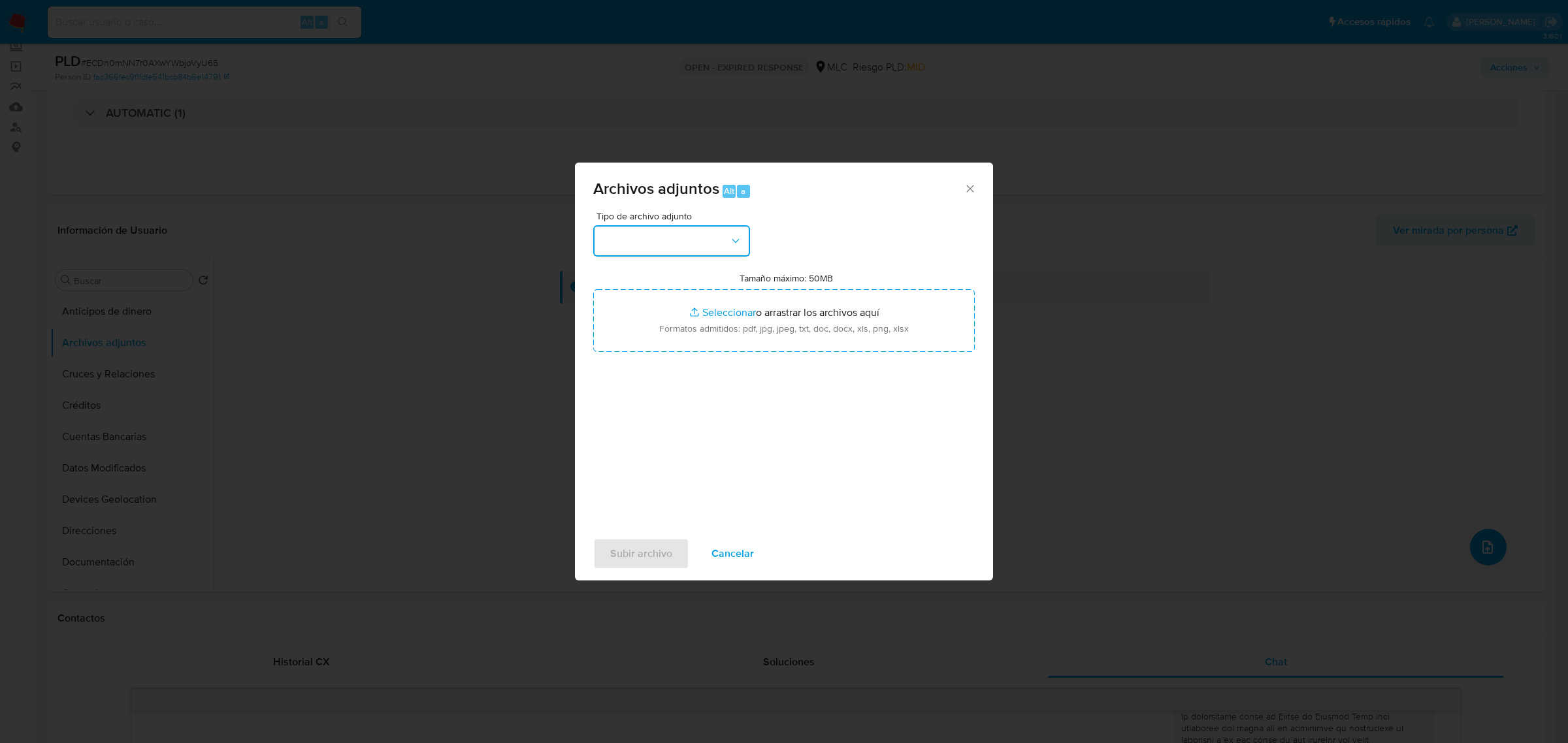
click at [700, 239] on button "button" at bounding box center [671, 240] width 157 height 31
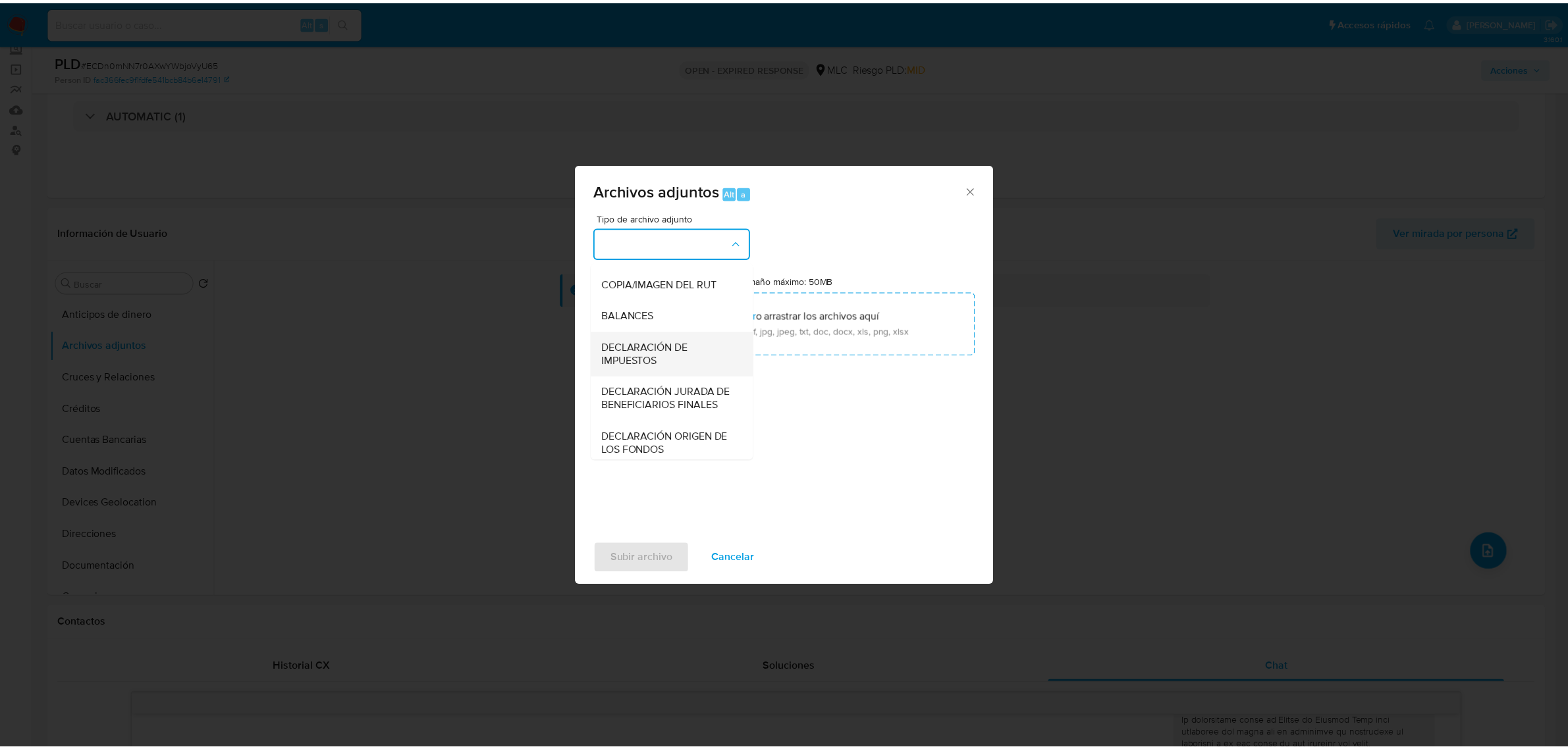
scroll to position [218, 0]
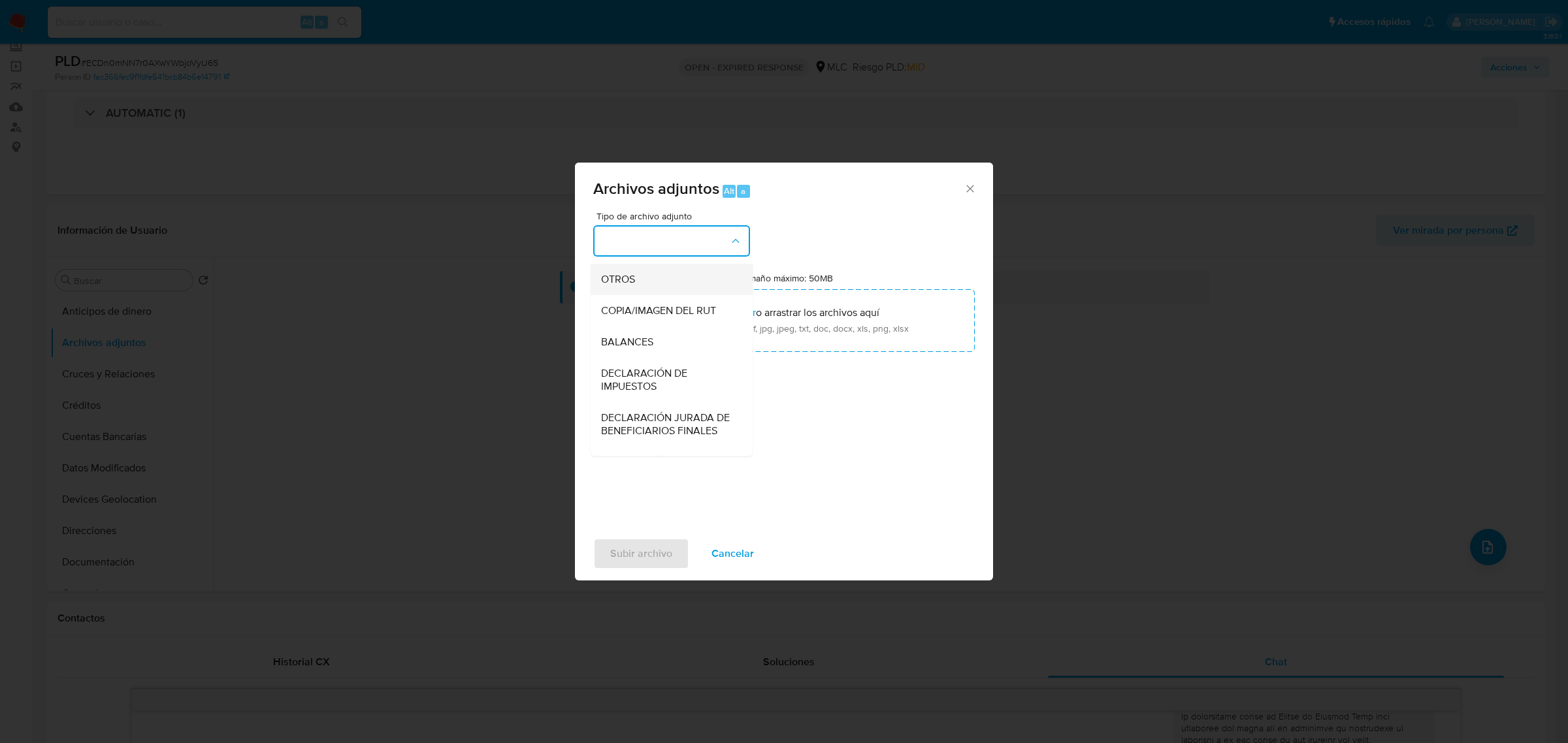
click at [623, 285] on span "OTROS" at bounding box center [618, 278] width 34 height 13
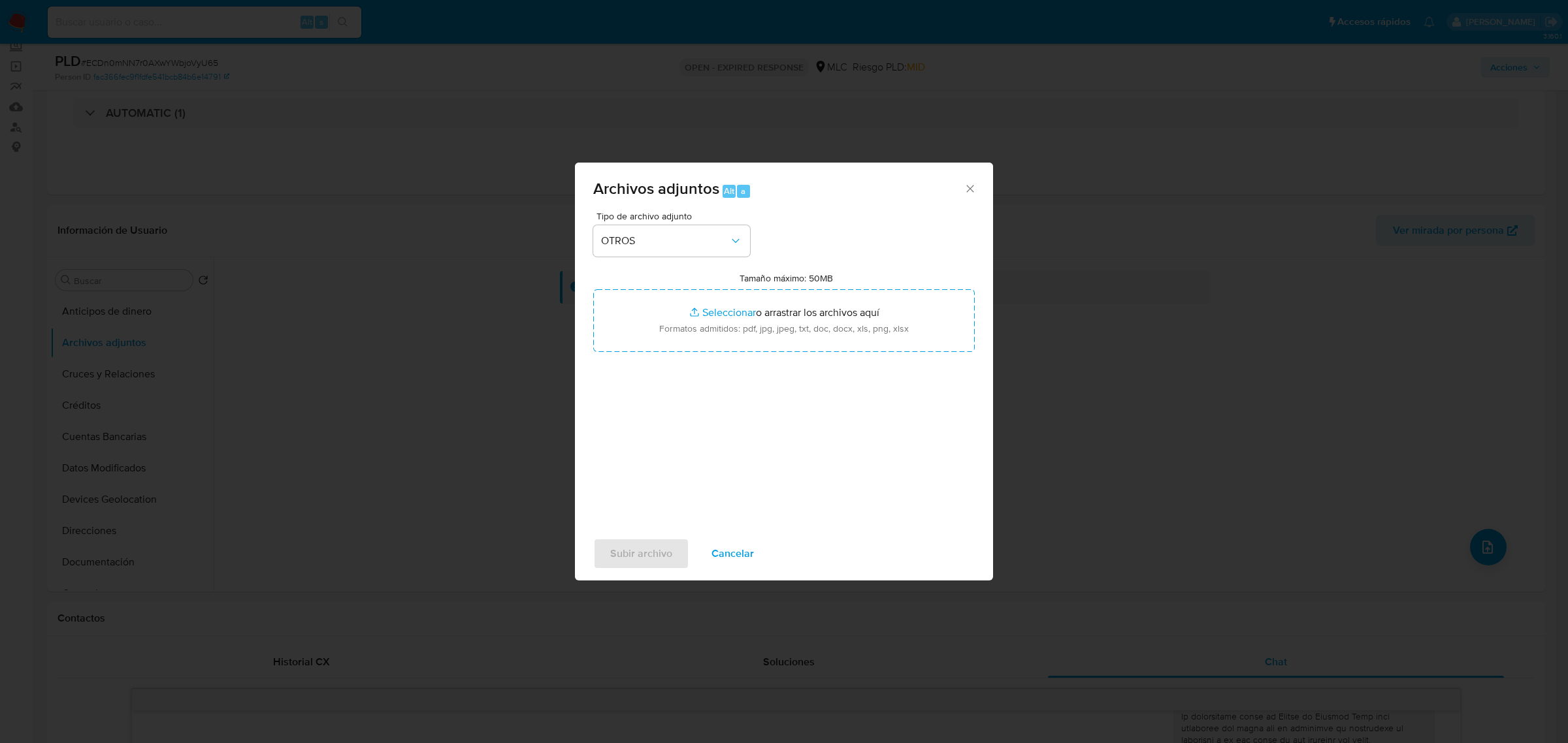
click at [805, 356] on div "Tipo de archivo adjunto OTROS Tamaño máximo: 50MB Seleccionar archivos Seleccio…" at bounding box center [784, 366] width 382 height 308
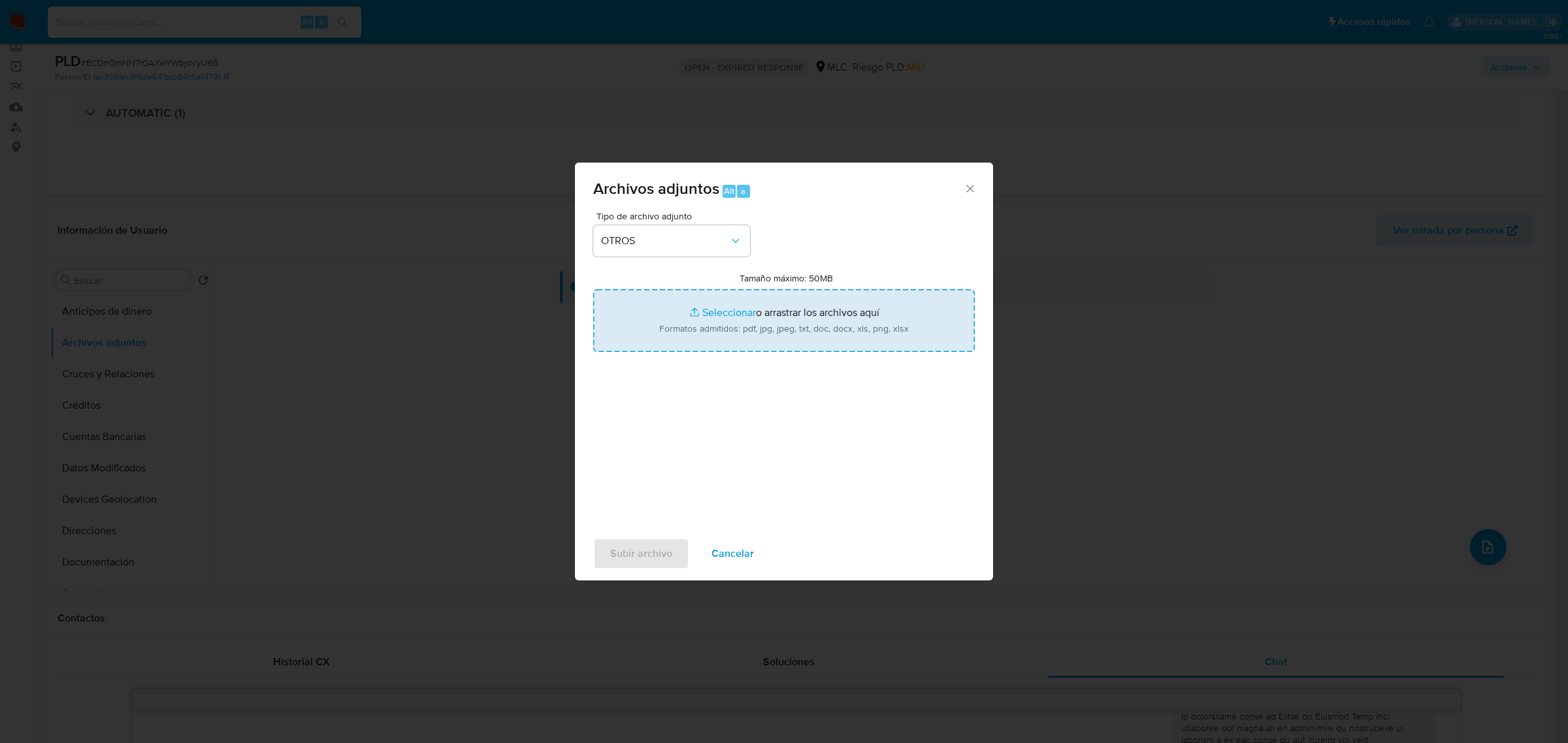
click at [814, 341] on input "Tamaño máximo: 50MB Seleccionar archivos" at bounding box center [784, 321] width 382 height 63
type input "C:\fakepath\92827635 - 23_09_2025.xlsx"
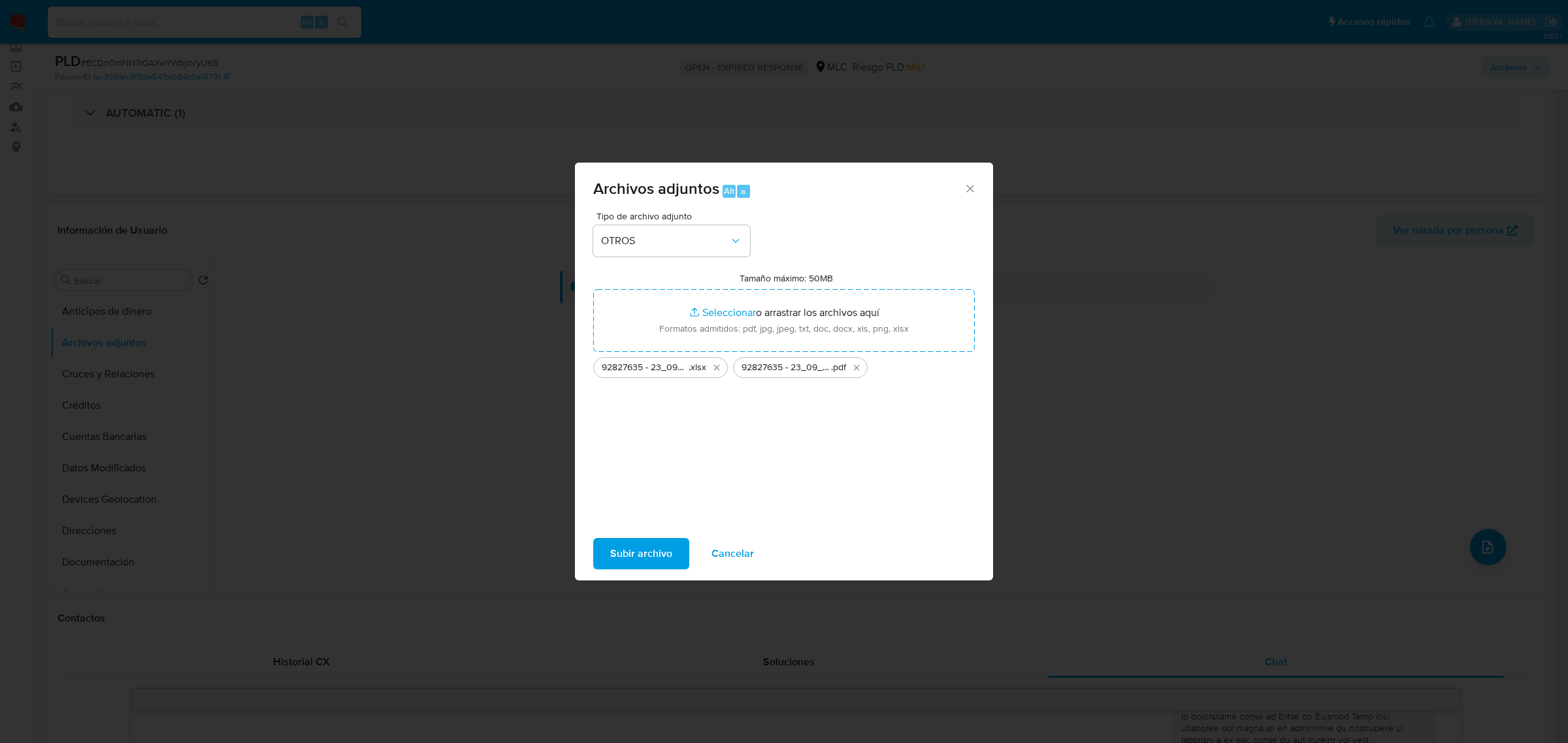
click at [642, 560] on span "Subir archivo" at bounding box center [641, 554] width 62 height 29
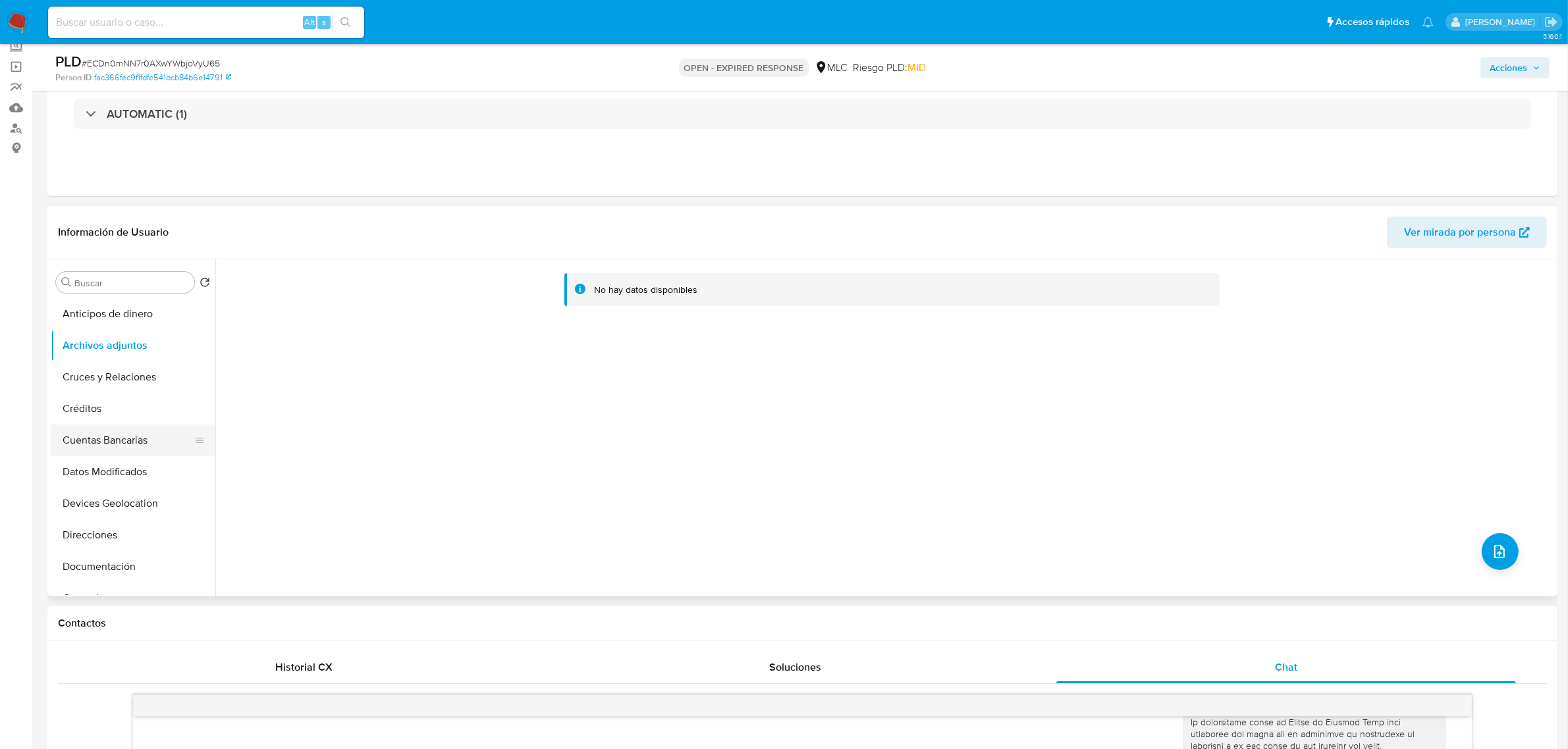
click at [97, 452] on button "Cuentas Bancarias" at bounding box center [127, 440] width 154 height 32
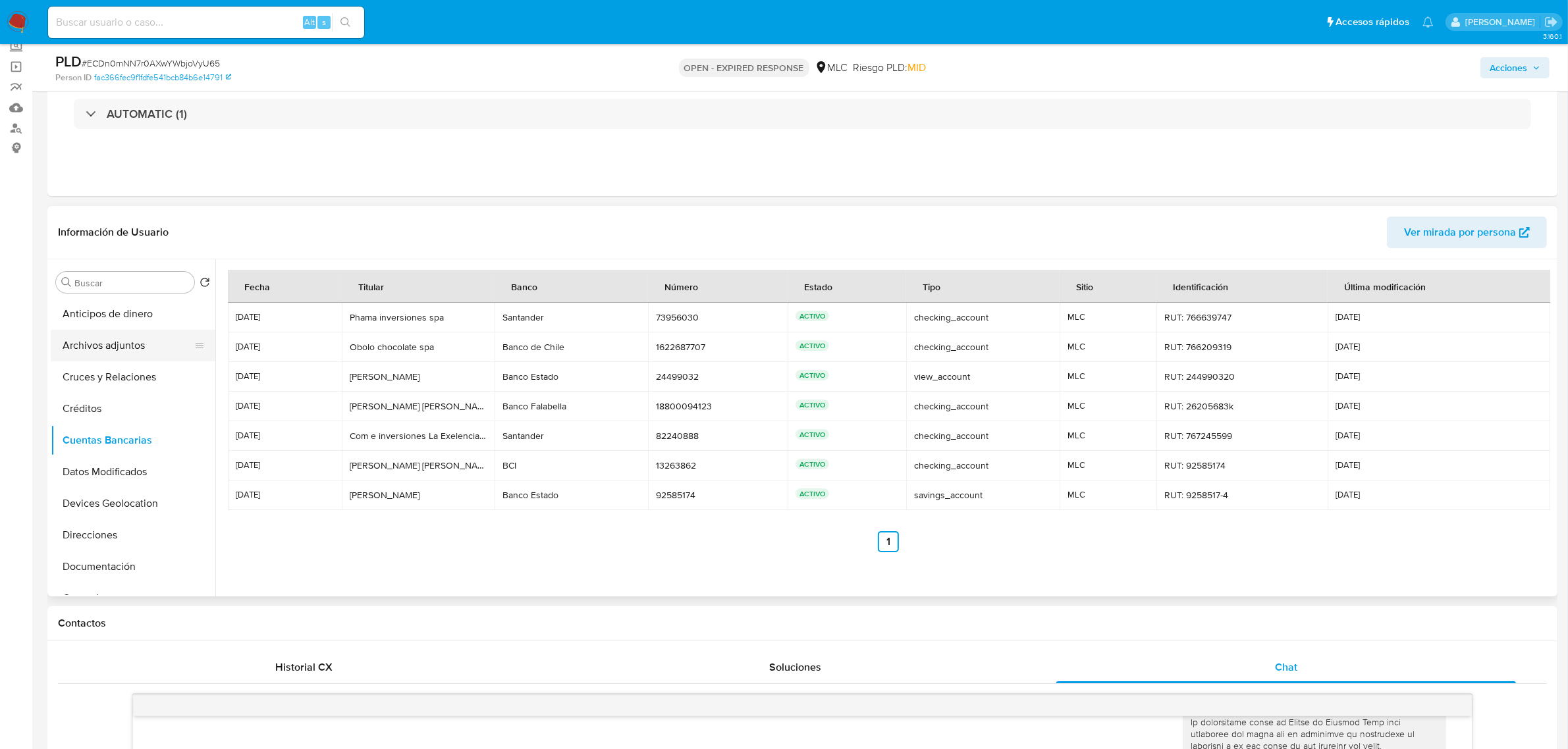
click at [91, 343] on button "Archivos adjuntos" at bounding box center [127, 345] width 154 height 32
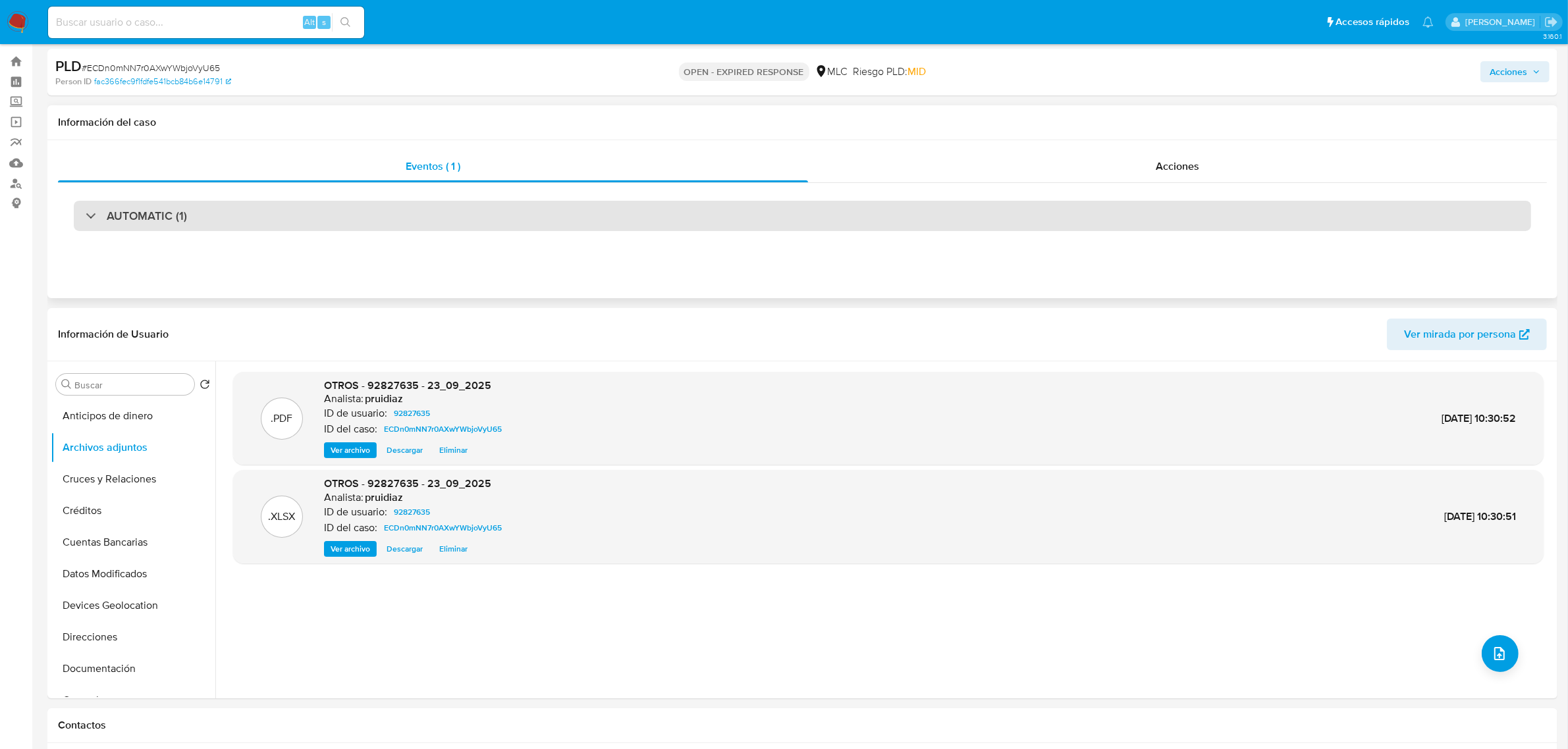
scroll to position [0, 0]
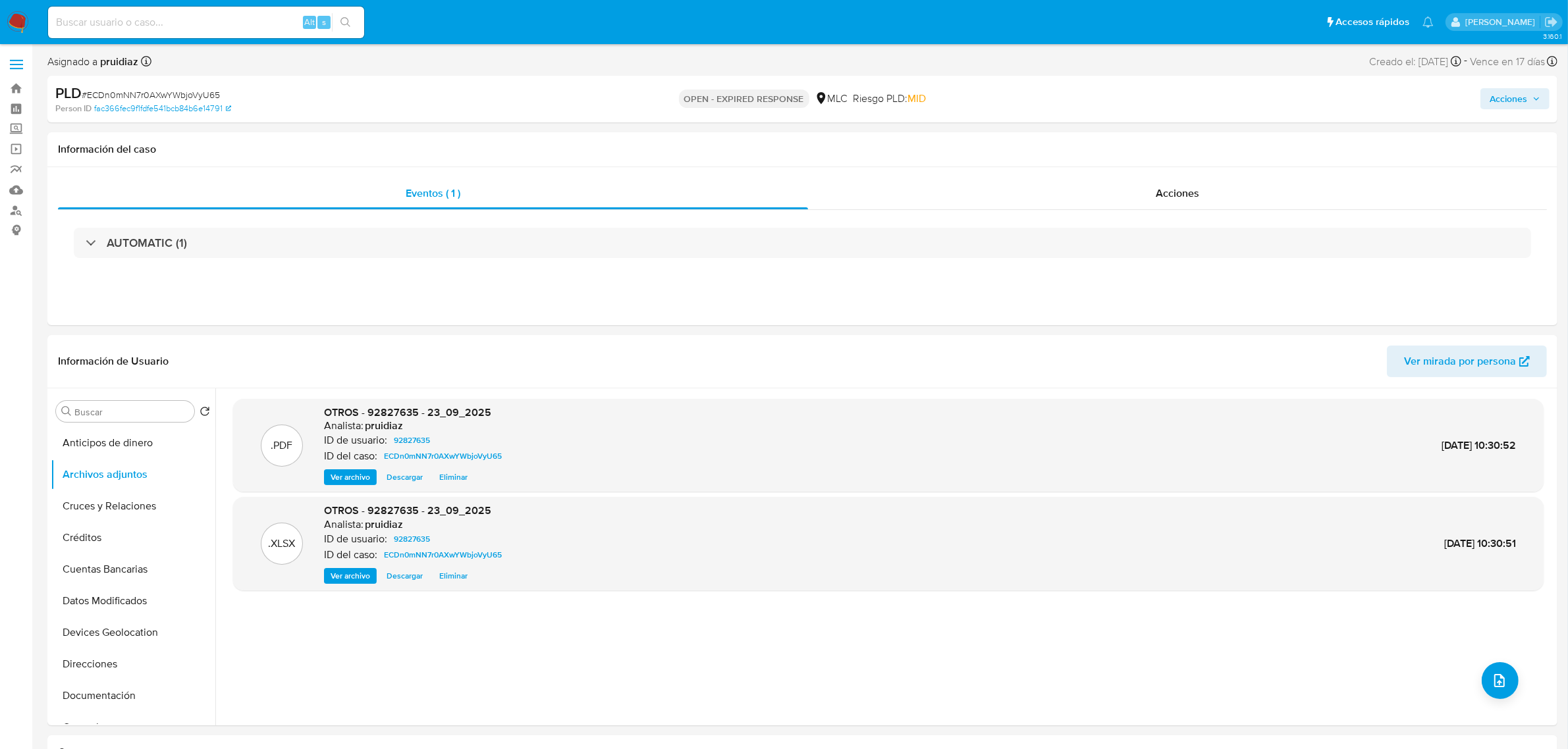
click at [134, 89] on span "# ECDn0mNN7r0AXwYWbjoVyU65" at bounding box center [151, 94] width 138 height 13
copy span "ECDn0mNN7r0AXwYWbjoVyU65"
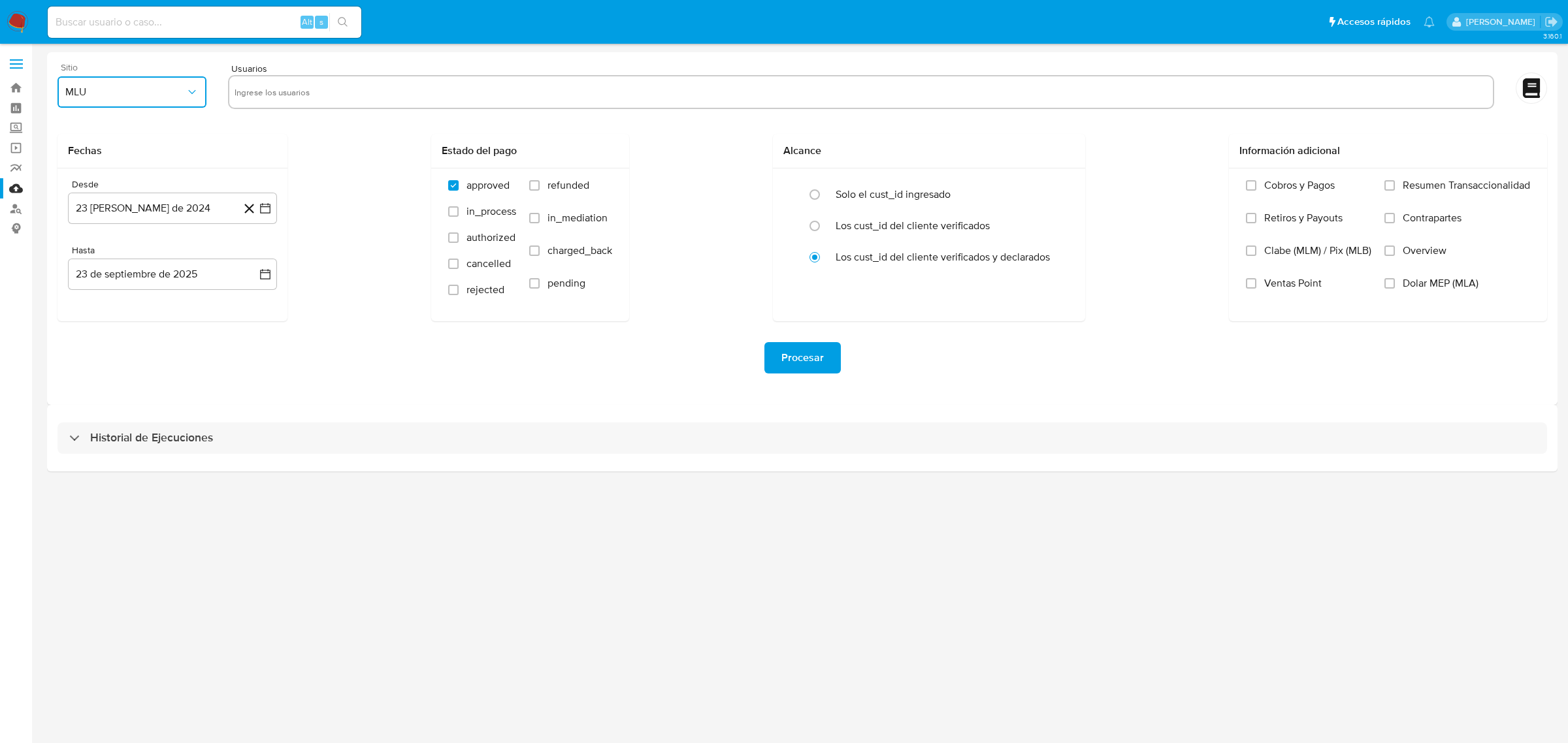
click at [145, 96] on span "MLU" at bounding box center [125, 91] width 120 height 13
click at [118, 302] on div "MLC" at bounding box center [128, 315] width 125 height 31
click at [268, 204] on icon "button" at bounding box center [265, 208] width 13 height 13
click at [253, 256] on icon "Mes siguiente" at bounding box center [253, 256] width 16 height 16
click at [112, 348] on button "10" at bounding box center [120, 355] width 21 height 21
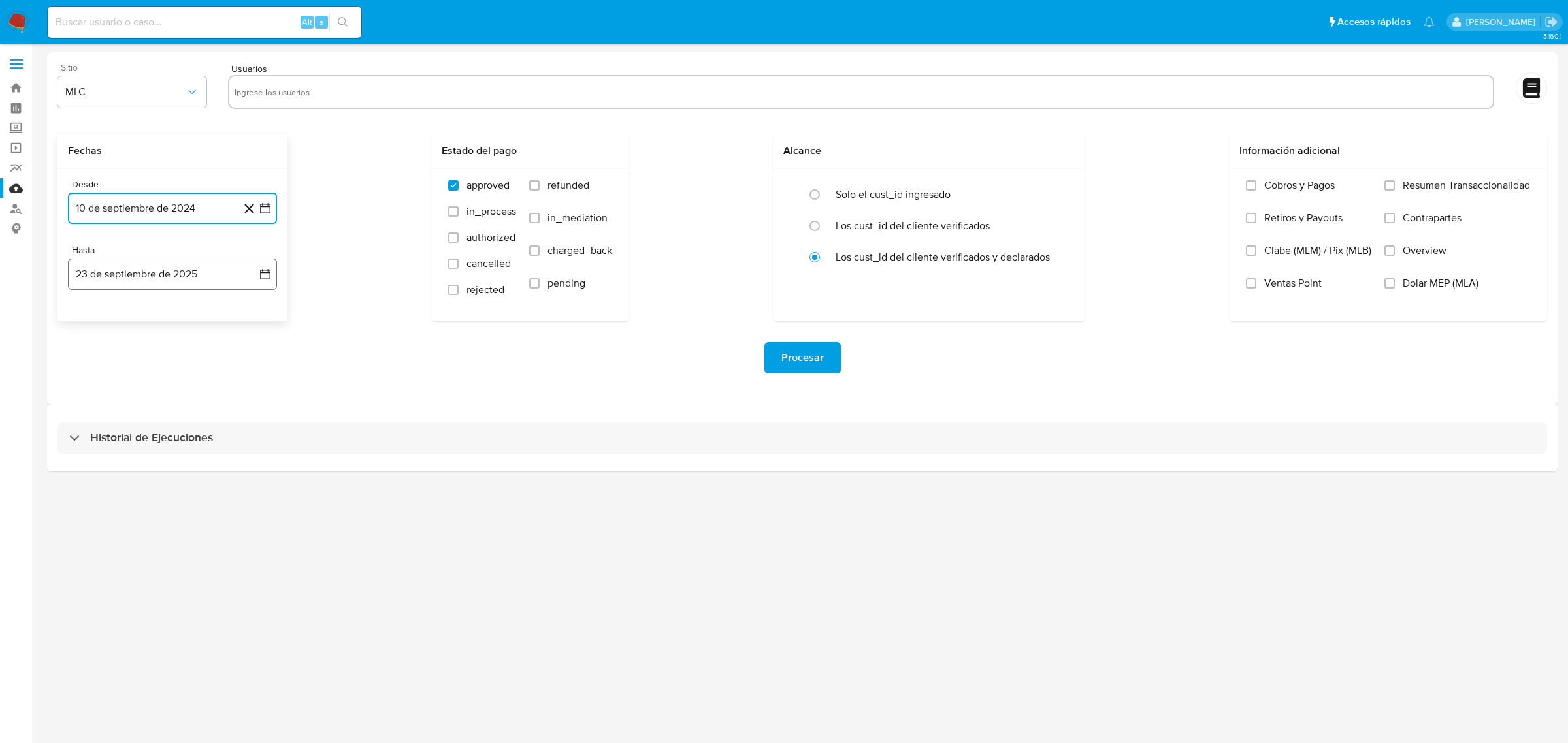
click at [262, 269] on icon "button" at bounding box center [265, 274] width 10 height 10
click at [119, 394] on button "9" at bounding box center [120, 395] width 21 height 21
click at [300, 394] on div "Procesar" at bounding box center [802, 358] width 1489 height 73
click at [311, 99] on input "text" at bounding box center [861, 91] width 1252 height 21
paste input "92827635"
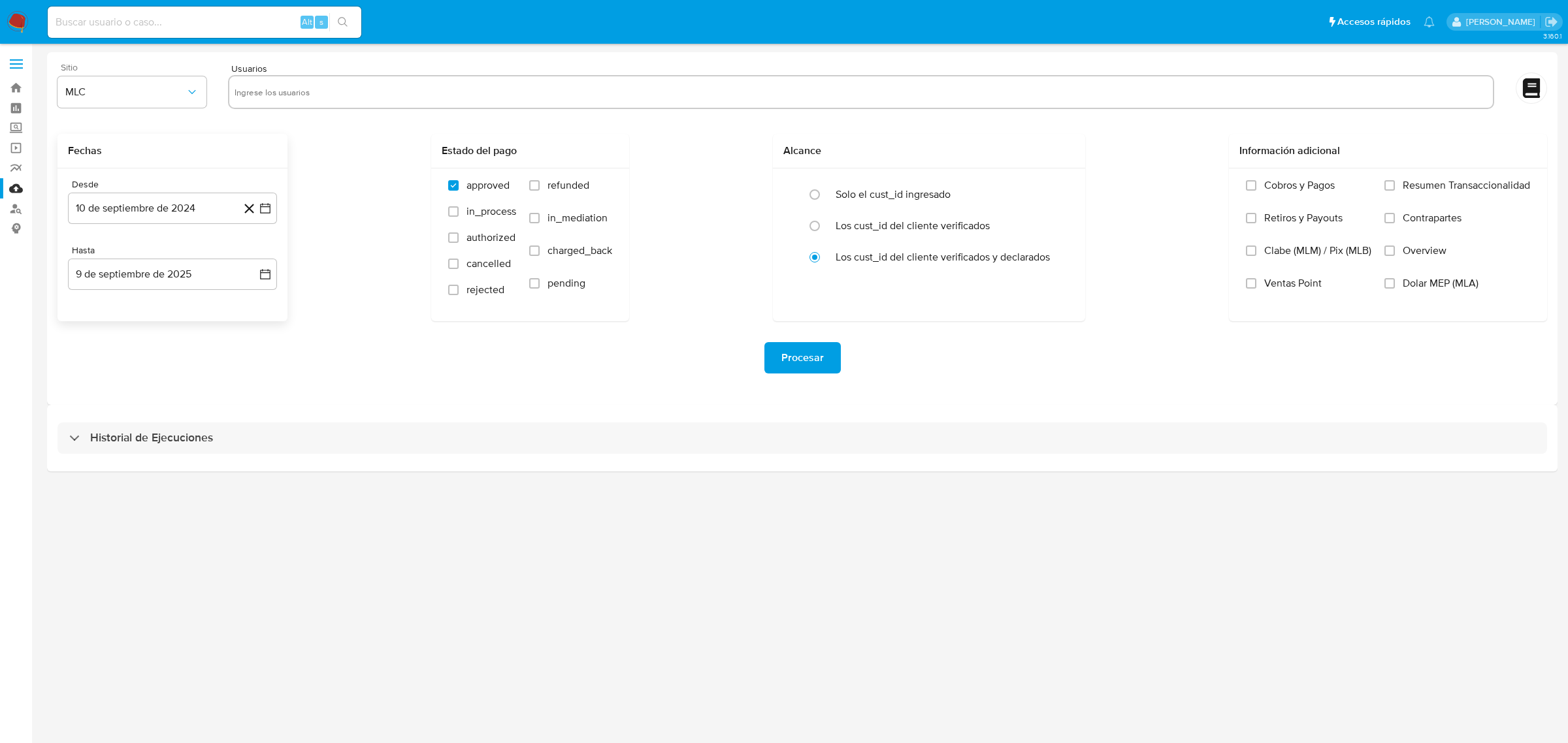
type input "92827635"
click at [799, 363] on span "Procesar" at bounding box center [802, 358] width 42 height 29
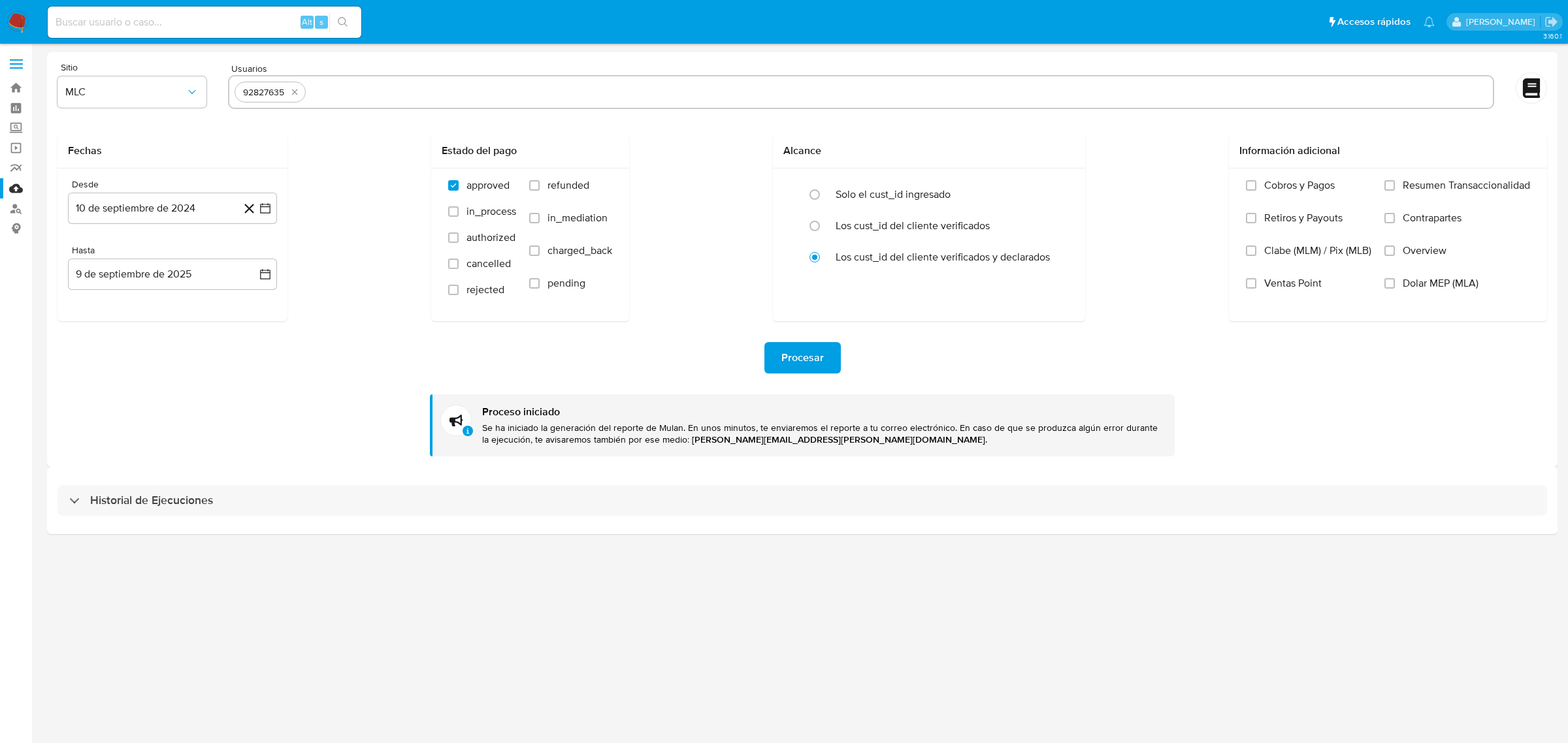
click at [8, 31] on img at bounding box center [18, 22] width 22 height 22
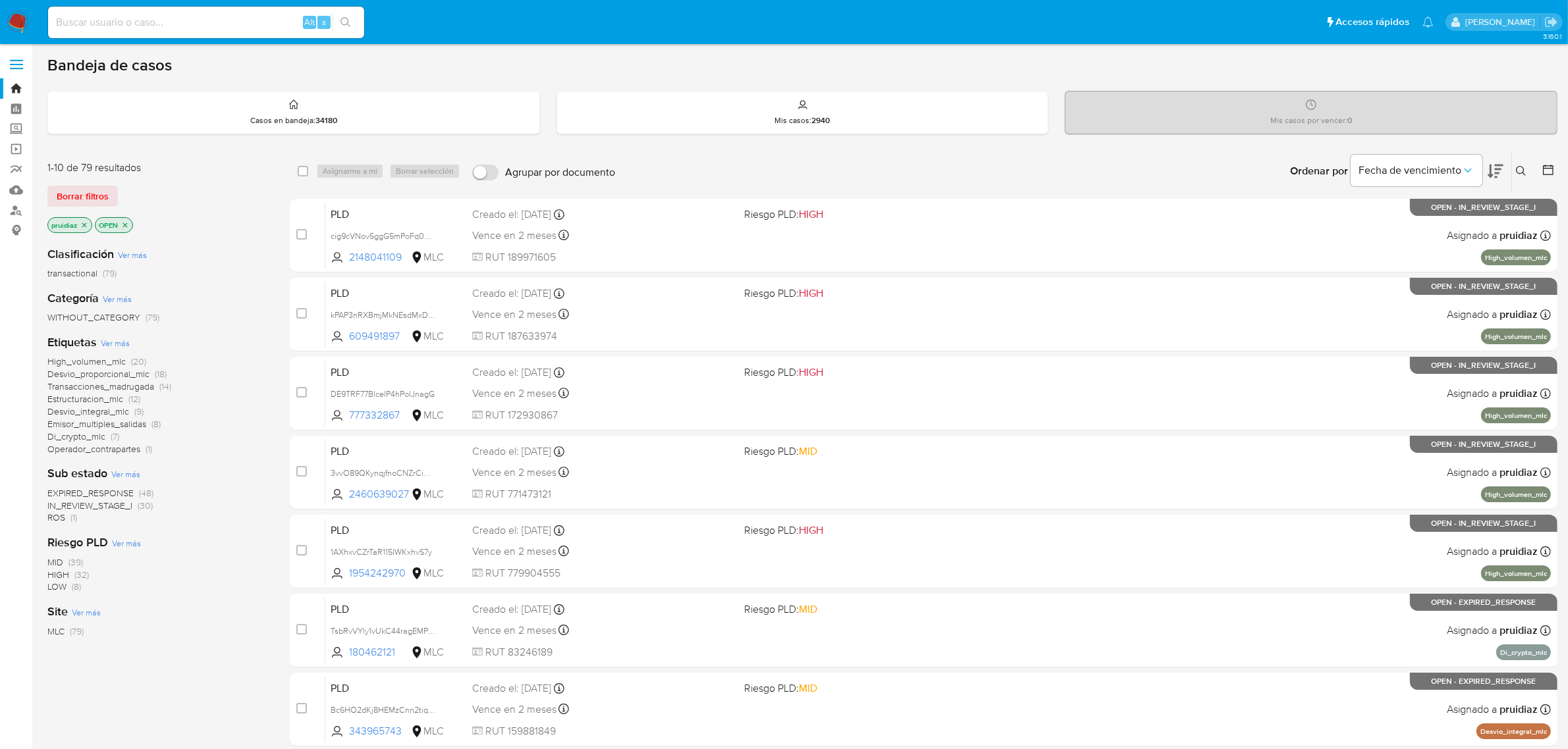
click at [1494, 165] on icon at bounding box center [1495, 171] width 16 height 16
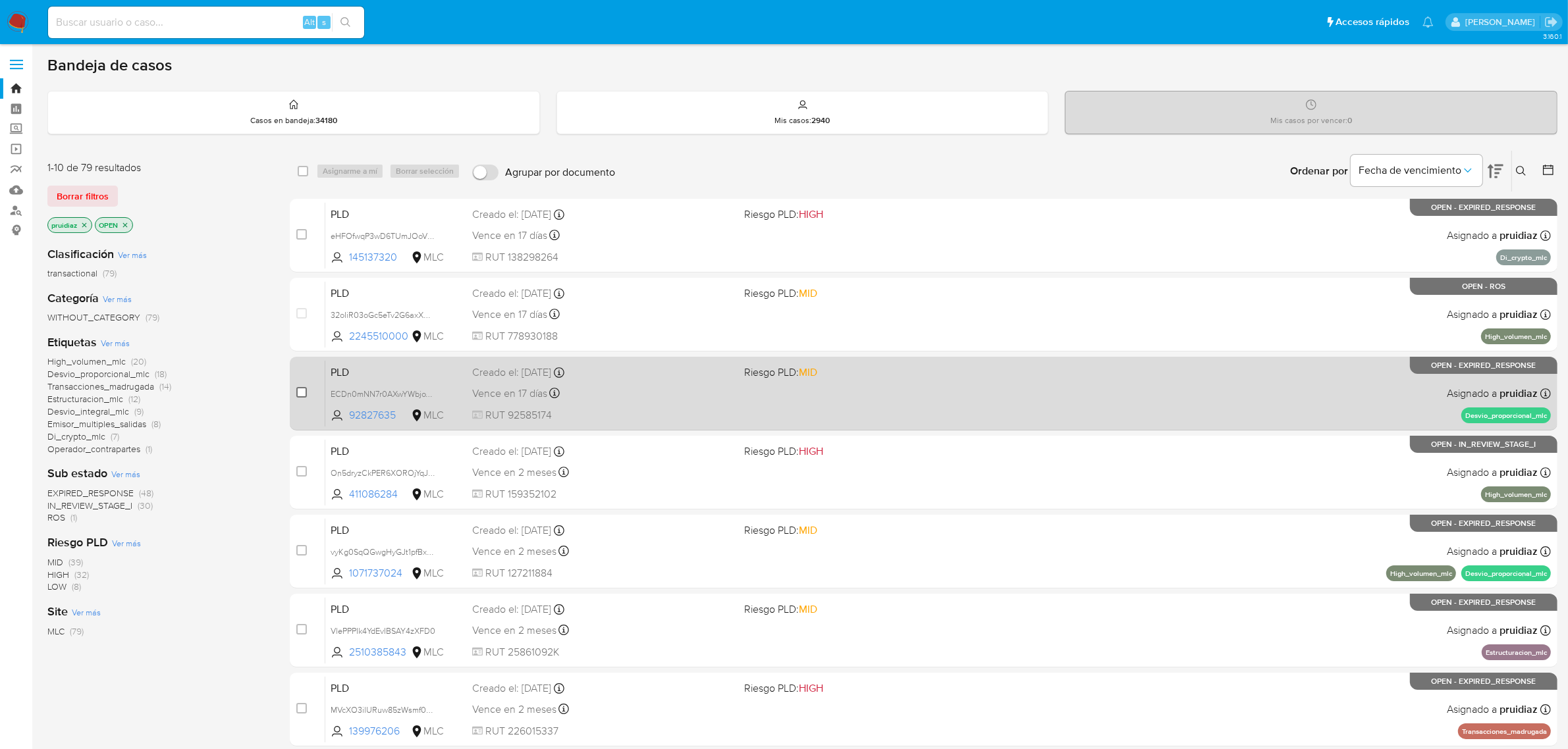
click at [299, 396] on input "checkbox" at bounding box center [301, 392] width 10 height 10
checkbox input "true"
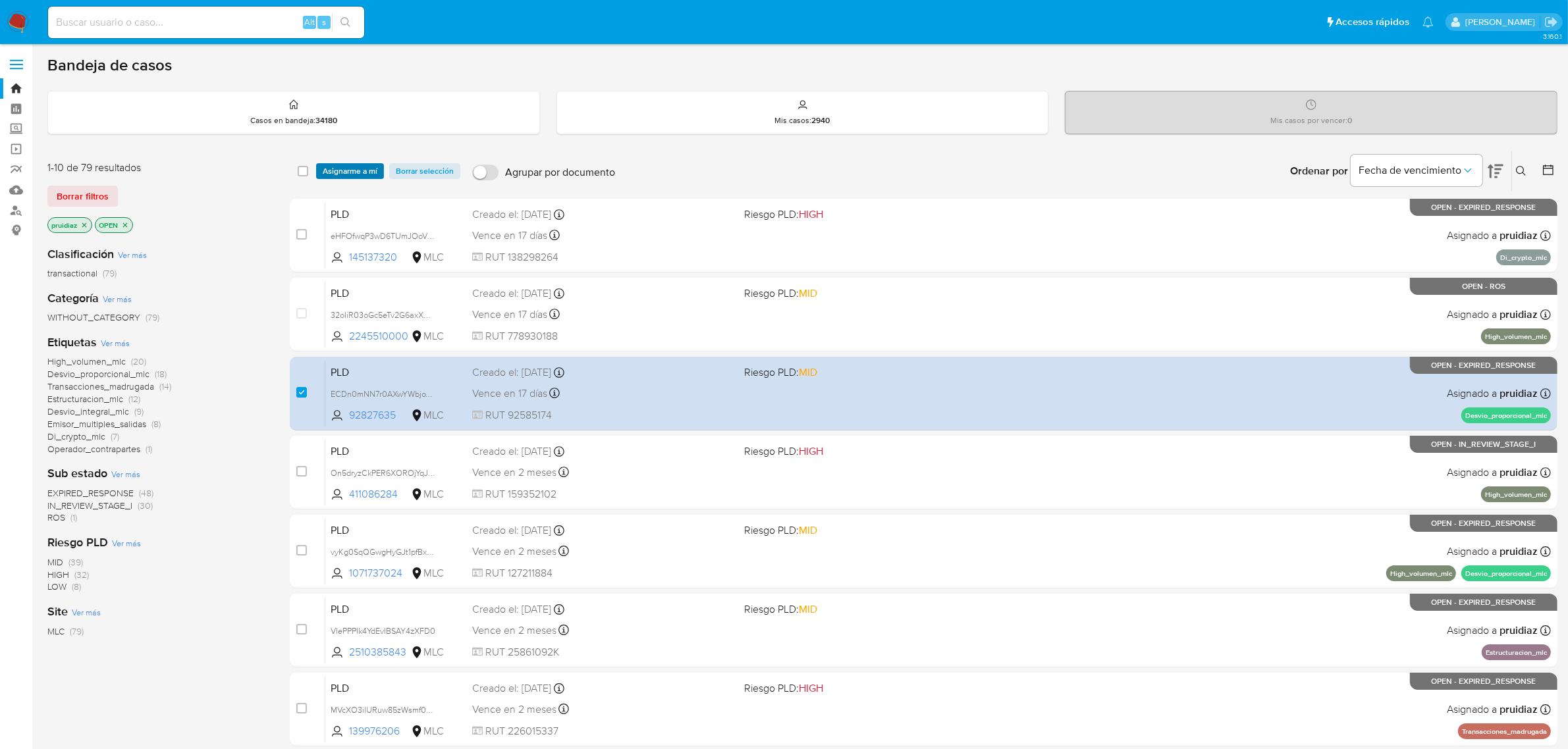
click at [356, 169] on span "Asignarme a mí" at bounding box center [350, 171] width 55 height 13
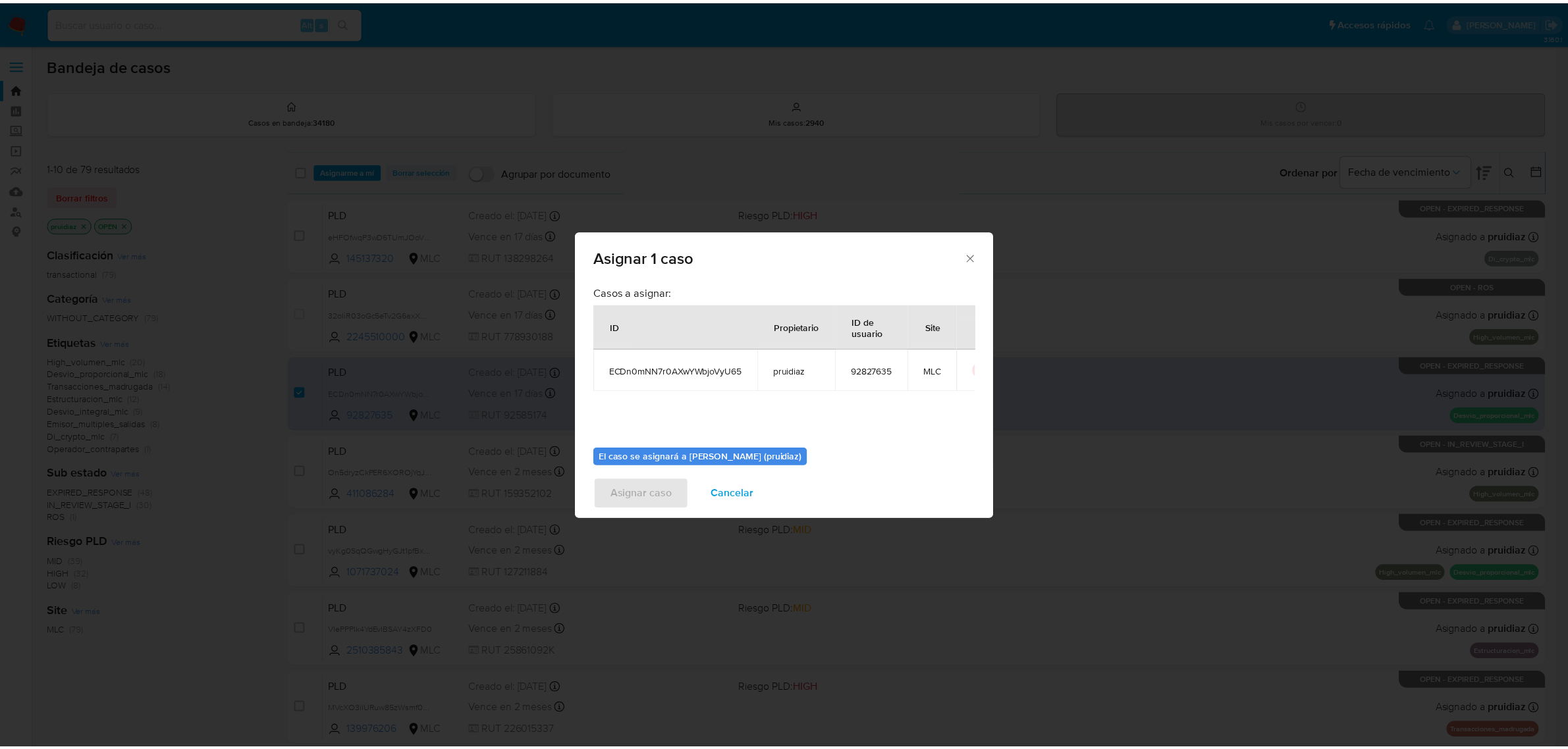
scroll to position [67, 0]
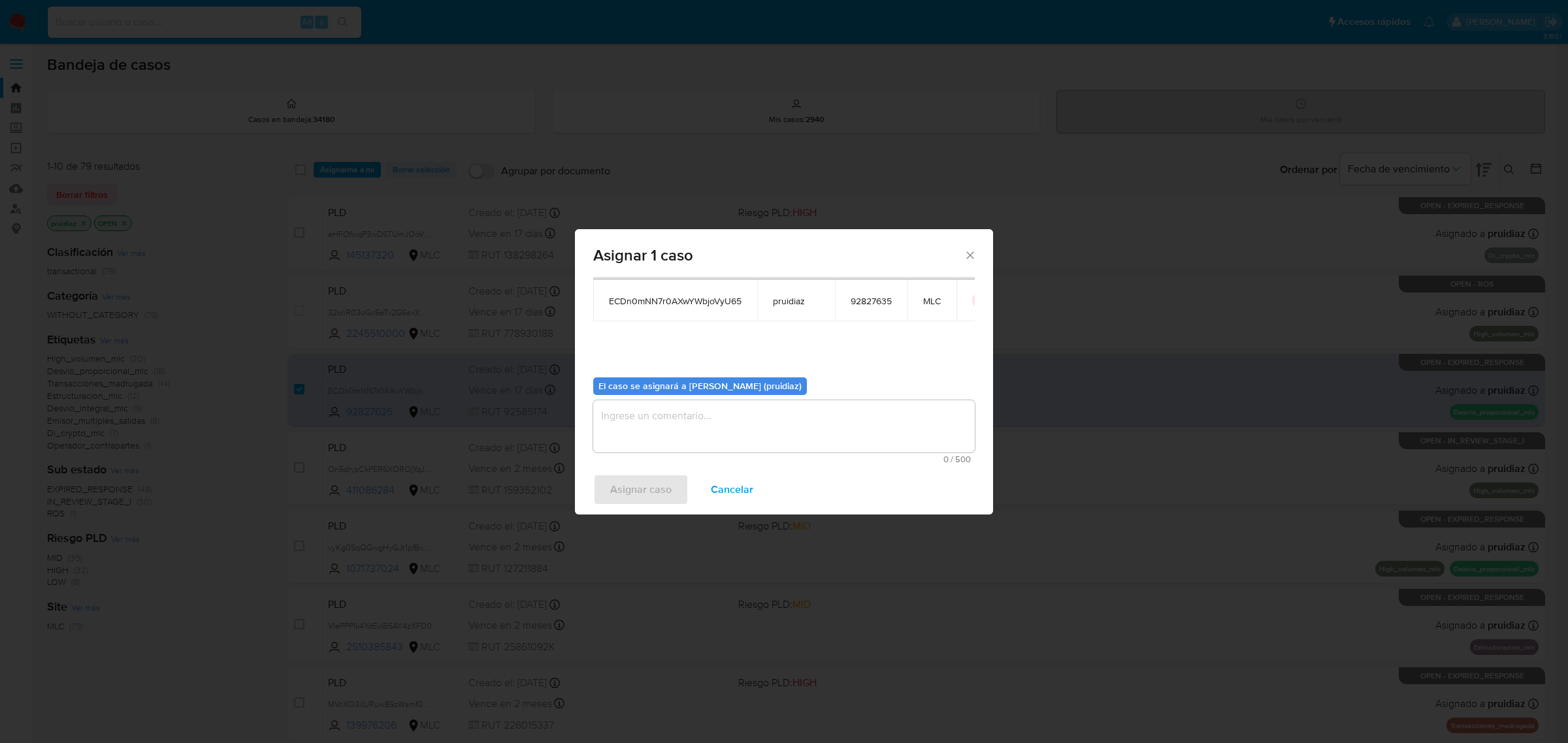
click at [718, 420] on textarea "assign-modal" at bounding box center [784, 427] width 382 height 52
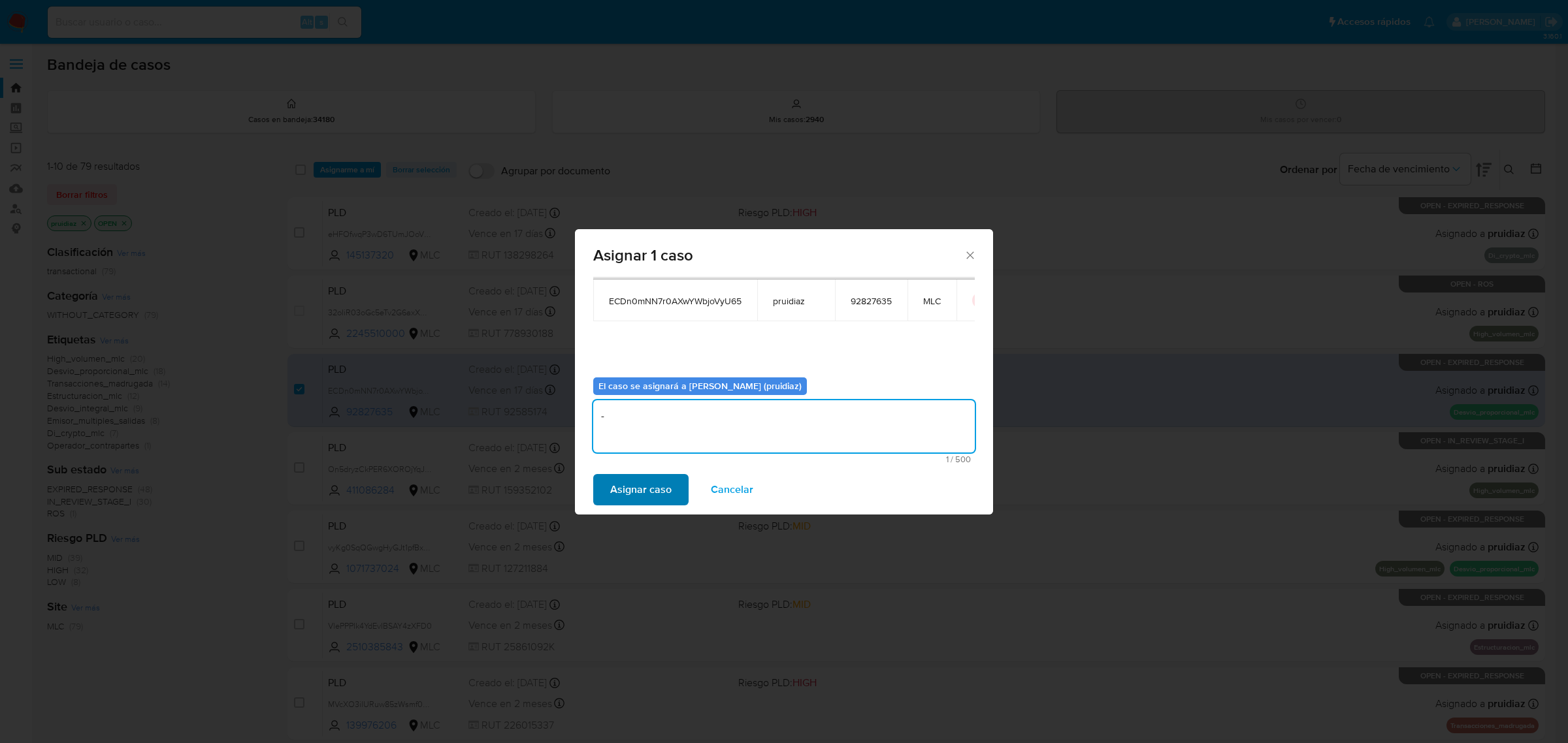
type textarea "-"
click at [657, 504] on span "Asignar caso" at bounding box center [641, 490] width 62 height 29
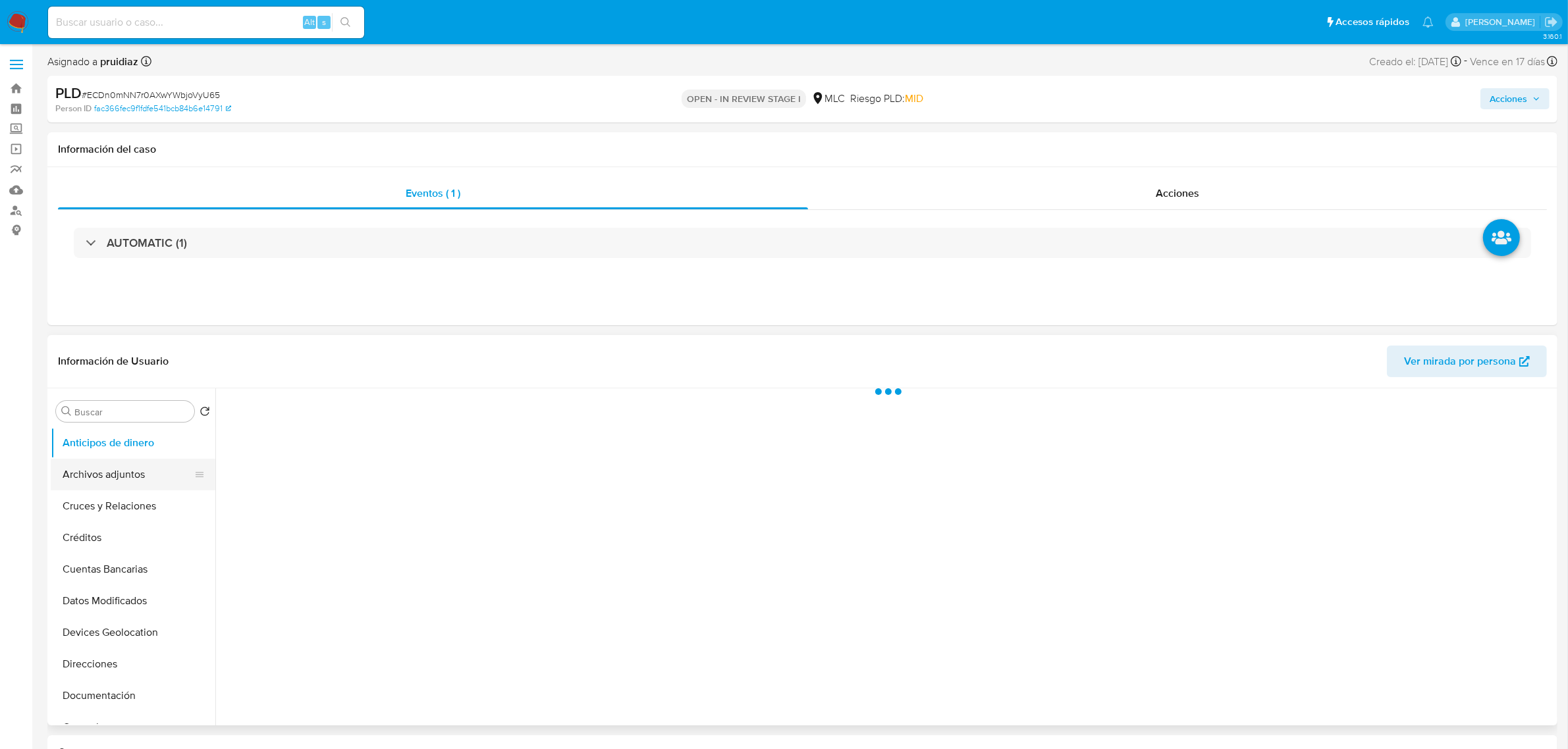
select select "10"
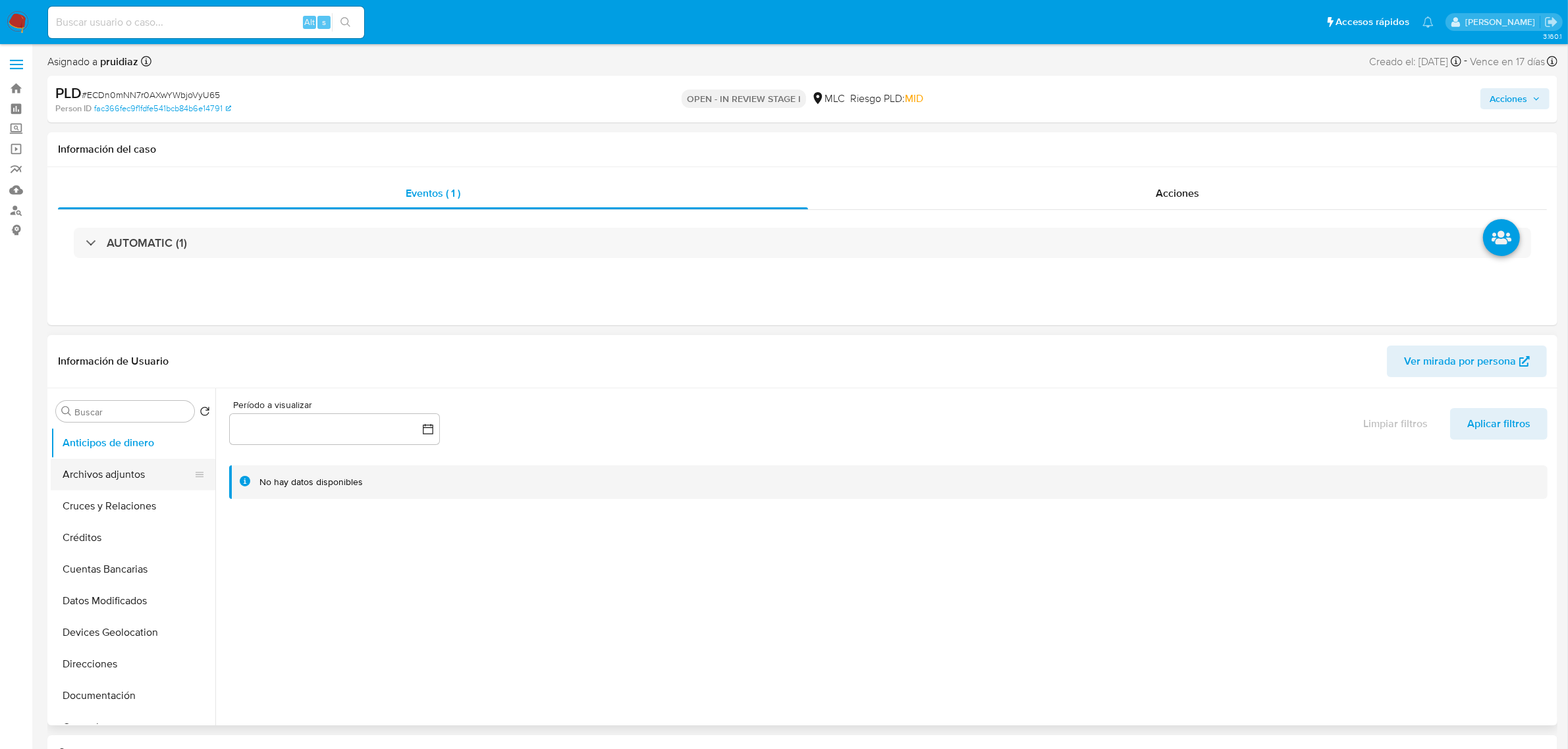
click at [100, 482] on button "Archivos adjuntos" at bounding box center [127, 474] width 154 height 32
